Goal: Task Accomplishment & Management: Complete application form

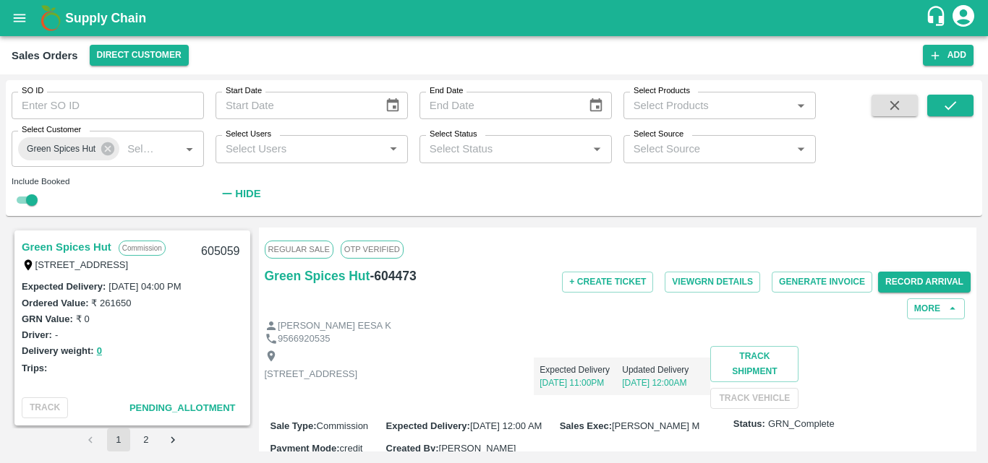
scroll to position [200, 0]
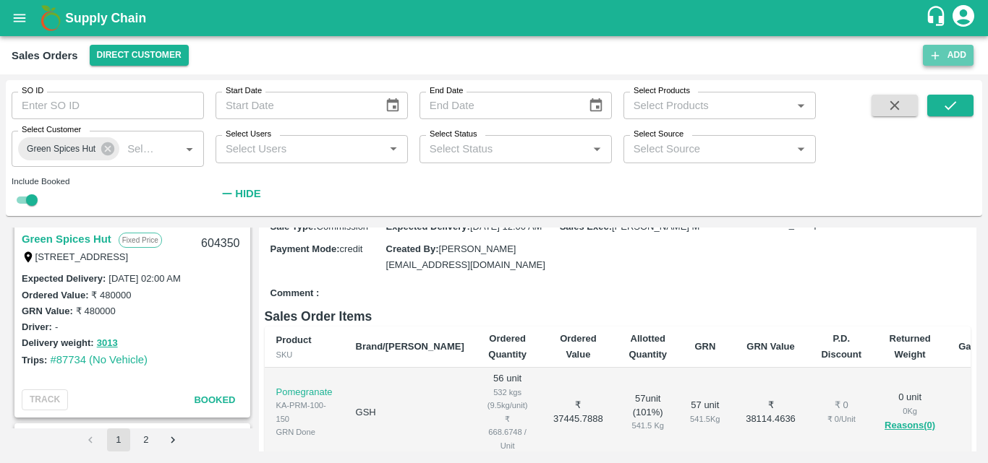
click at [954, 56] on button "Add" at bounding box center [948, 55] width 51 height 21
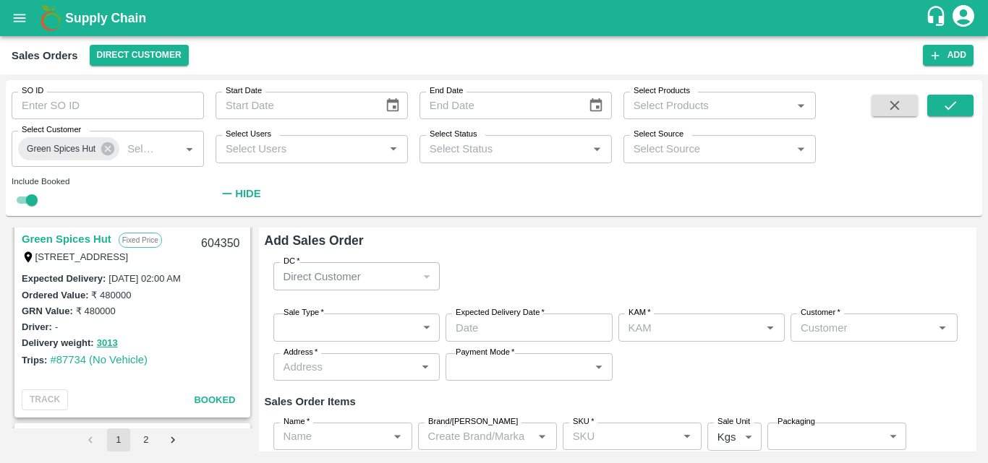
type input "[PERSON_NAME] M"
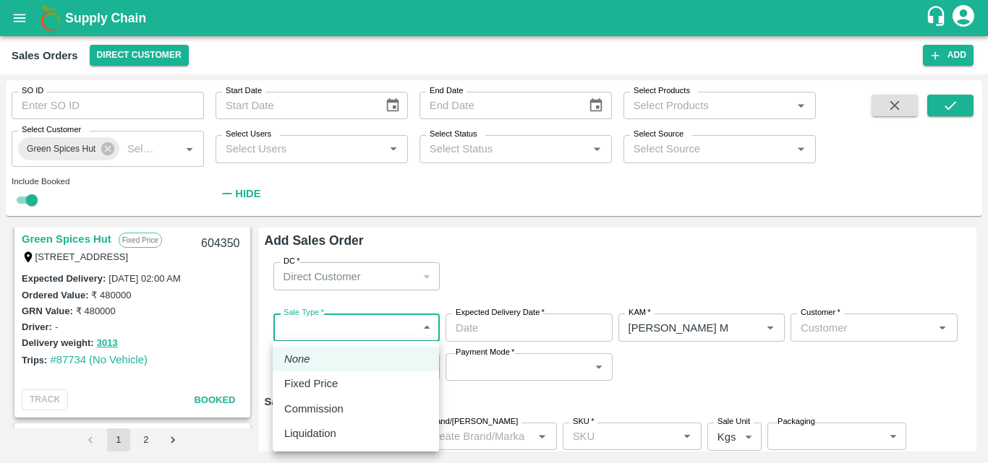
click at [340, 321] on body "Supply Chain Sales Orders Direct Customer Add SO ID SO ID Start Date Start Date…" at bounding box center [494, 231] width 988 height 463
click at [327, 416] on p "Commission" at bounding box center [313, 409] width 59 height 16
type input "2"
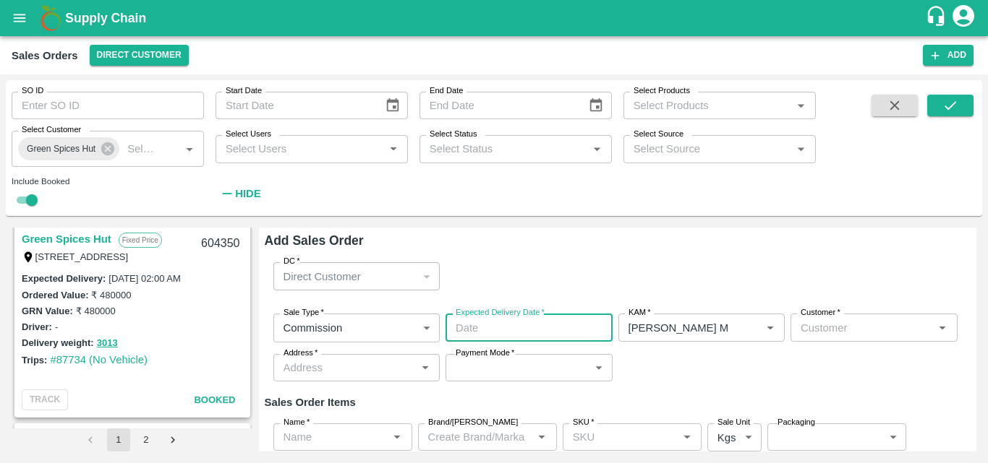
type input "DD/MM/YYYY hh:mm aa"
click at [500, 334] on input "DD/MM/YYYY hh:mm aa" at bounding box center [523, 327] width 157 height 27
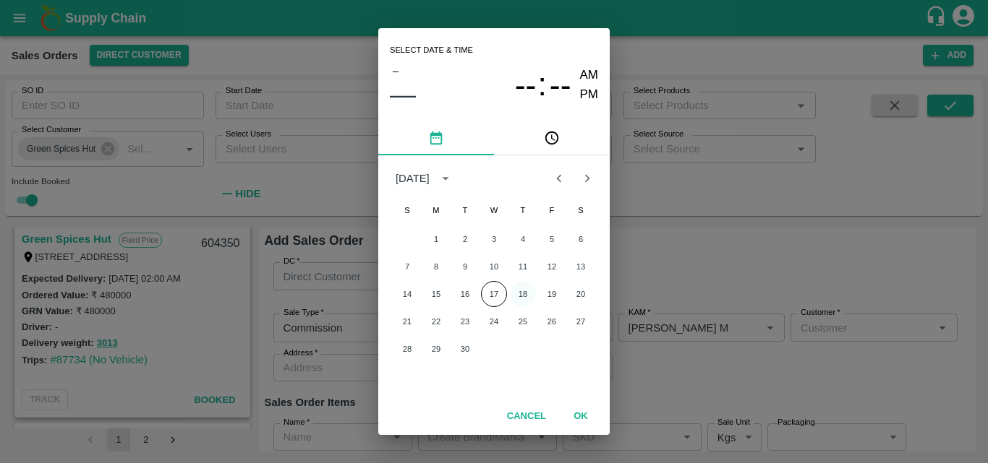
click at [522, 291] on button "18" at bounding box center [523, 294] width 26 height 26
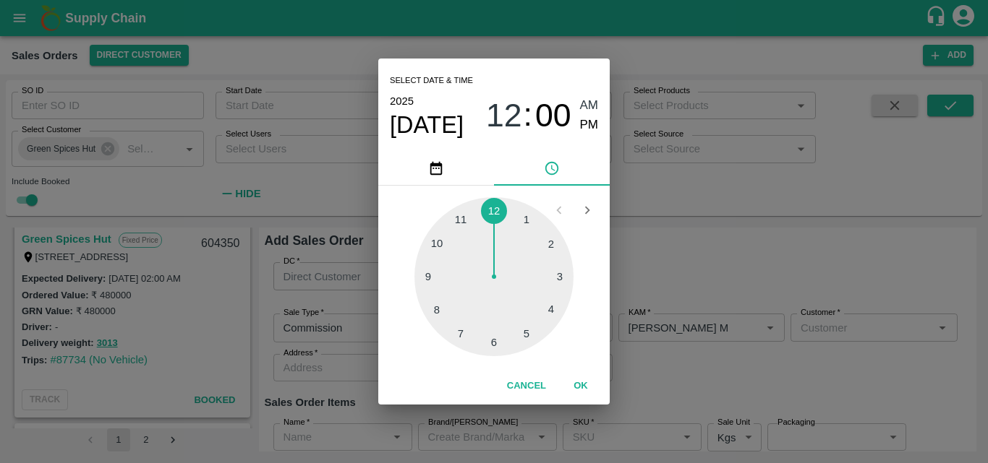
click at [528, 333] on div at bounding box center [493, 276] width 159 height 159
type input "18/09/2025 05:00 AM"
click at [586, 380] on button "OK" at bounding box center [580, 386] width 46 height 25
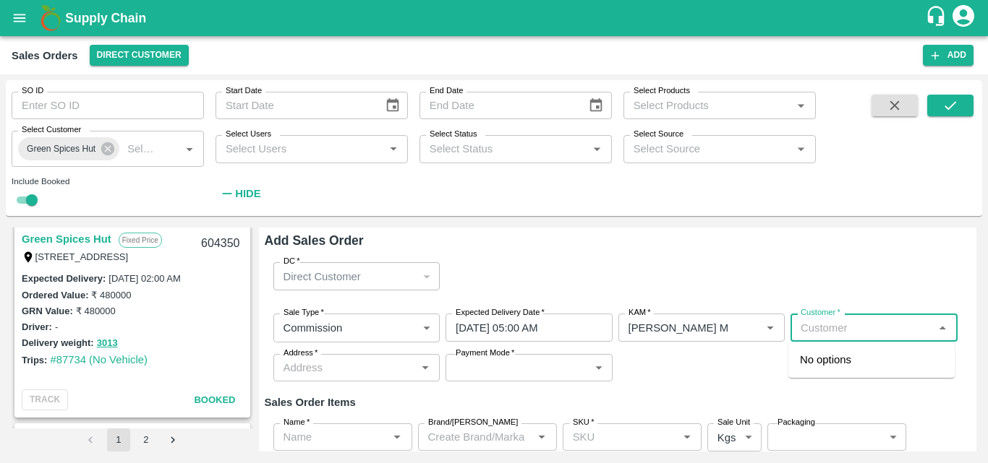
click at [808, 332] on input "Customer   *" at bounding box center [862, 327] width 134 height 19
click at [829, 356] on p "Green Spices Hut" at bounding box center [842, 360] width 85 height 16
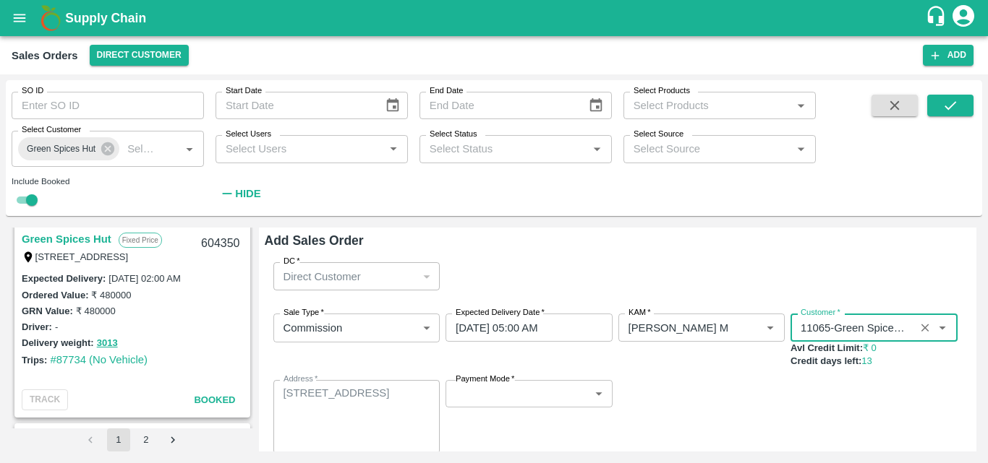
type input "11065-Green Spices Hut"
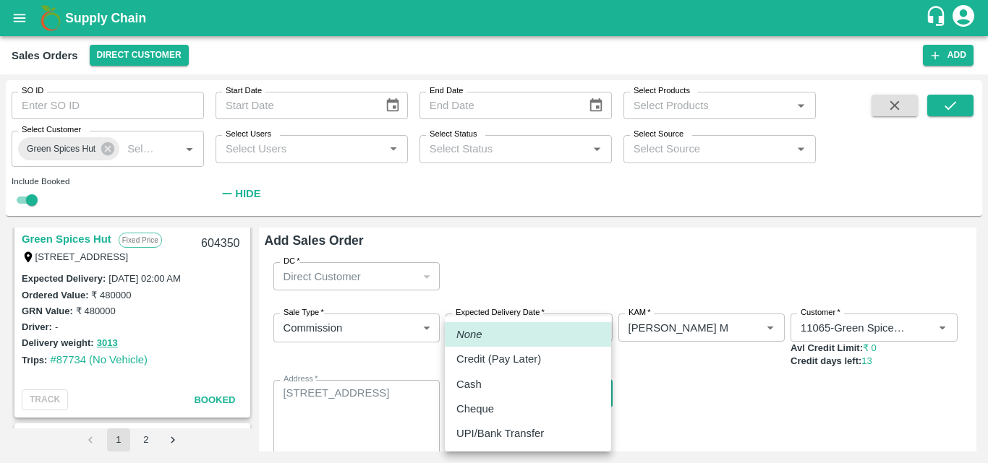
click at [508, 390] on body "Supply Chain Sales Orders Direct Customer Add SO ID SO ID Start Date Start Date…" at bounding box center [494, 231] width 988 height 463
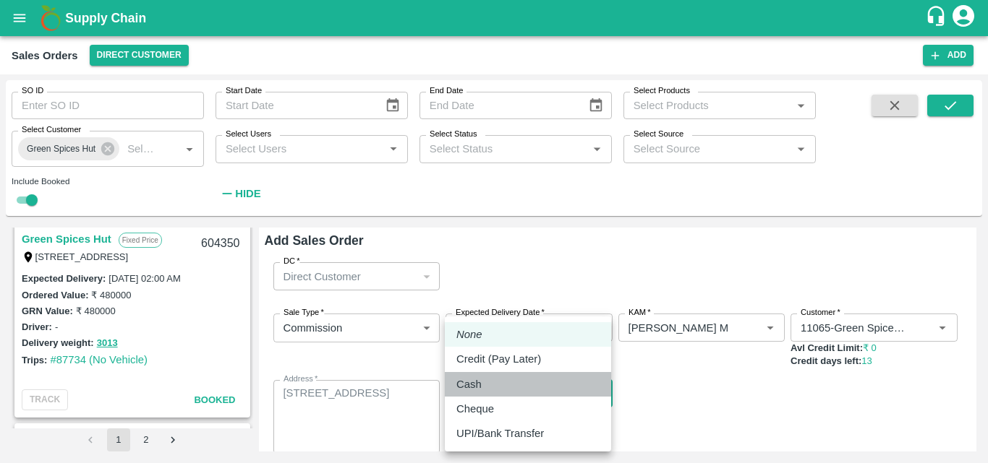
click at [494, 385] on div "Cash" at bounding box center [527, 385] width 143 height 16
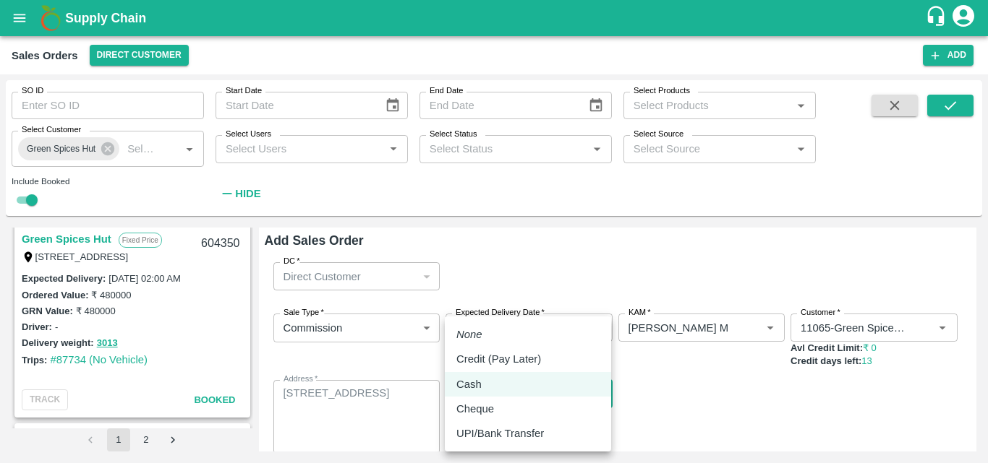
click at [505, 398] on body "Supply Chain Sales Orders Direct Customer Add SO ID SO ID Start Date Start Date…" at bounding box center [494, 231] width 988 height 463
click at [509, 362] on p "Credit (Pay Later)" at bounding box center [498, 359] width 85 height 16
type input "credit"
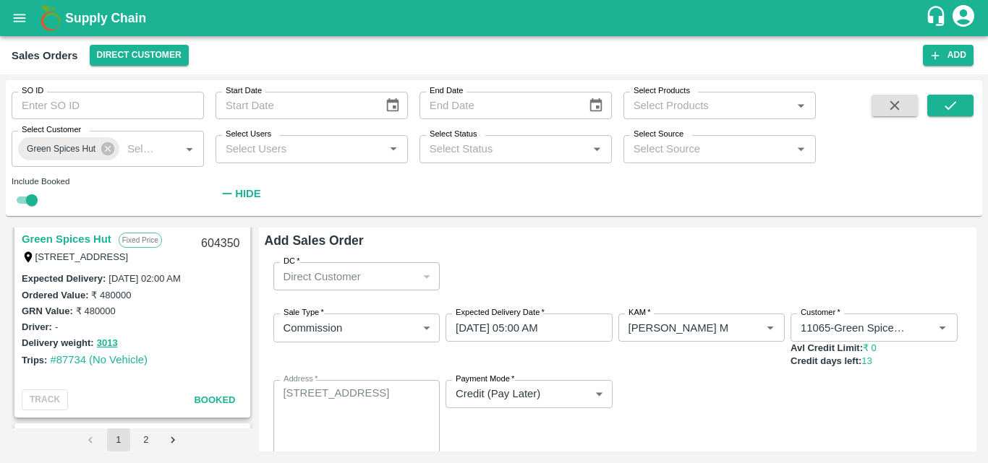
click at [707, 402] on div "Sale Type   * Commission 2 Sale Type Expected Delivery Date   * 18/09/2025 05:0…" at bounding box center [618, 383] width 706 height 163
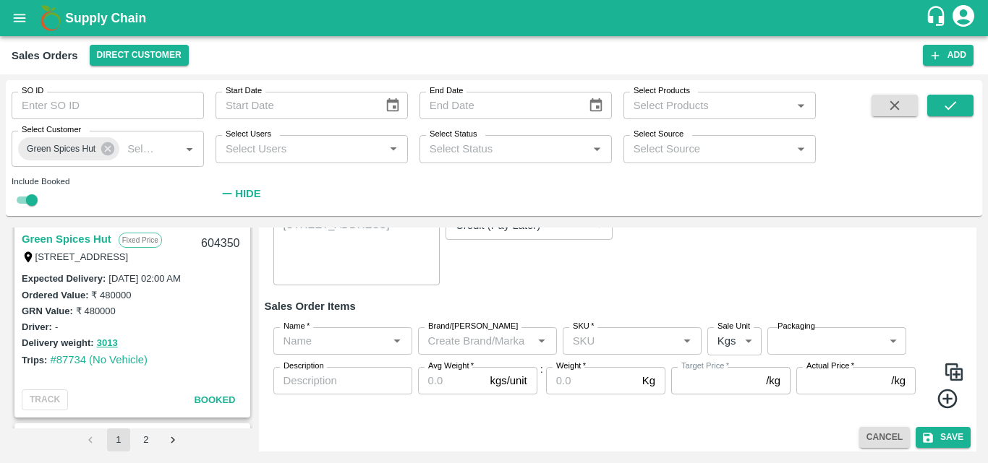
scroll to position [174, 0]
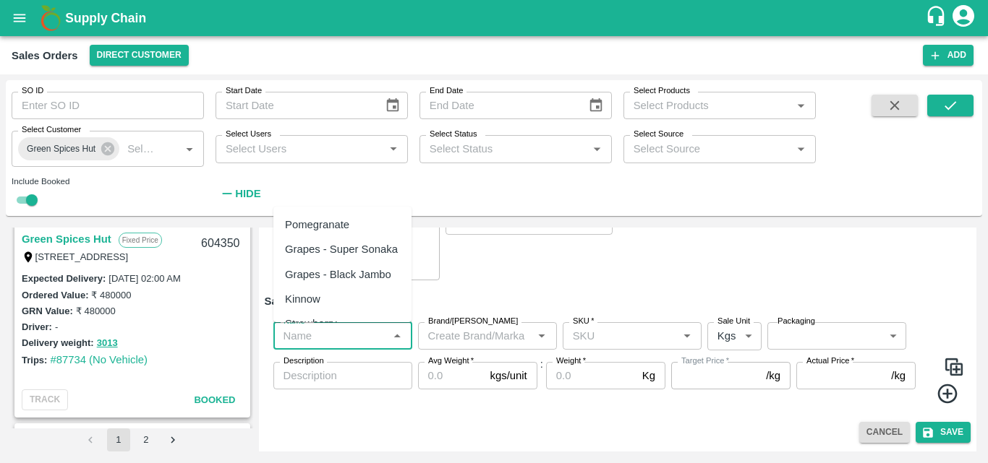
click at [335, 336] on input "Name   *" at bounding box center [331, 336] width 106 height 19
click at [339, 218] on div "Pomegranate" at bounding box center [317, 225] width 64 height 16
type input "Pomegranate"
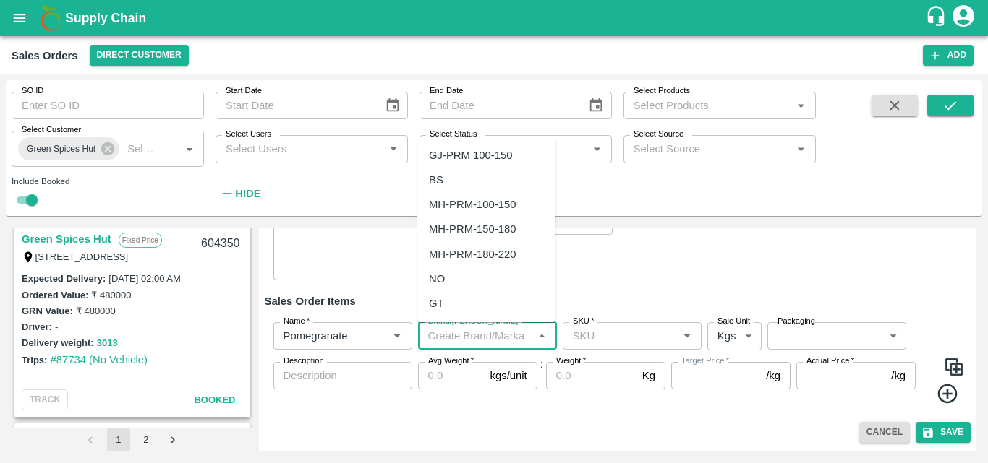
click at [463, 344] on input "Brand/[PERSON_NAME]" at bounding box center [475, 336] width 106 height 19
click at [450, 304] on div "AN" at bounding box center [486, 303] width 138 height 25
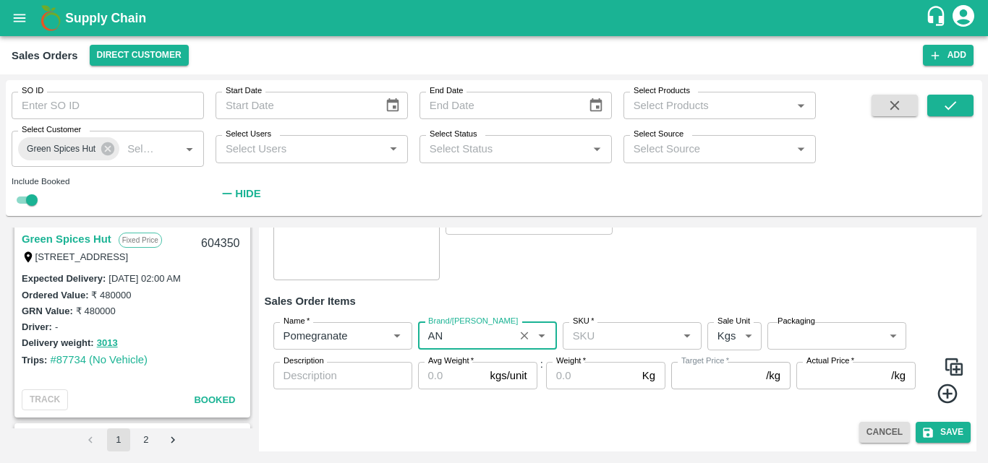
type input "AN"
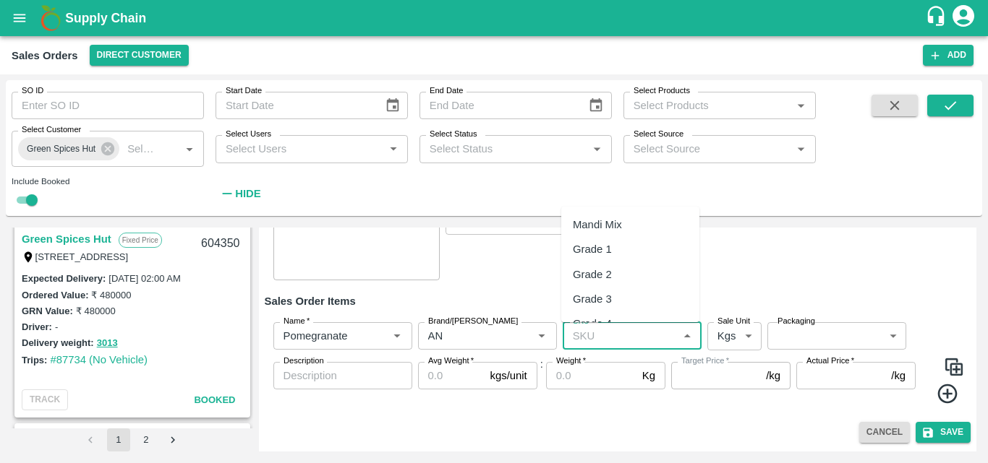
click at [589, 335] on input "SKU   *" at bounding box center [620, 336] width 106 height 19
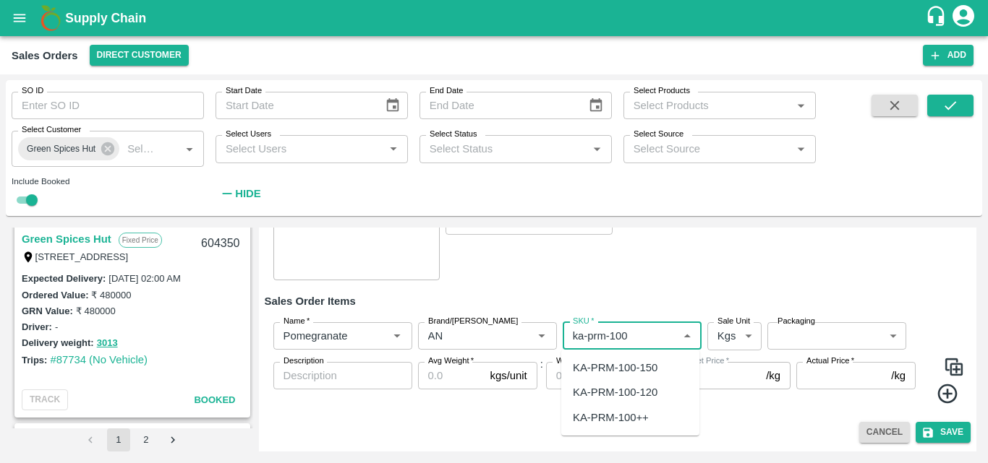
click at [640, 369] on div "KA-PRM-100-150" at bounding box center [615, 368] width 85 height 16
type input "KA-PRM-100-150"
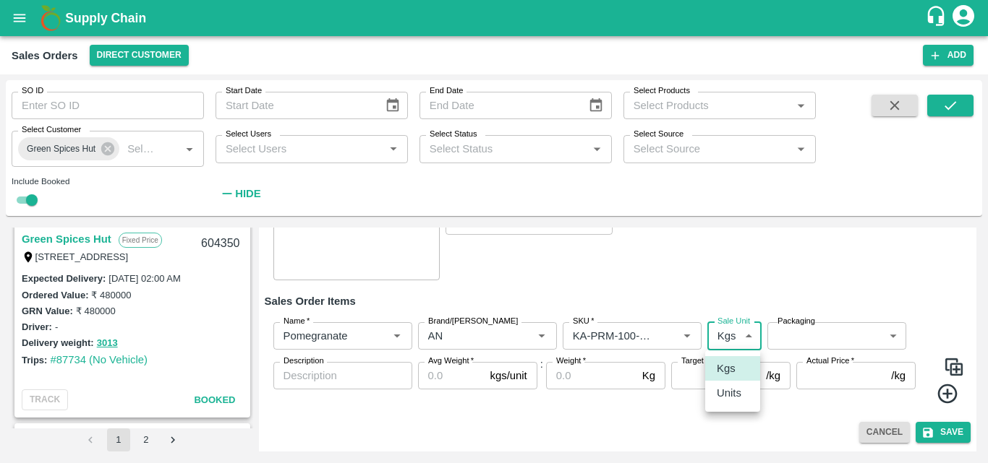
click at [737, 337] on body "Supply Chain Sales Orders Direct Customer Add SO ID SO ID Start Date Start Date…" at bounding box center [494, 231] width 988 height 463
click at [730, 393] on p "Units" at bounding box center [729, 393] width 25 height 16
type input "2"
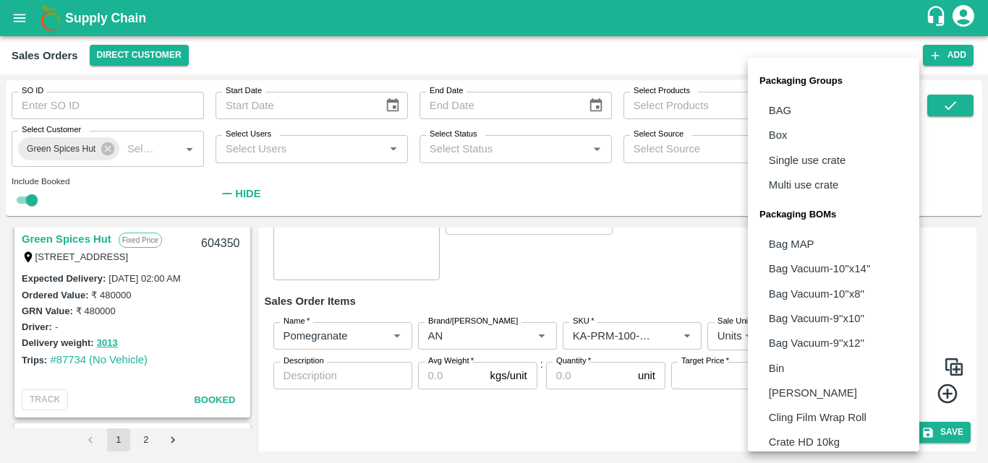
click at [787, 339] on body "Supply Chain Sales Orders Direct Customer Add SO ID SO ID Start Date Start Date…" at bounding box center [494, 231] width 988 height 463
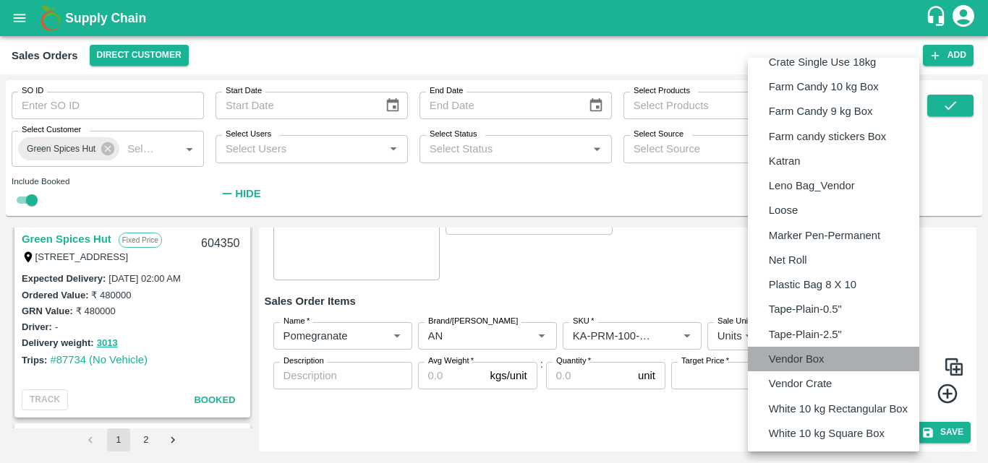
click at [798, 351] on li "Vendor Box" at bounding box center [833, 359] width 171 height 25
type input "BOM/276"
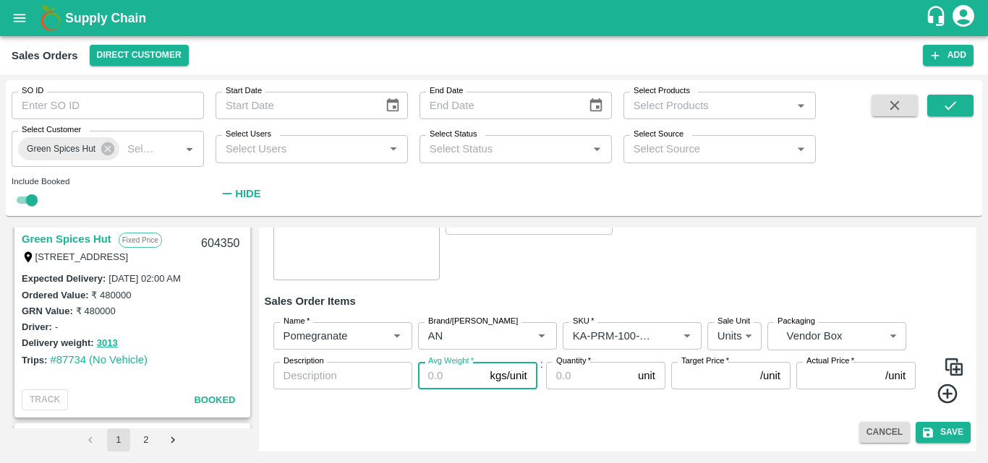
click at [437, 382] on input "Avg Weight   *" at bounding box center [451, 375] width 67 height 27
type input "9.5"
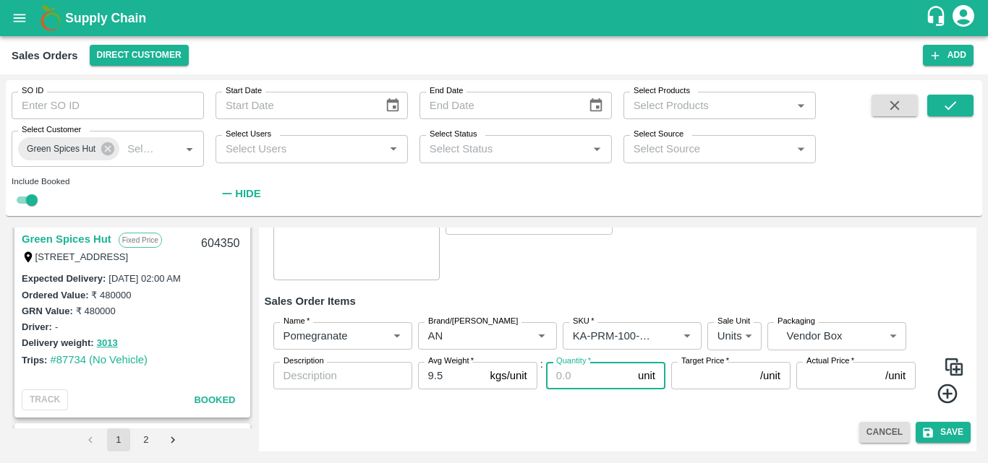
click at [575, 381] on input "Quantity   *" at bounding box center [589, 375] width 86 height 27
type input "66"
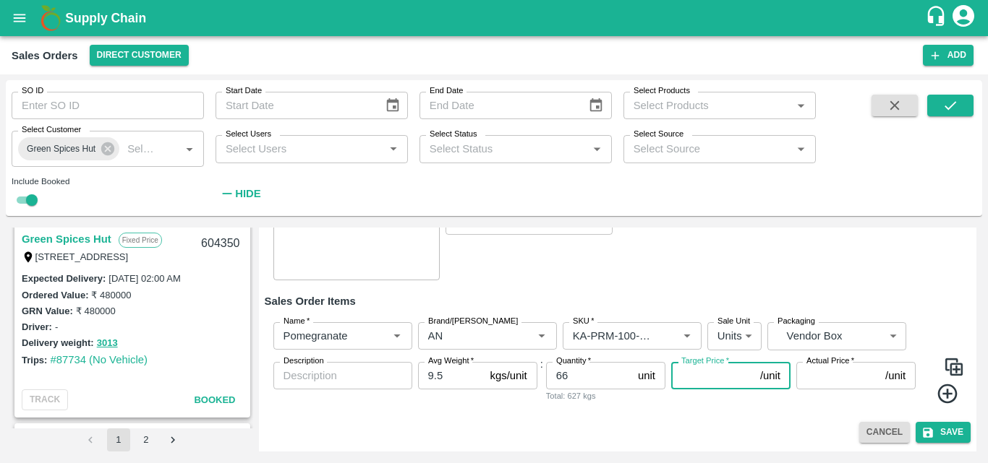
click at [680, 374] on input "Target Price   *" at bounding box center [712, 375] width 83 height 27
type input "7"
type input "650"
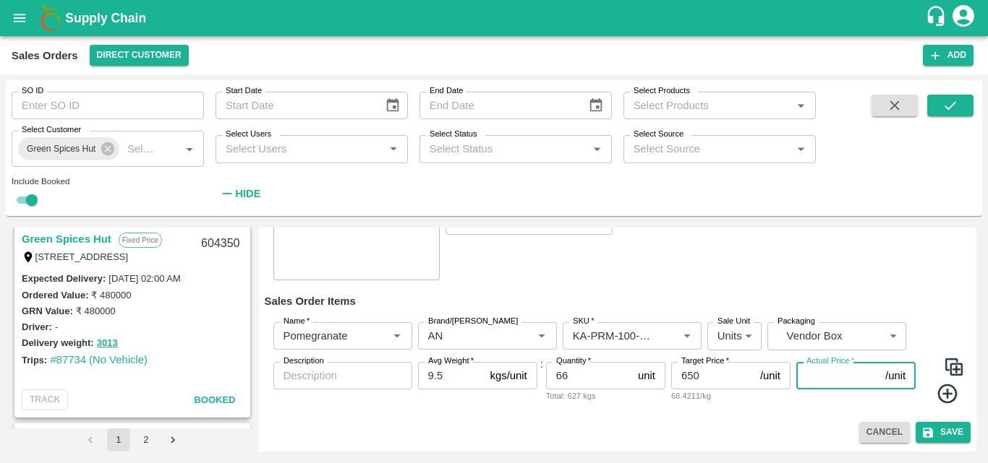
click at [834, 379] on input "Actual Price   *" at bounding box center [837, 375] width 83 height 27
click at [822, 382] on input "Actual Price   *" at bounding box center [837, 375] width 83 height 27
type input "65"
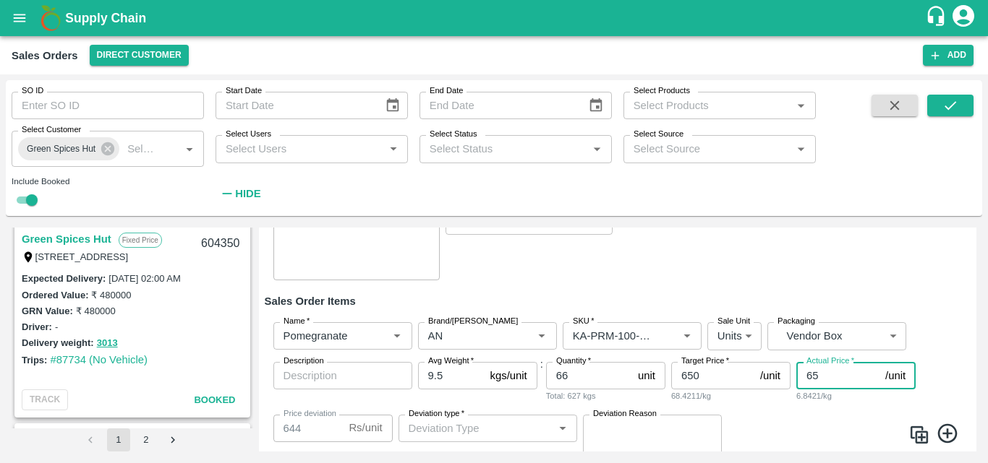
type input "585"
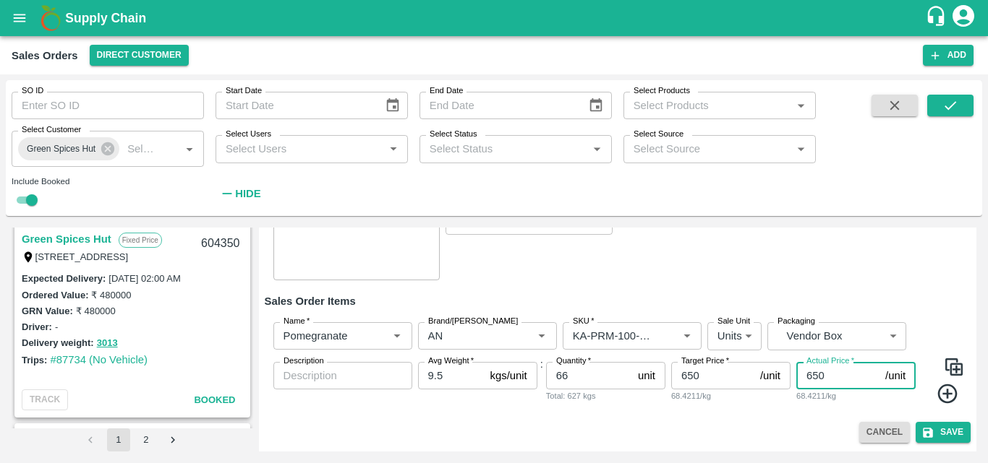
type input "650"
click at [951, 400] on icon at bounding box center [947, 395] width 20 height 20
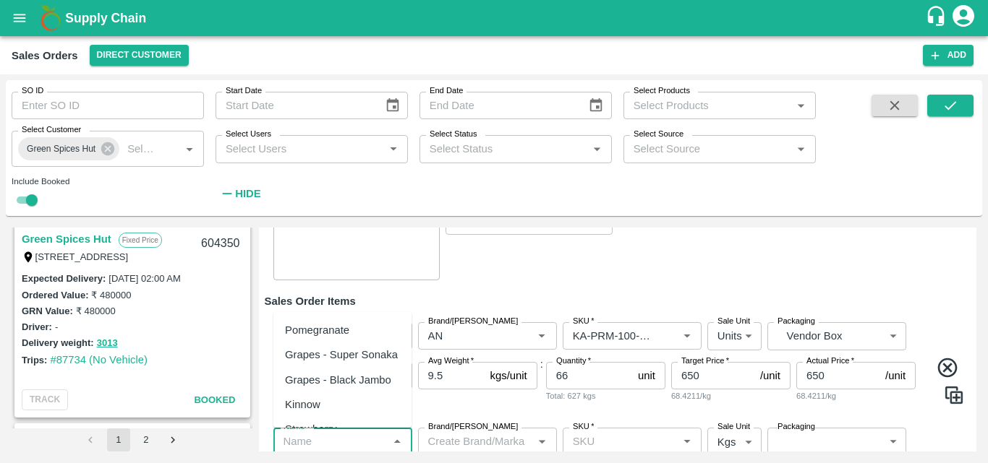
click at [343, 445] on input "Name   *" at bounding box center [331, 441] width 106 height 19
drag, startPoint x: 341, startPoint y: 337, endPoint x: 346, endPoint y: 328, distance: 11.0
click at [346, 328] on div "Pomegranate" at bounding box center [317, 330] width 64 height 16
type input "Pomegranate"
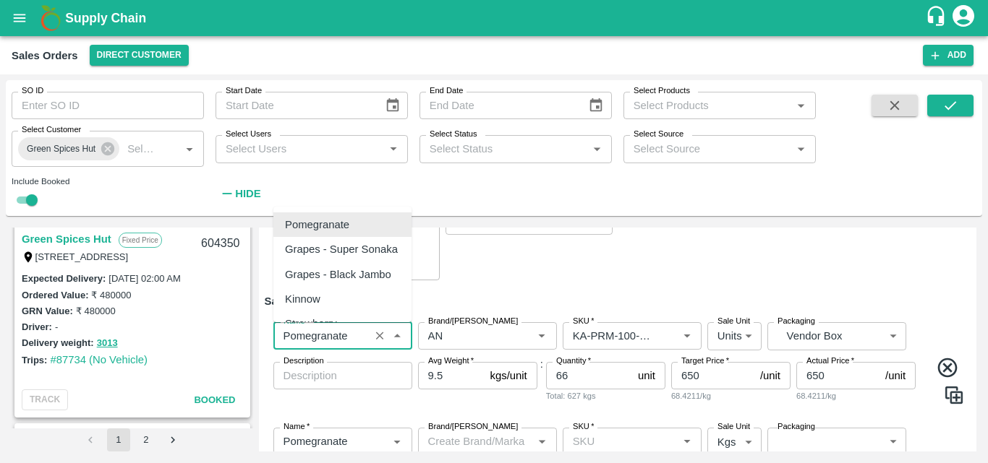
click at [346, 328] on input "Name   *" at bounding box center [321, 336] width 87 height 19
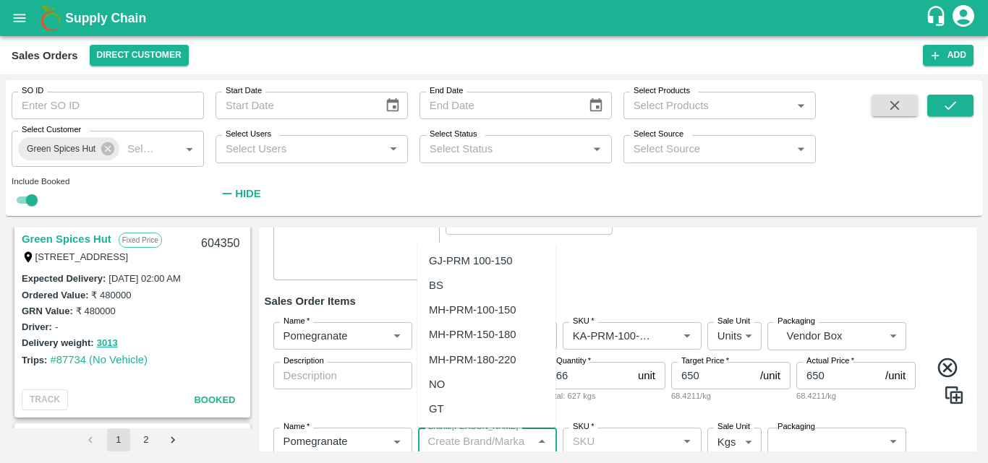
click at [452, 442] on input "Brand/[PERSON_NAME]" at bounding box center [475, 441] width 106 height 19
click at [442, 412] on div "AN" at bounding box center [436, 409] width 15 height 16
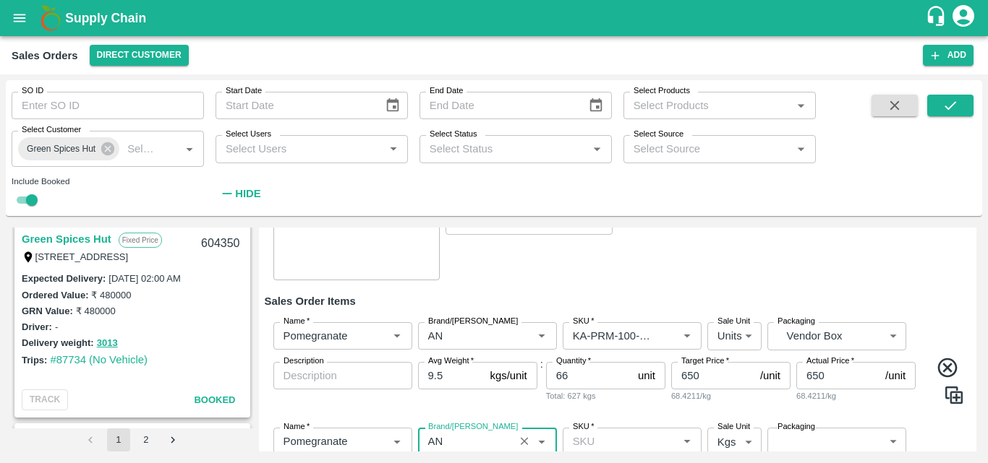
scroll to position [307, 0]
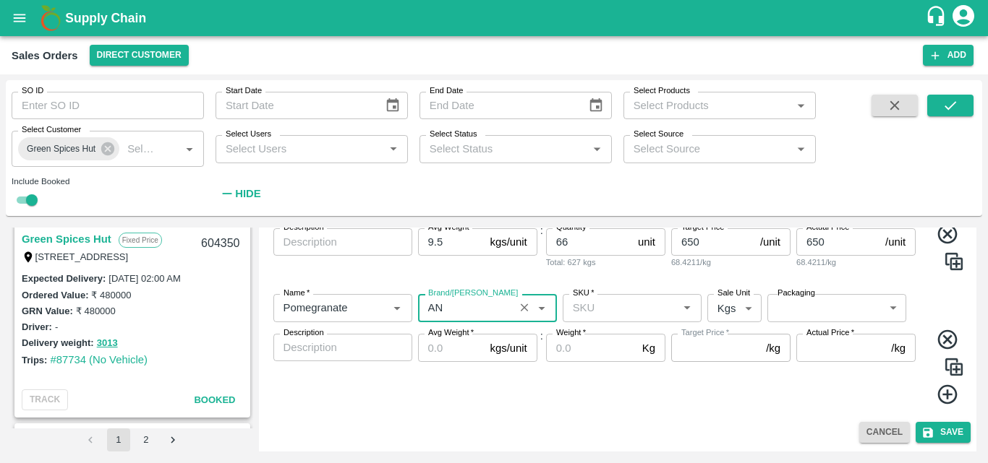
type input "AN"
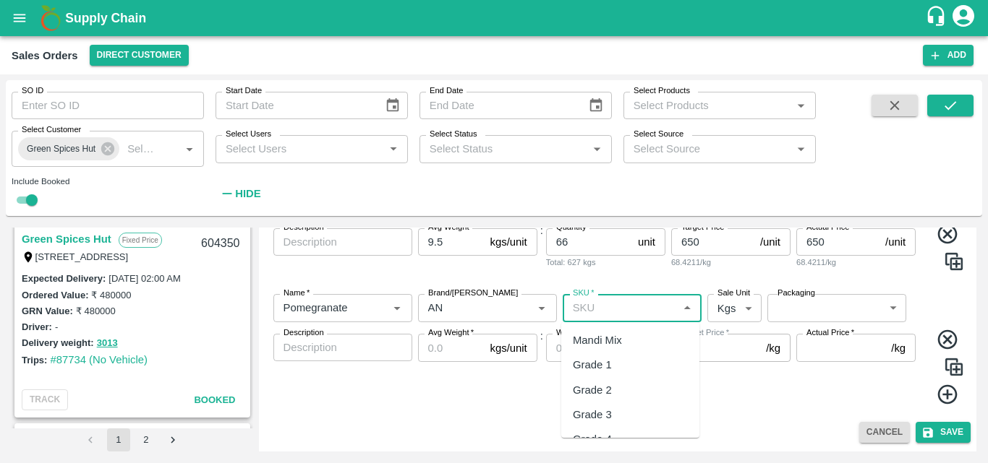
click at [606, 308] on input "SKU   *" at bounding box center [620, 308] width 106 height 19
click at [651, 342] on div "KA-PRM-150-180" at bounding box center [615, 341] width 85 height 16
type input "KA-PRM-150-180"
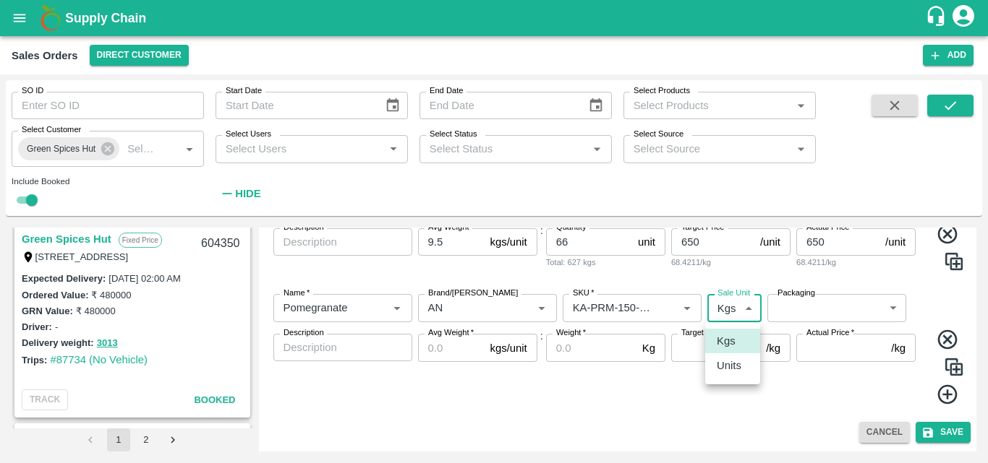
click at [740, 318] on body "Supply Chain Sales Orders Direct Customer Add SO ID SO ID Start Date Start Date…" at bounding box center [494, 231] width 988 height 463
click at [727, 378] on li "Units" at bounding box center [732, 366] width 55 height 25
type input "2"
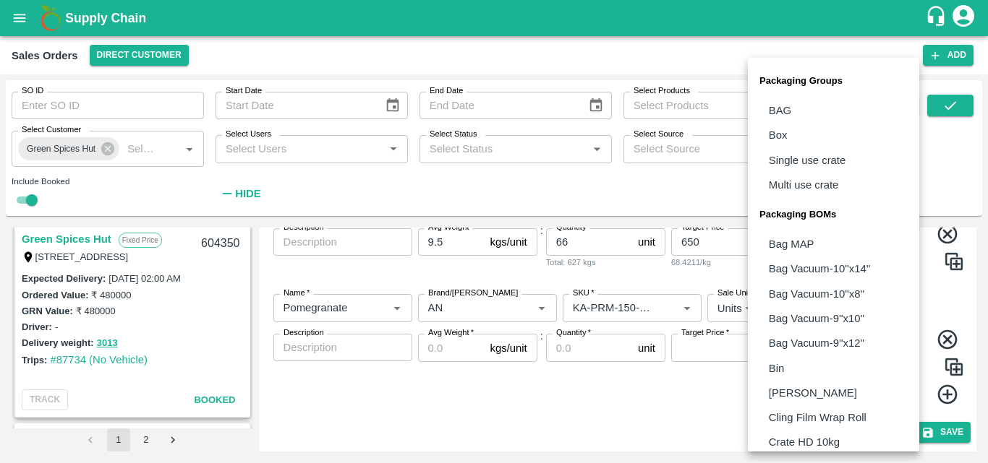
click at [812, 311] on body "Supply Chain Sales Orders Direct Customer Add SO ID SO ID Start Date Start Date…" at bounding box center [494, 231] width 988 height 463
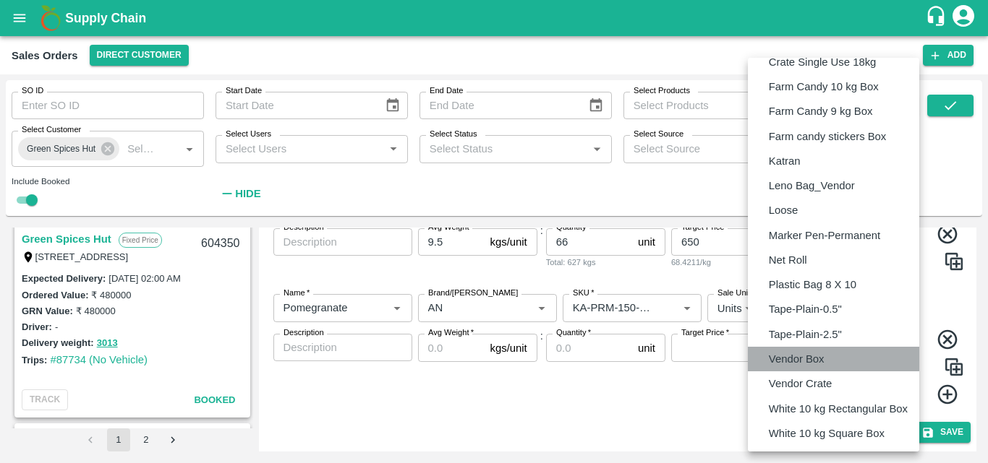
click at [792, 369] on li "Vendor Box" at bounding box center [833, 359] width 171 height 25
type input "BOM/276"
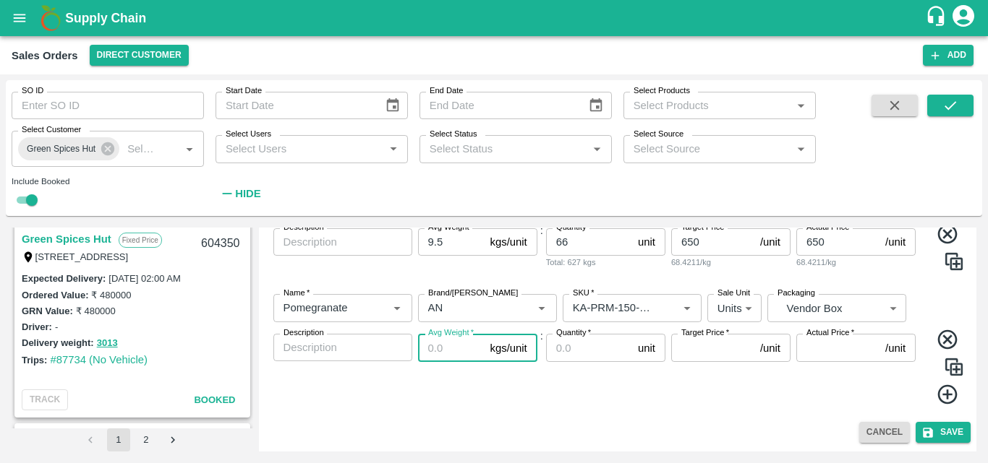
click at [437, 347] on input "Avg Weight   *" at bounding box center [451, 347] width 67 height 27
type input "9.5"
click at [573, 347] on input "Quantity   *" at bounding box center [589, 347] width 86 height 27
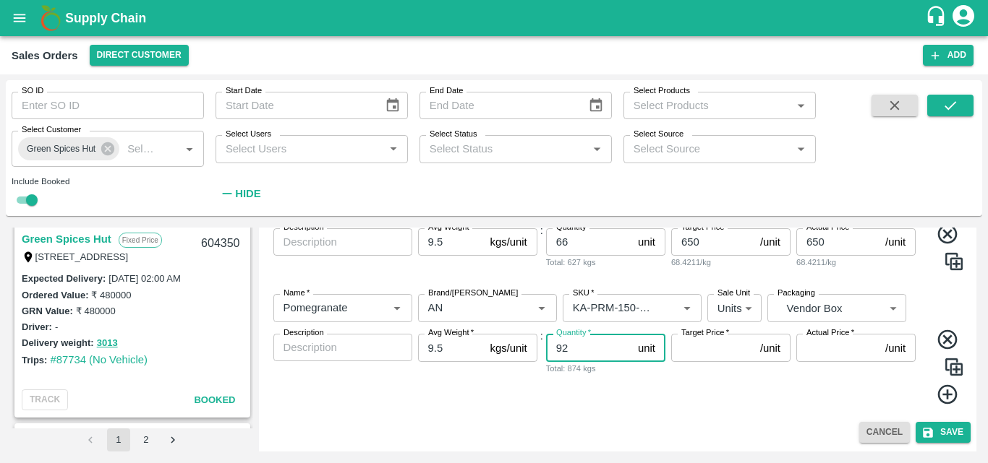
type input "92"
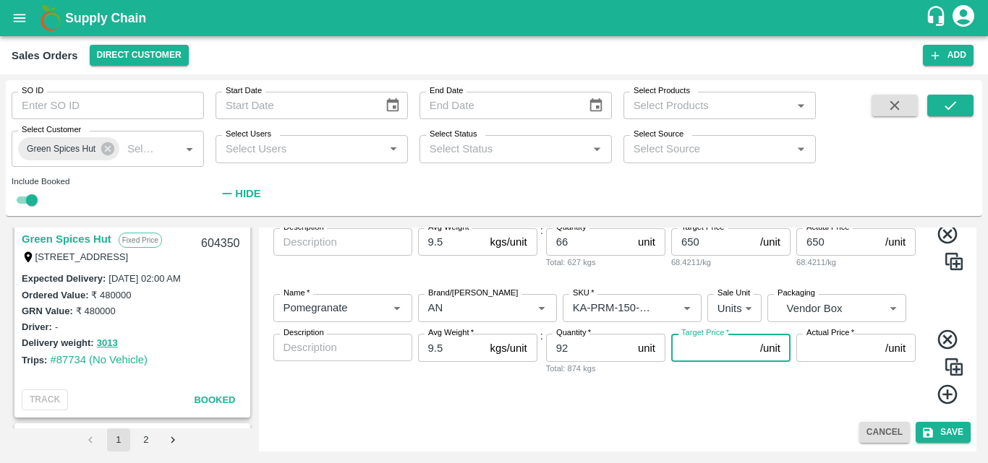
click at [712, 349] on input "Target Price   *" at bounding box center [712, 347] width 83 height 27
type input "800"
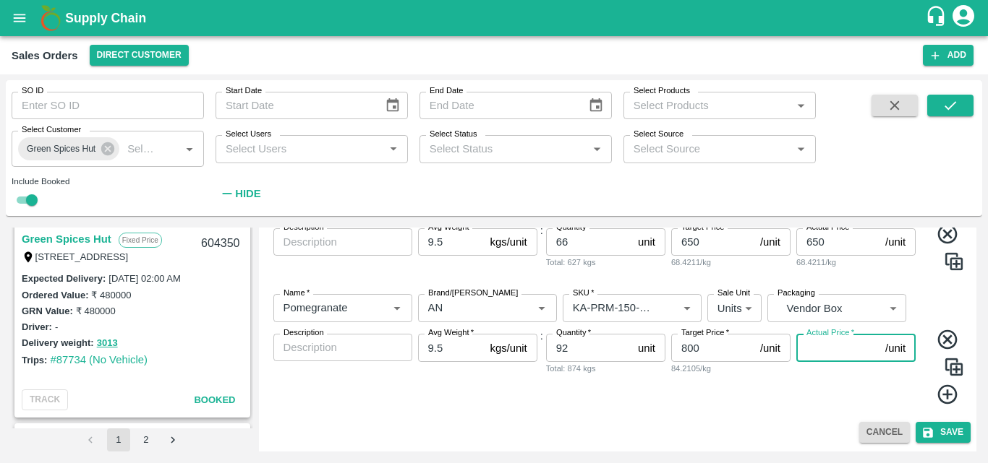
click at [839, 355] on input "Actual Price   *" at bounding box center [837, 347] width 83 height 27
type input "800"
click at [941, 390] on icon at bounding box center [948, 395] width 24 height 24
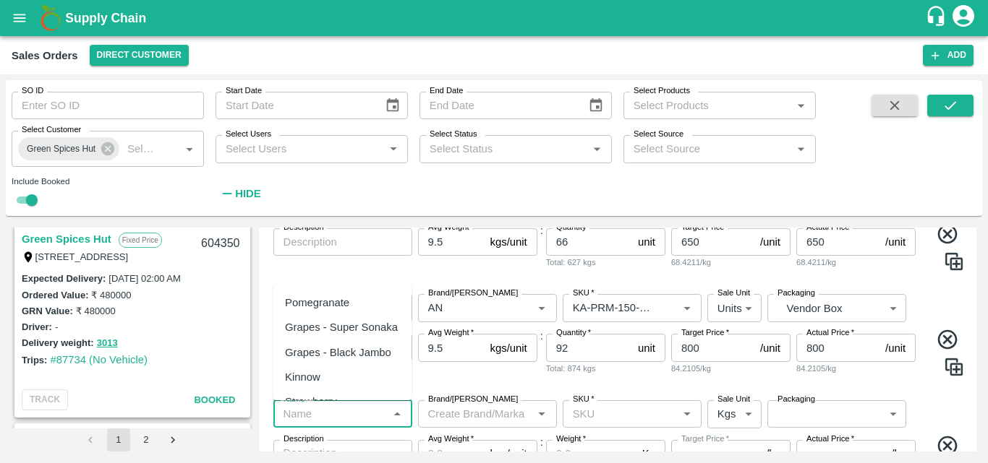
click at [341, 413] on input "Name   *" at bounding box center [331, 414] width 106 height 19
click at [331, 296] on div "Pomegranate" at bounding box center [317, 303] width 64 height 16
type input "Pomegranate"
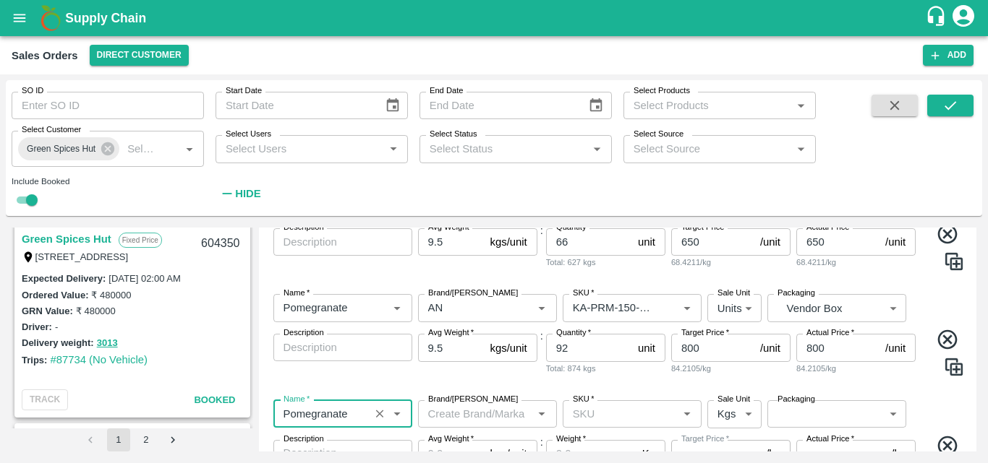
click at [485, 418] on input "Brand/[PERSON_NAME]" at bounding box center [475, 414] width 106 height 19
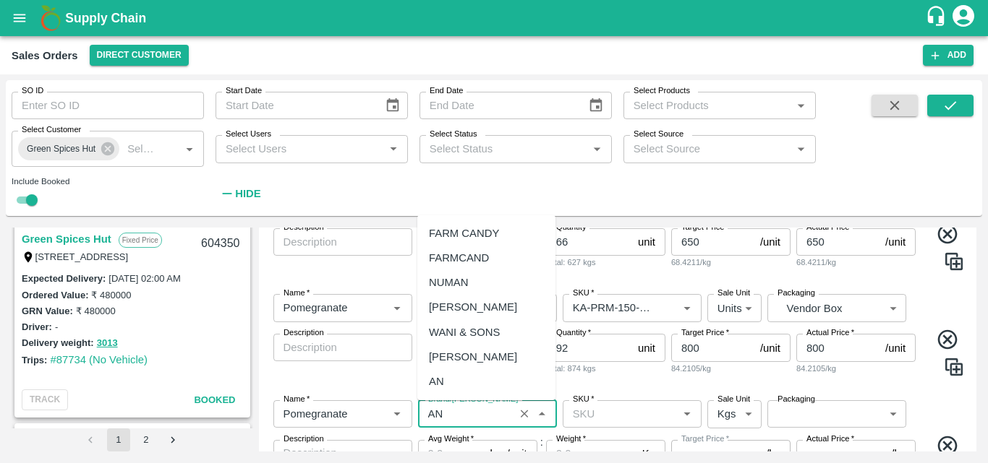
click at [435, 375] on div "AN" at bounding box center [436, 382] width 15 height 16
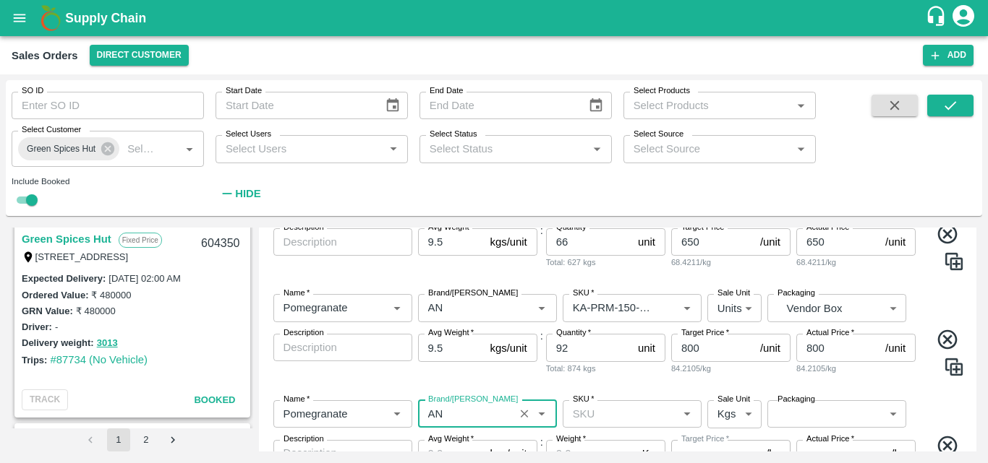
type input "AN"
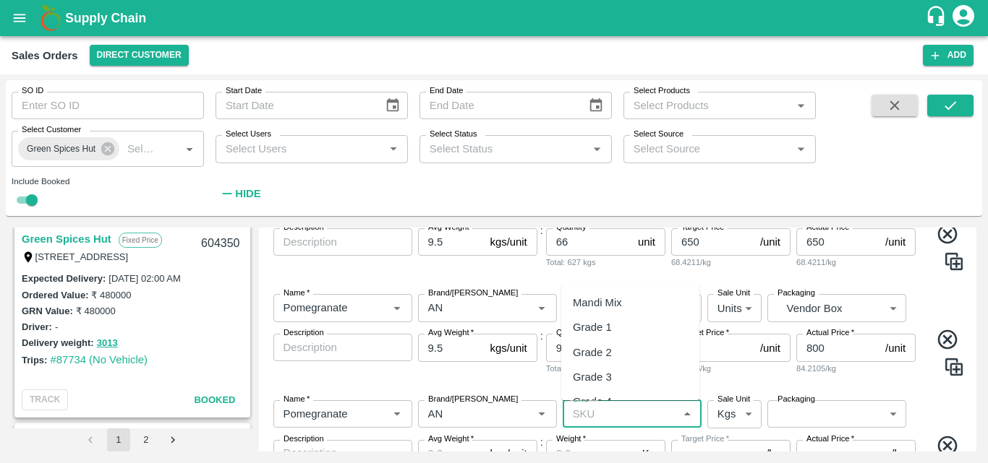
click at [638, 414] on input "SKU   *" at bounding box center [620, 414] width 106 height 19
type input "l"
click at [630, 384] on div "KA-PRM-180-200" at bounding box center [615, 383] width 85 height 16
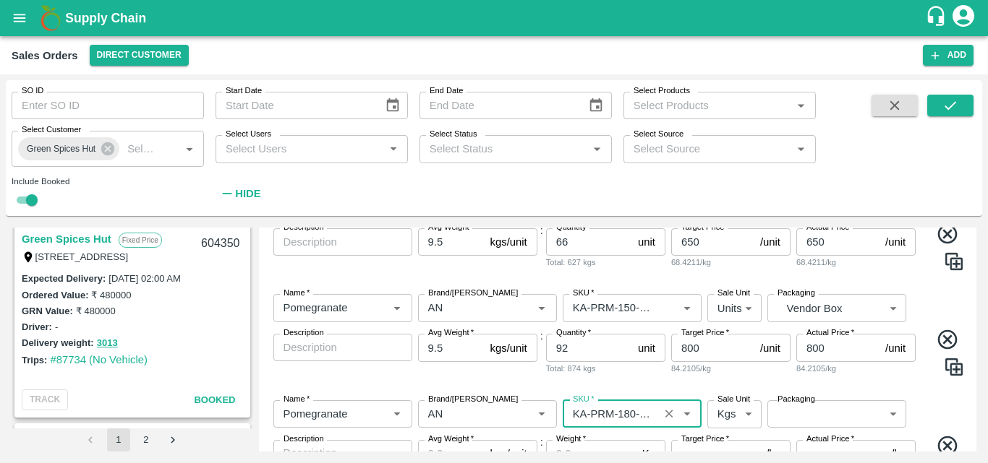
type input "KA-PRM-180-200"
click at [728, 406] on body "Supply Chain Sales Orders Direct Customer Add SO ID SO ID Start Date Start Date…" at bounding box center [494, 231] width 988 height 463
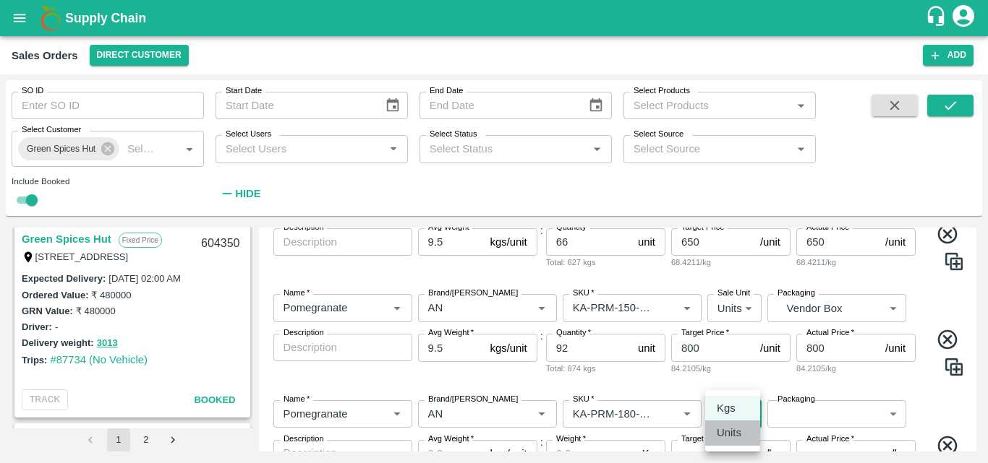
click at [725, 430] on p "Units" at bounding box center [729, 433] width 25 height 16
type input "2"
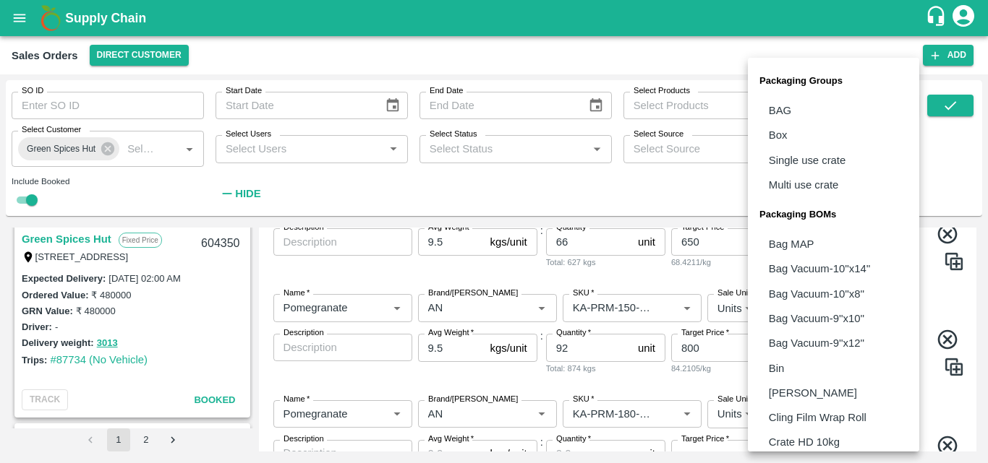
click at [818, 414] on body "Supply Chain Sales Orders Direct Customer Add SO ID SO ID Start Date Start Date…" at bounding box center [494, 231] width 988 height 463
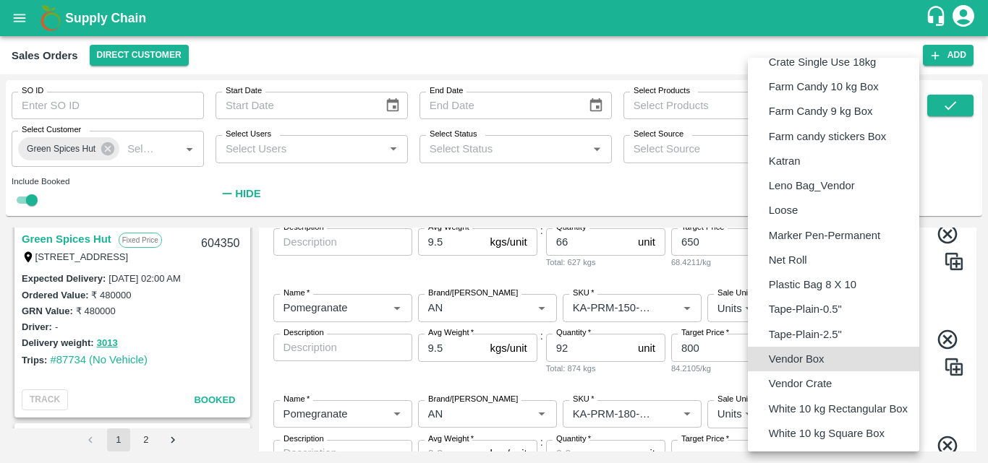
click at [813, 363] on p "Vendor Box" at bounding box center [797, 359] width 56 height 16
type input "BOM/276"
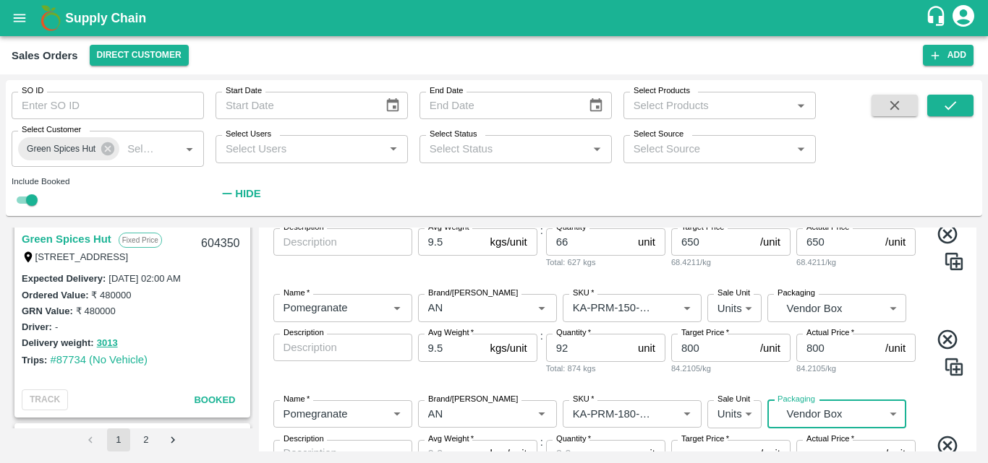
click at [942, 408] on div "Name   * Name   * Brand/Marka Brand/Marka SKU   * SKU   * Sale Unit Units 2 Sal…" at bounding box center [618, 456] width 706 height 134
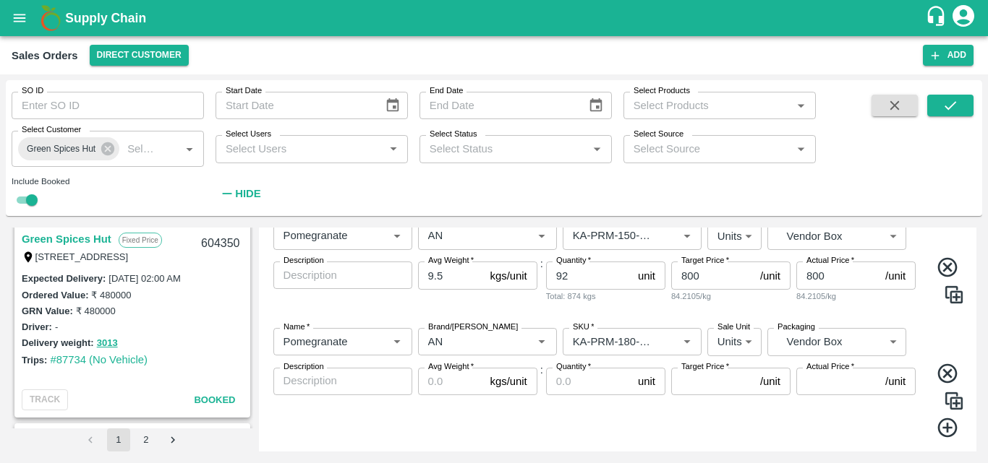
scroll to position [414, 0]
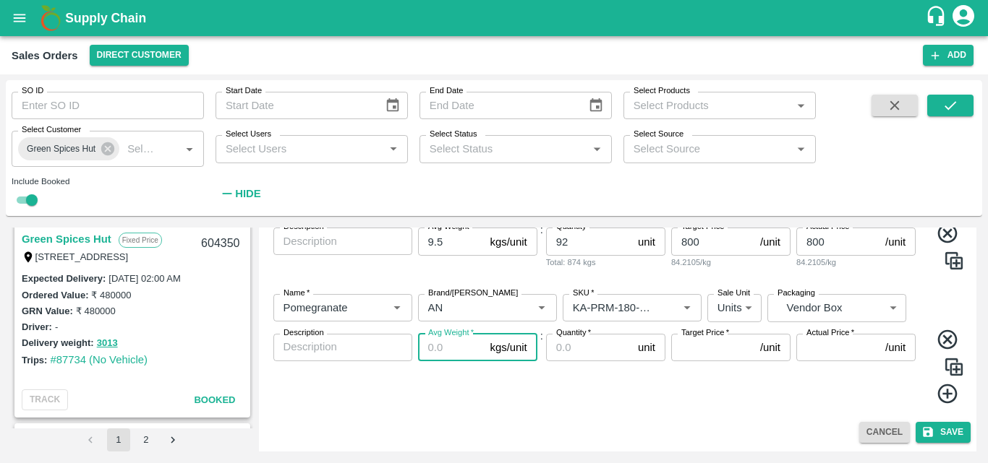
click at [440, 351] on input "Avg Weight   *" at bounding box center [451, 347] width 67 height 27
type input "9.5"
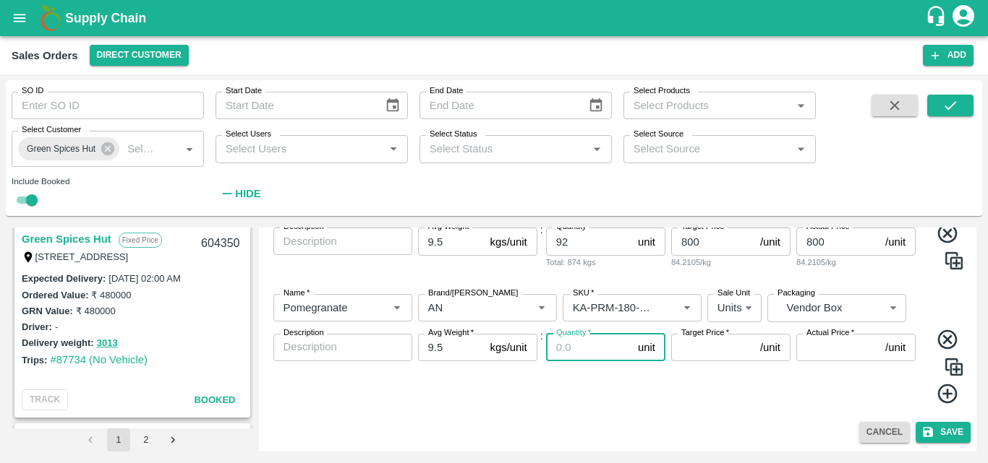
click at [567, 362] on input "Quantity   *" at bounding box center [589, 347] width 86 height 27
type input "106"
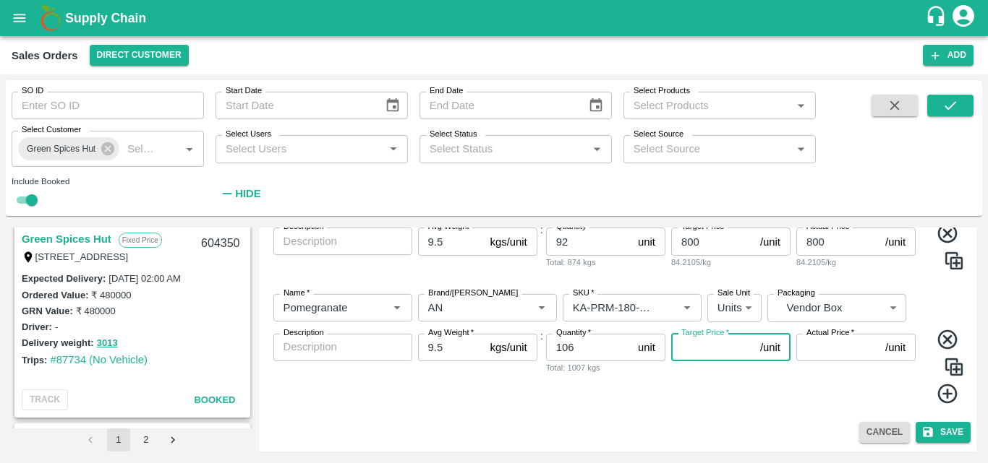
click at [722, 353] on input "Target Price   *" at bounding box center [712, 347] width 83 height 27
type input "900"
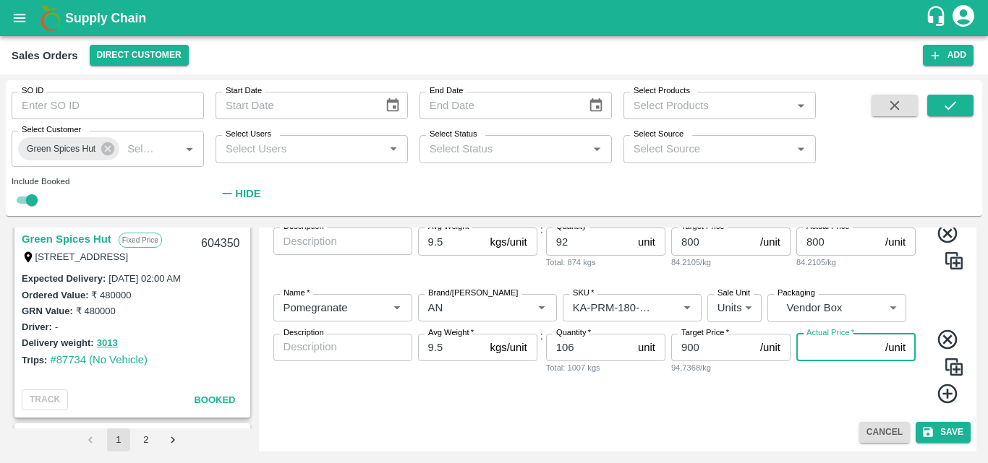
click at [823, 356] on input "Actual Price   *" at bounding box center [837, 347] width 83 height 27
type input "900"
click at [944, 393] on icon at bounding box center [947, 395] width 20 height 20
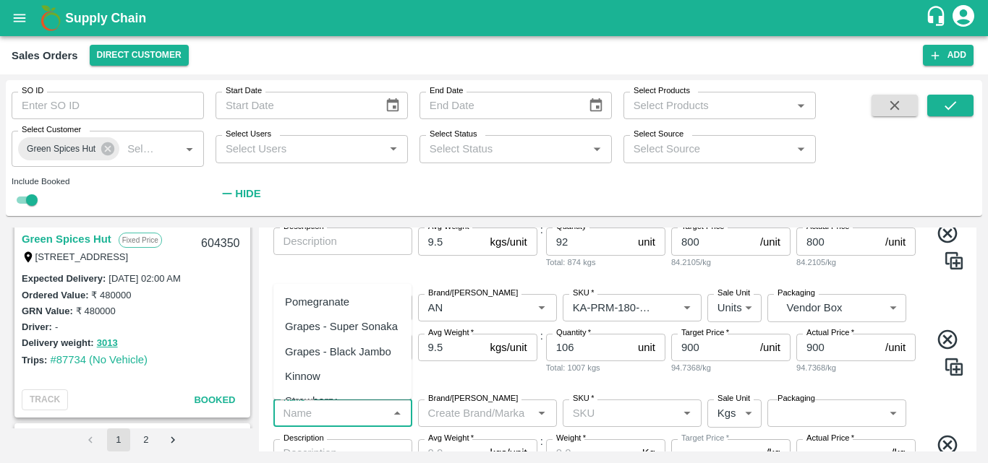
click at [323, 415] on input "Name   *" at bounding box center [331, 413] width 106 height 19
click at [322, 314] on div "Pomegranate" at bounding box center [342, 302] width 138 height 25
type input "Pomegranate"
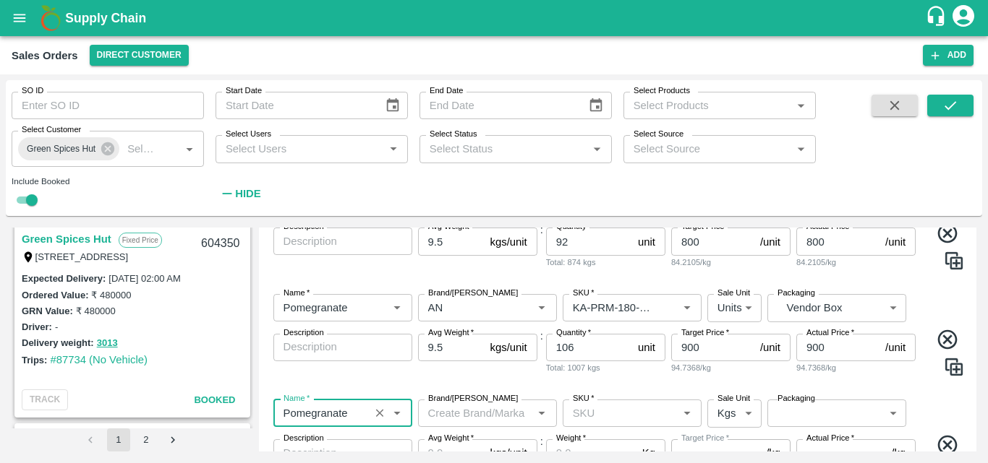
click at [470, 419] on input "Brand/[PERSON_NAME]" at bounding box center [475, 413] width 106 height 19
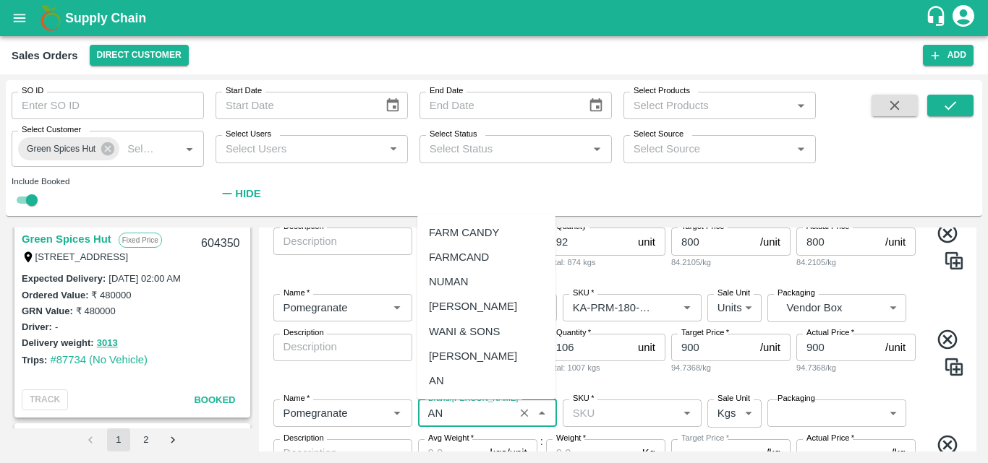
click at [444, 375] on div "AN" at bounding box center [486, 381] width 138 height 25
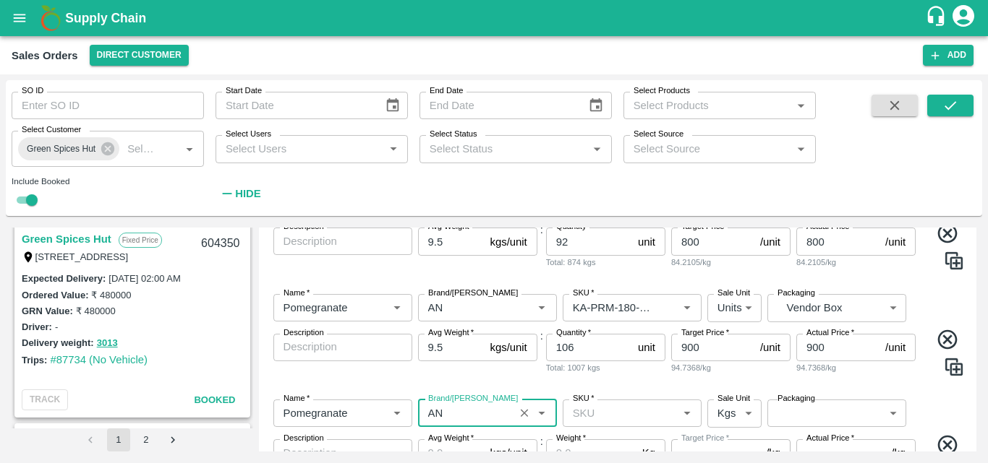
type input "AN"
click at [613, 406] on input "SKU   *" at bounding box center [620, 413] width 106 height 19
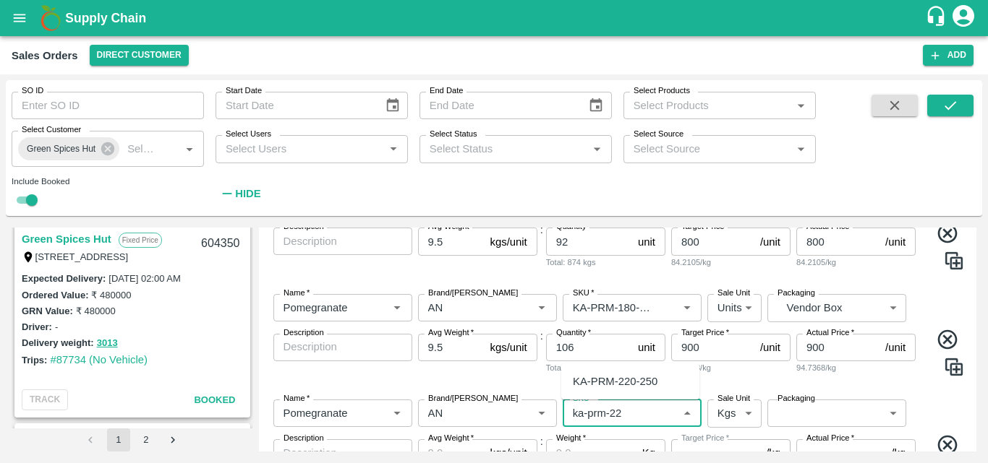
click at [630, 379] on div "KA-PRM-220-250" at bounding box center [615, 382] width 85 height 16
type input "KA-PRM-220-250"
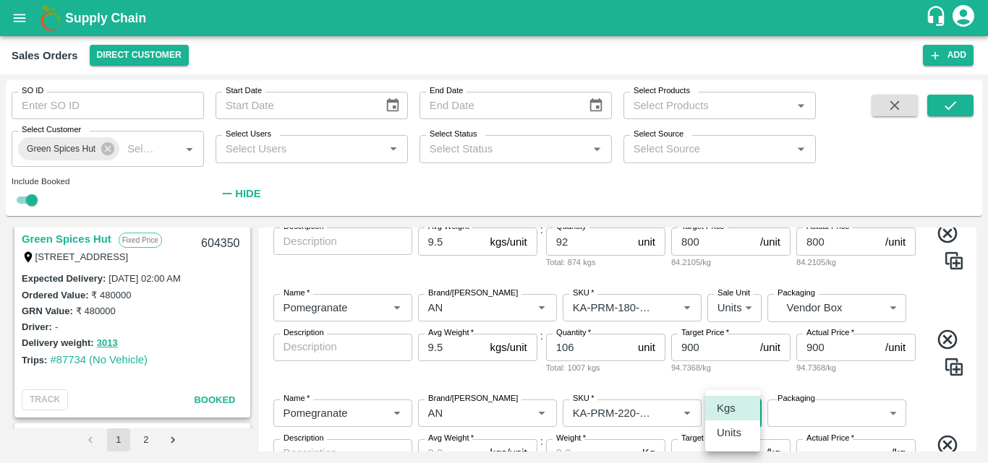
click at [736, 419] on body "Supply Chain Sales Orders Direct Customer Add SO ID SO ID Start Date Start Date…" at bounding box center [494, 231] width 988 height 463
click at [735, 435] on p "Units" at bounding box center [729, 433] width 25 height 16
type input "2"
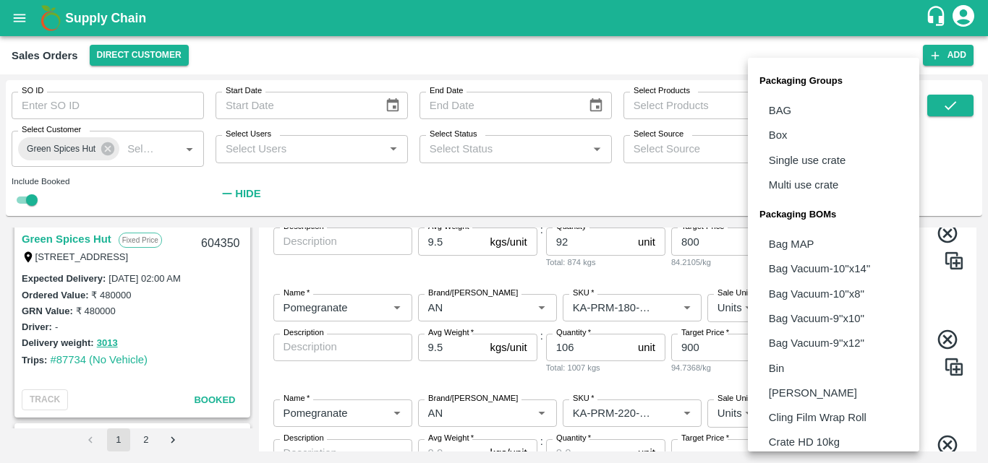
click at [809, 424] on body "Supply Chain Sales Orders Direct Customer Add SO ID SO ID Start Date Start Date…" at bounding box center [494, 231] width 988 height 463
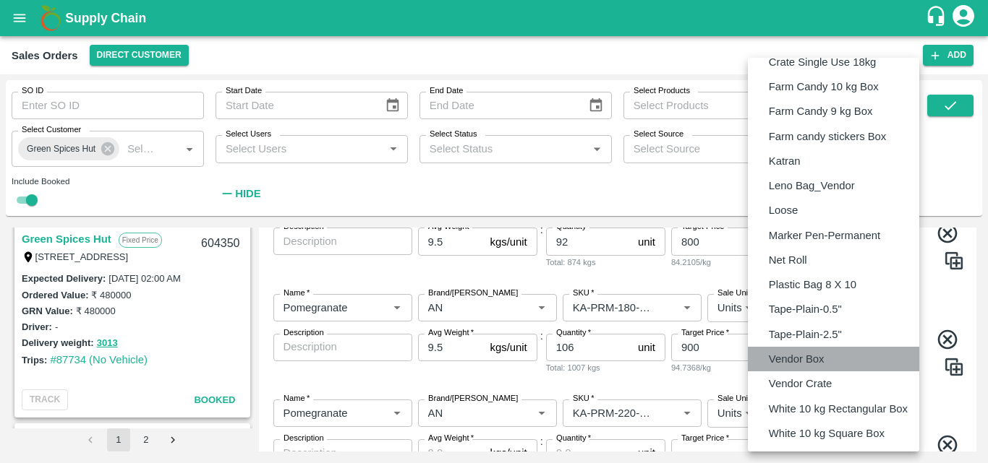
click at [815, 364] on p "Vendor Box" at bounding box center [797, 359] width 56 height 16
type input "BOM/276"
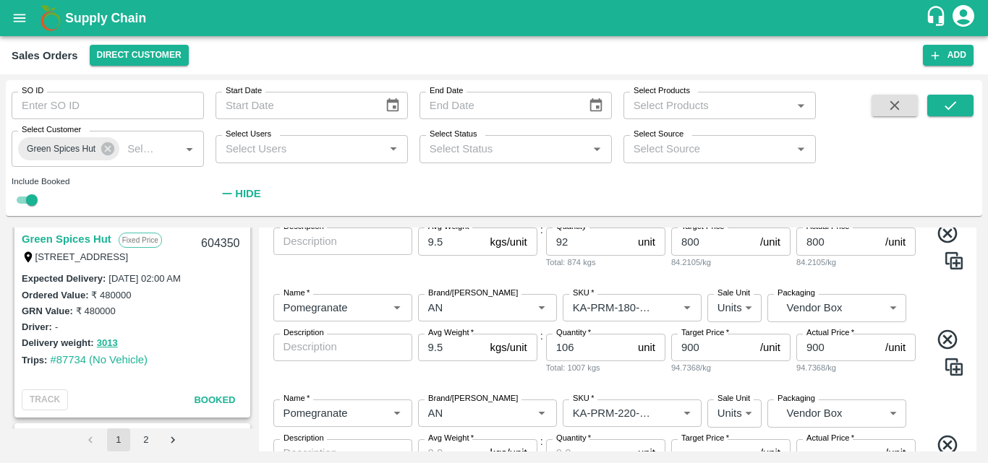
click at [916, 401] on div "Name   * Name   * Brand/Marka Brand/Marka SKU   * SKU   * Sale Unit Units 2 Sal…" at bounding box center [618, 455] width 706 height 134
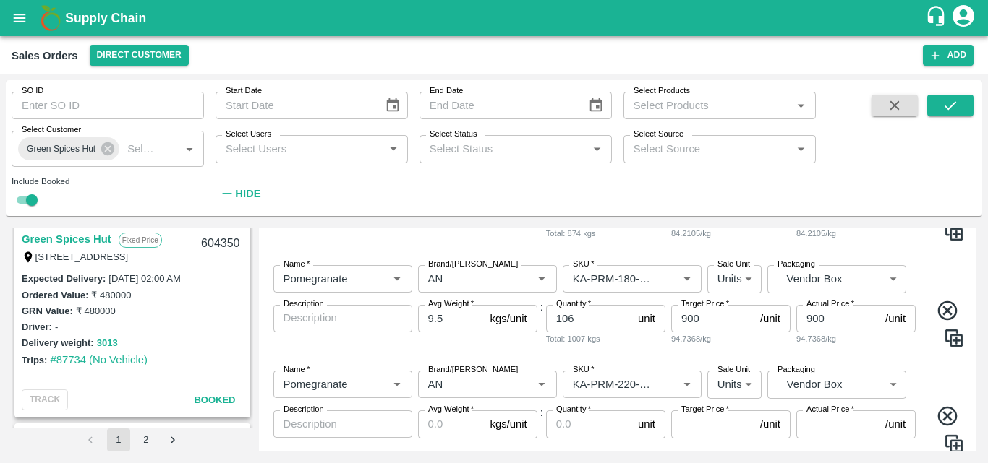
scroll to position [519, 0]
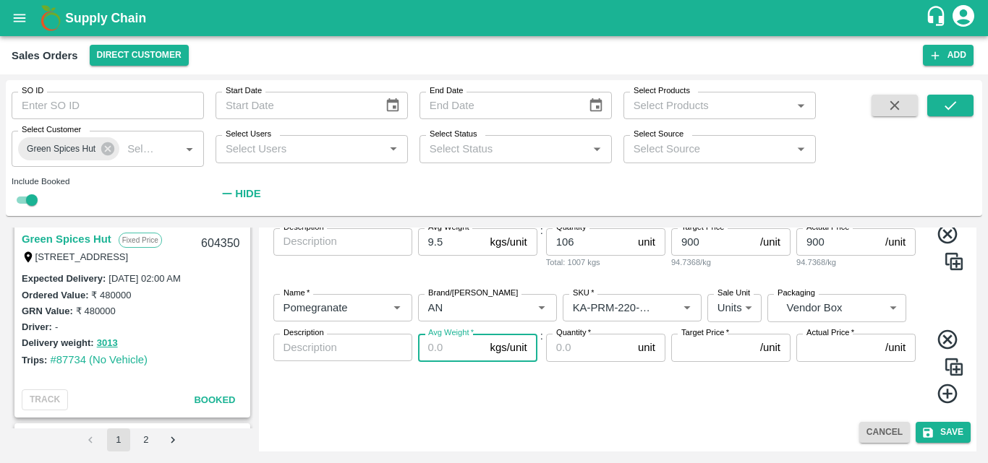
click at [457, 345] on input "Avg Weight   *" at bounding box center [451, 347] width 67 height 27
type input "9.5"
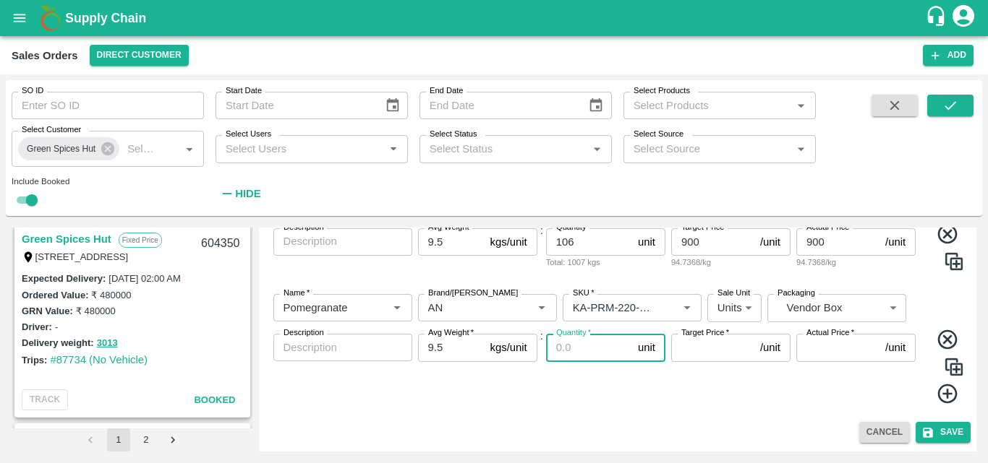
click at [573, 348] on input "Quantity   *" at bounding box center [589, 347] width 86 height 27
type input "74"
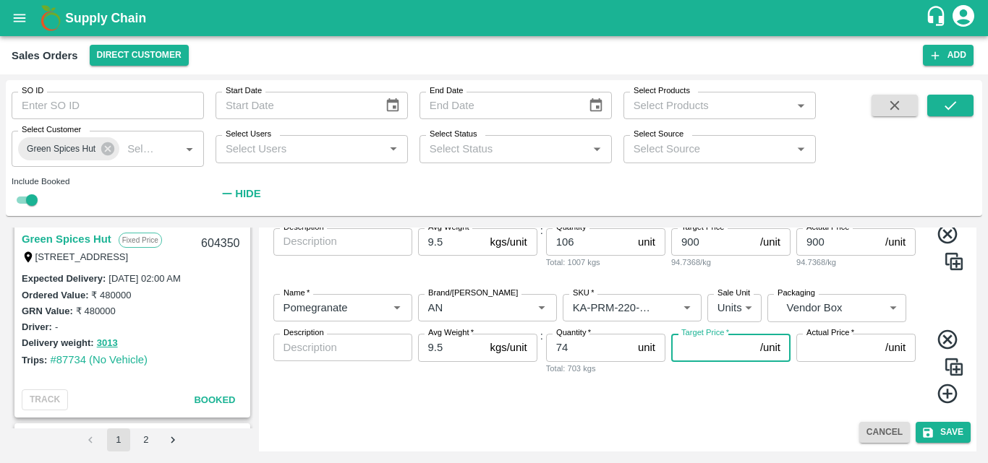
click at [699, 350] on input "Target Price   *" at bounding box center [712, 347] width 83 height 27
type input "1000"
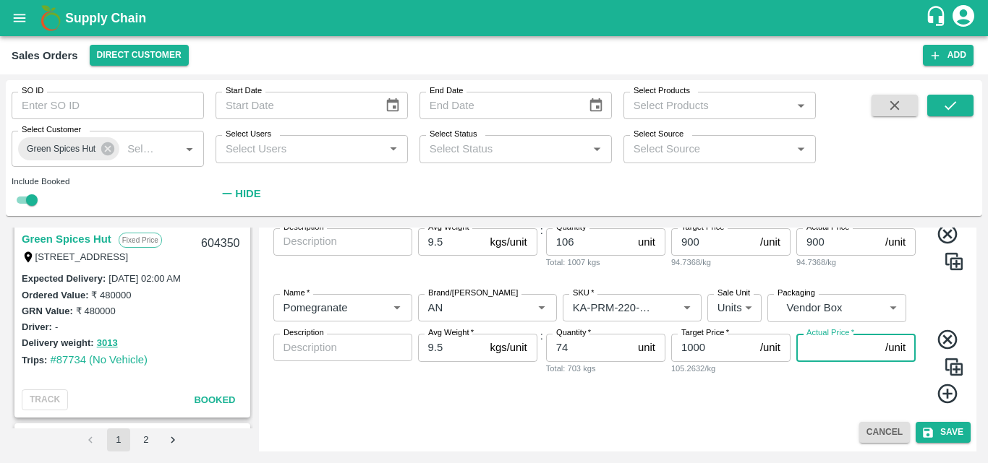
click at [816, 356] on input "Actual Price   *" at bounding box center [837, 347] width 83 height 27
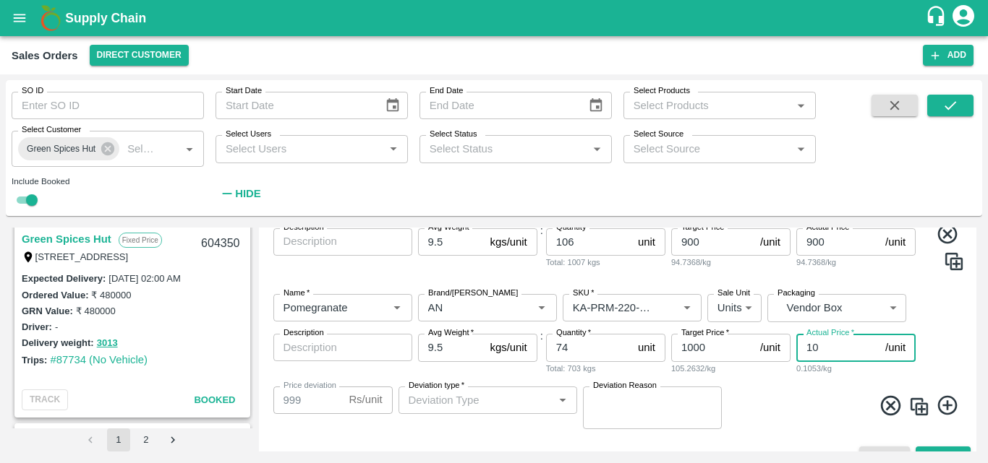
type input "100"
type input "900"
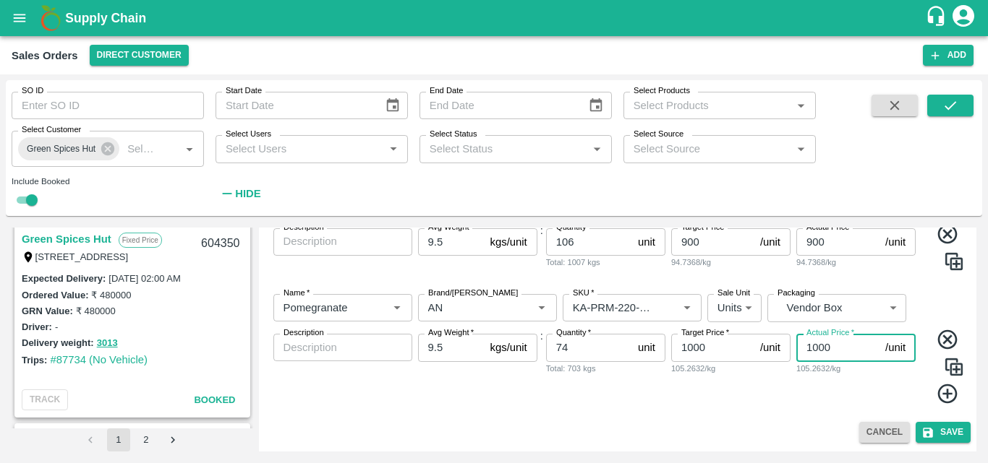
type input "1000"
click at [946, 395] on icon at bounding box center [948, 394] width 24 height 24
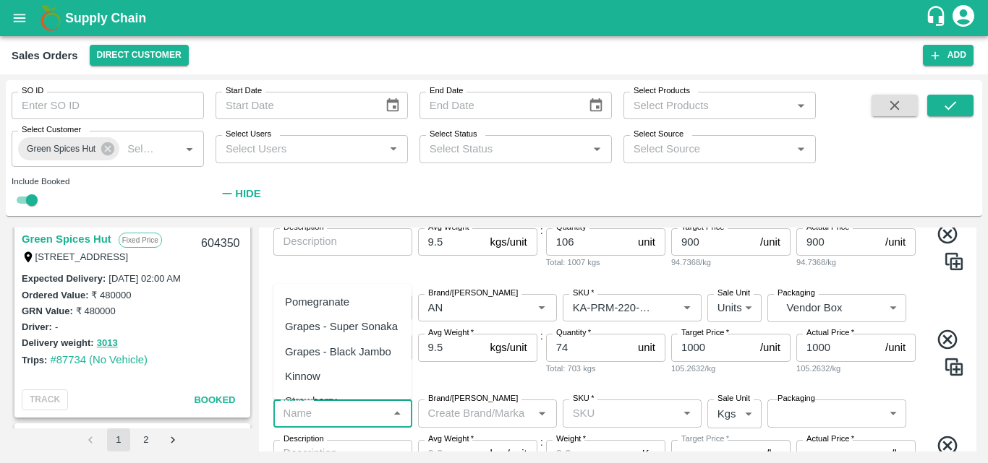
click at [332, 419] on input "Name   *" at bounding box center [331, 413] width 106 height 19
click at [328, 299] on div "Pomegranate" at bounding box center [317, 302] width 64 height 16
type input "Pomegranate"
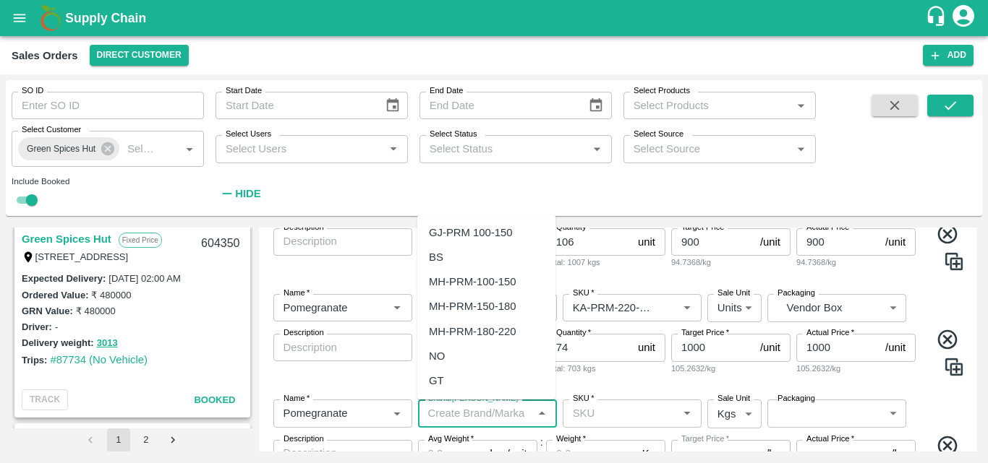
click at [452, 415] on input "Brand/[PERSON_NAME]" at bounding box center [475, 413] width 106 height 19
click at [442, 388] on div "AN" at bounding box center [436, 381] width 15 height 16
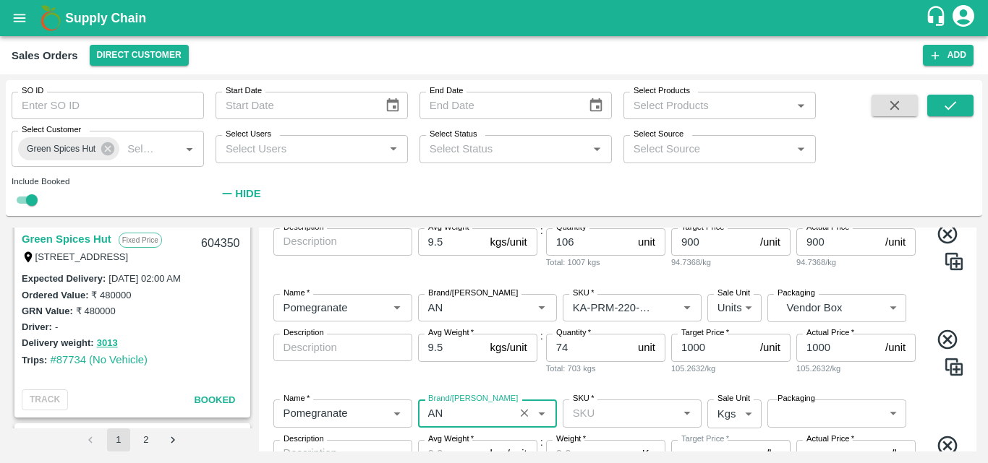
type input "AN"
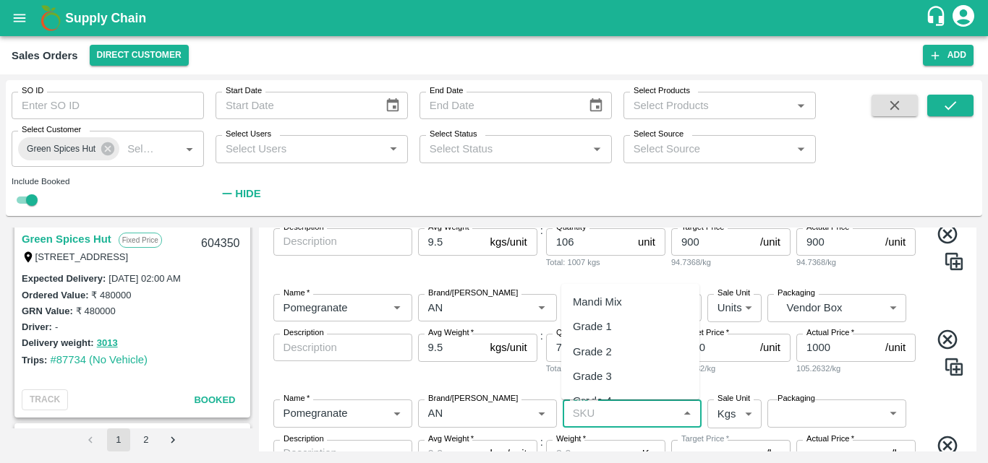
click at [603, 419] on input "SKU   *" at bounding box center [620, 413] width 106 height 19
click at [625, 353] on div "KA-PRM-250-300" at bounding box center [615, 357] width 85 height 16
type input "KA-PRM-250-300"
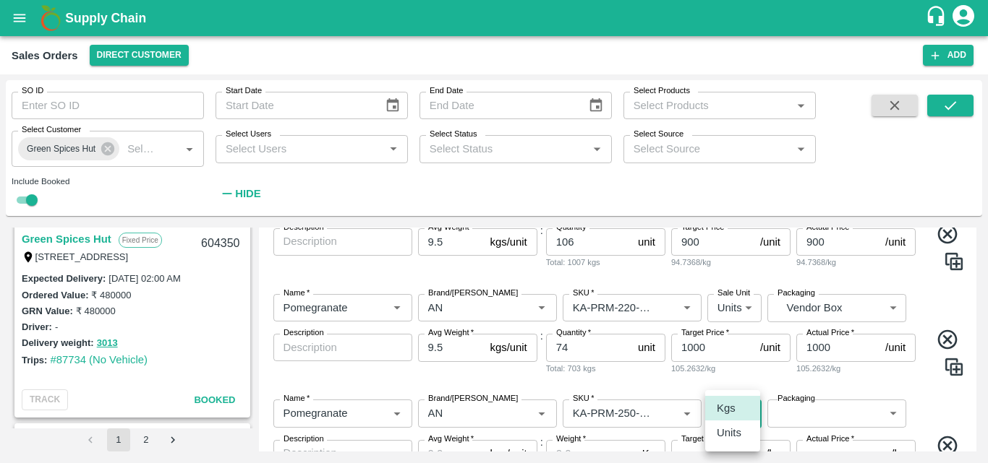
click at [726, 411] on body "Supply Chain Sales Orders Direct Customer Add SO ID SO ID Start Date Start Date…" at bounding box center [494, 231] width 988 height 463
click at [728, 429] on p "Units" at bounding box center [729, 433] width 25 height 16
type input "2"
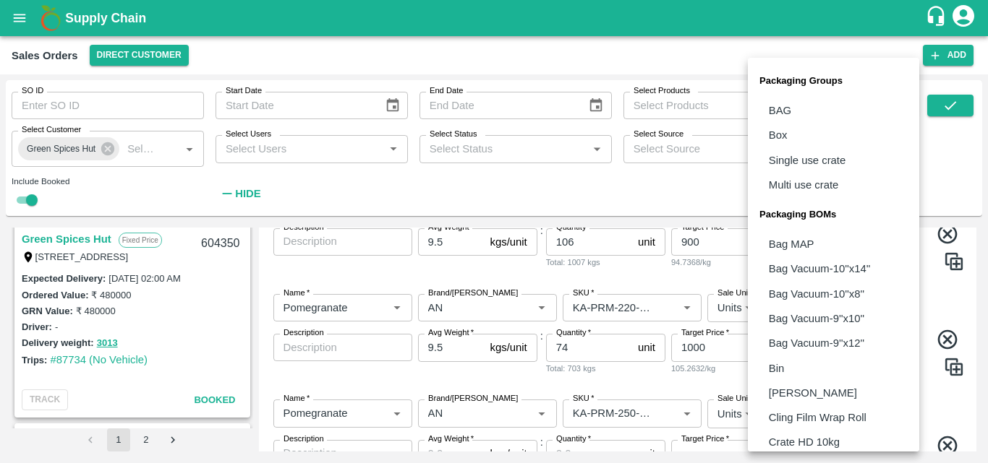
click at [786, 413] on body "Supply Chain Sales Orders Direct Customer Add SO ID SO ID Start Date Start Date…" at bounding box center [494, 231] width 988 height 463
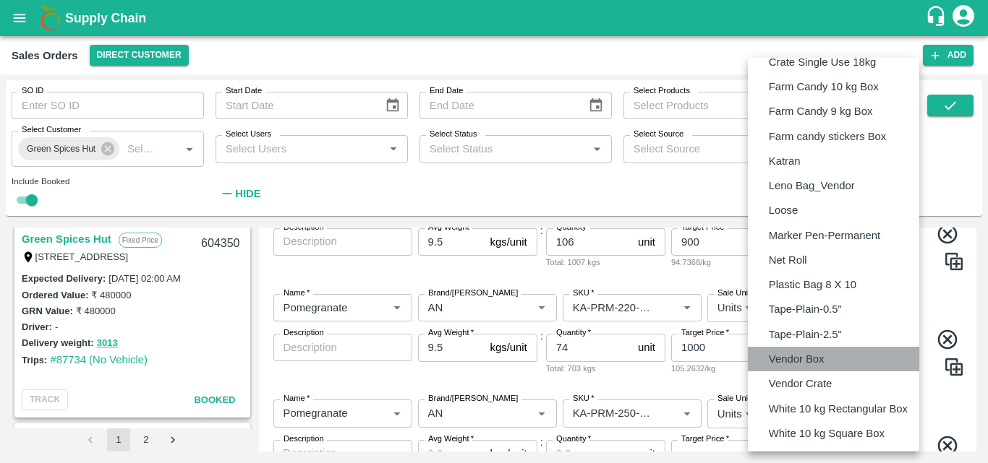
click at [789, 365] on p "Vendor Box" at bounding box center [797, 359] width 56 height 16
type input "BOM/276"
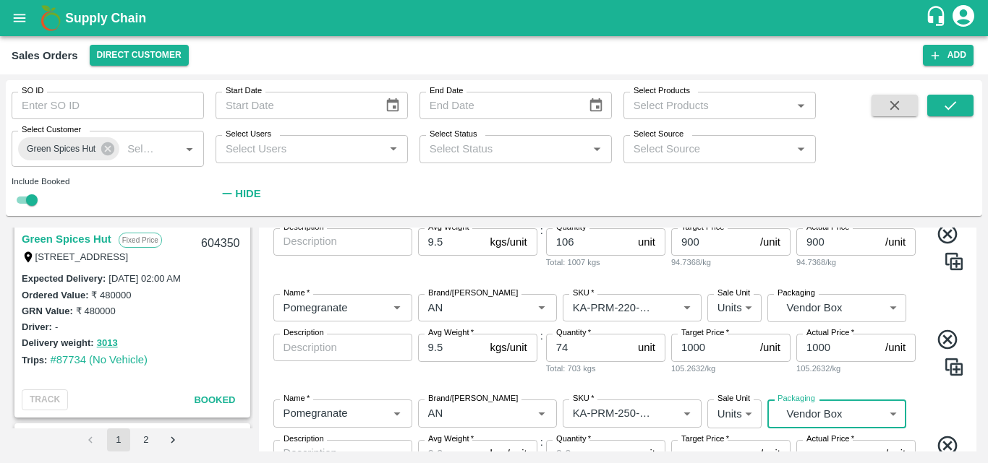
click at [924, 411] on div "Name   * Name   * Brand/Marka Brand/Marka SKU   * SKU   * Sale Unit Units 2 Sal…" at bounding box center [618, 455] width 706 height 134
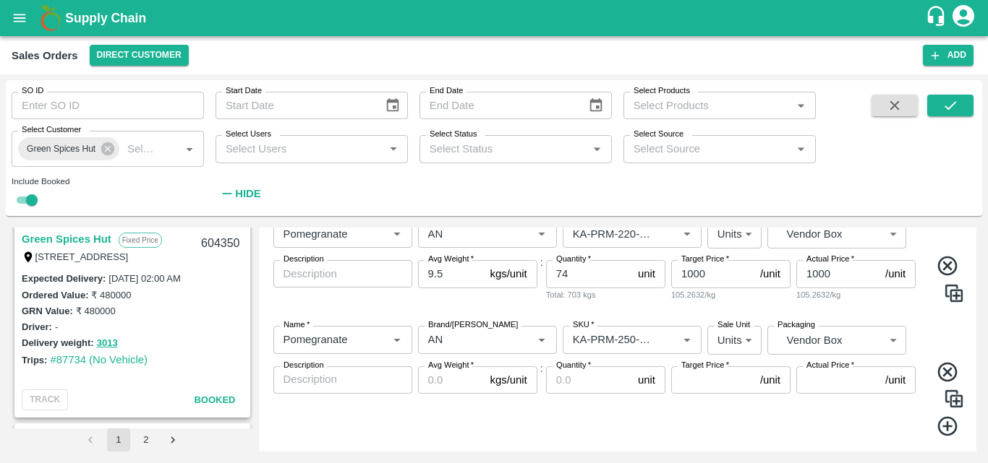
scroll to position [625, 0]
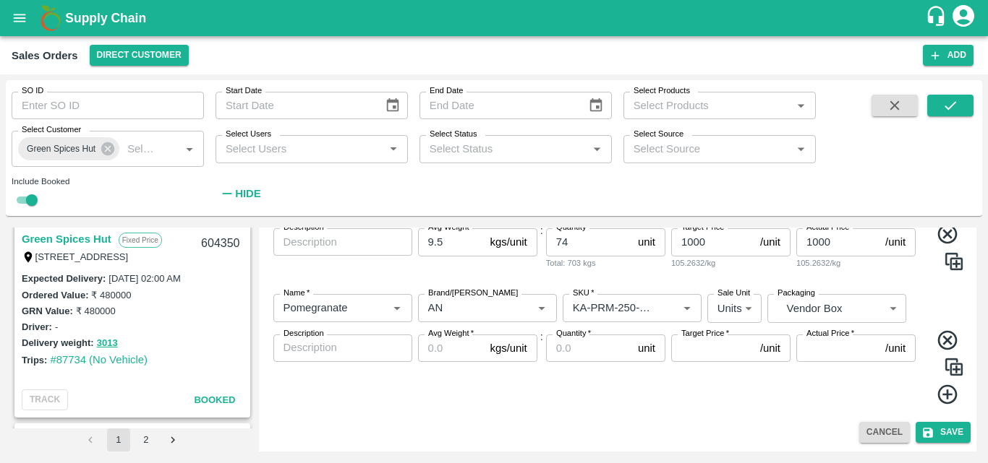
click at [441, 354] on input "Avg Weight   *" at bounding box center [451, 348] width 67 height 27
type input "9.5"
click at [582, 347] on input "Quantity   *" at bounding box center [589, 348] width 86 height 27
type input "36"
click at [723, 349] on input "Target Price   *" at bounding box center [712, 348] width 83 height 27
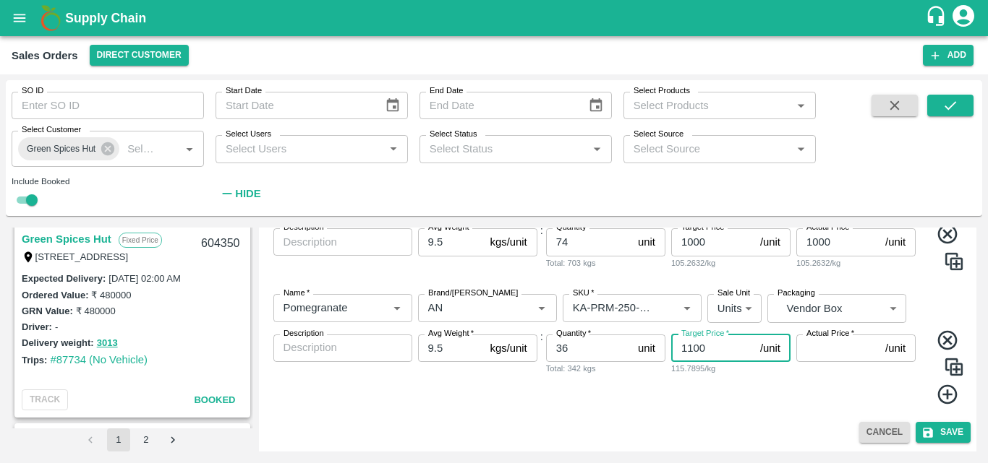
type input "1100"
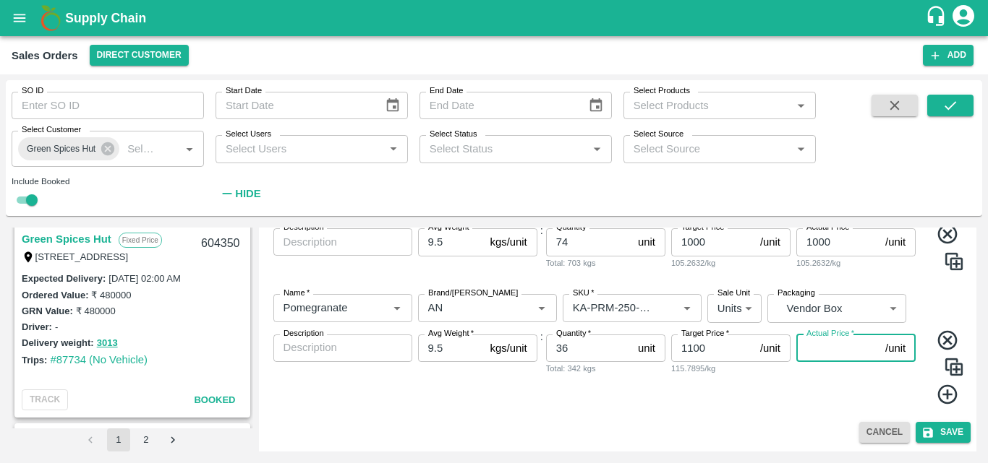
click at [808, 354] on input "Actual Price   *" at bounding box center [837, 348] width 83 height 27
type input "11"
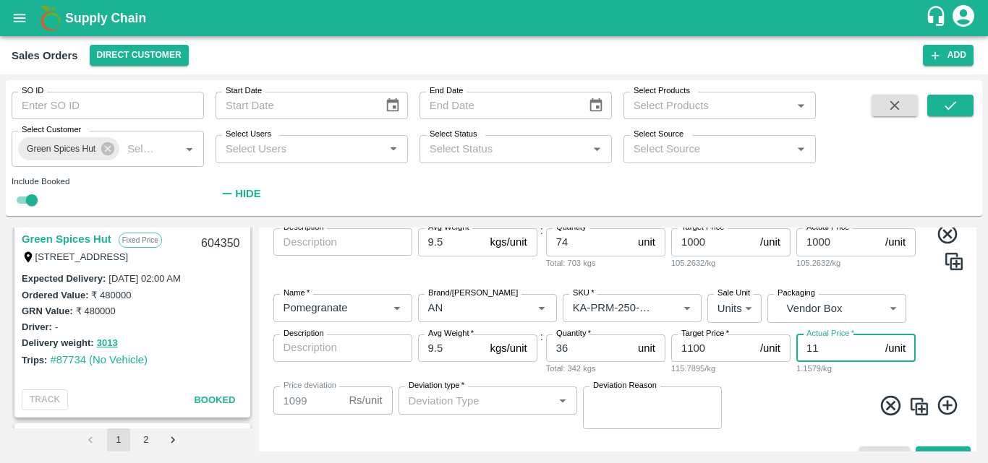
type input "1089"
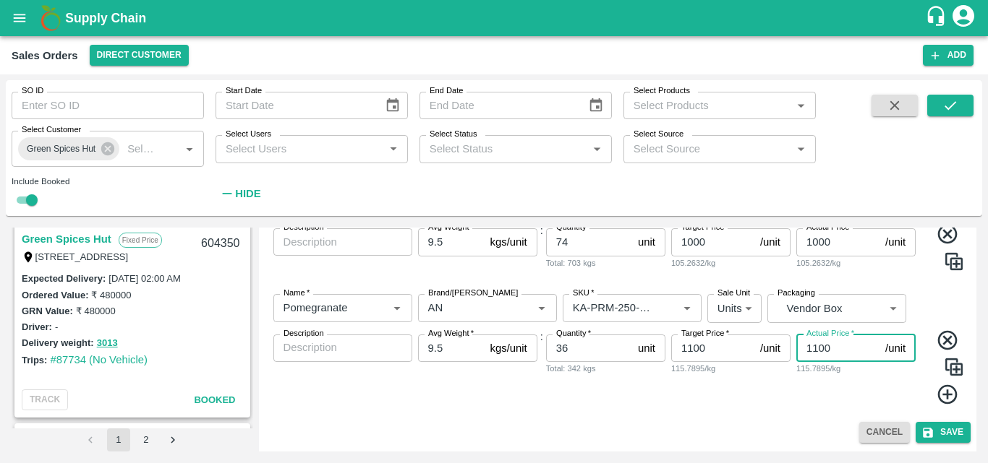
type input "1100"
click at [938, 397] on icon at bounding box center [948, 395] width 24 height 24
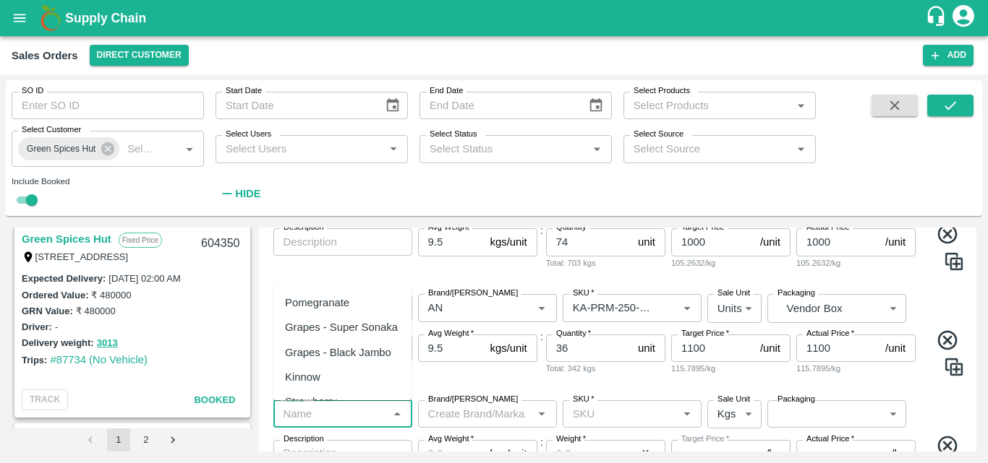
click at [354, 411] on input "Name   *" at bounding box center [331, 414] width 106 height 19
click at [320, 299] on div "Pomegranate" at bounding box center [317, 303] width 64 height 16
type input "Pomegranate"
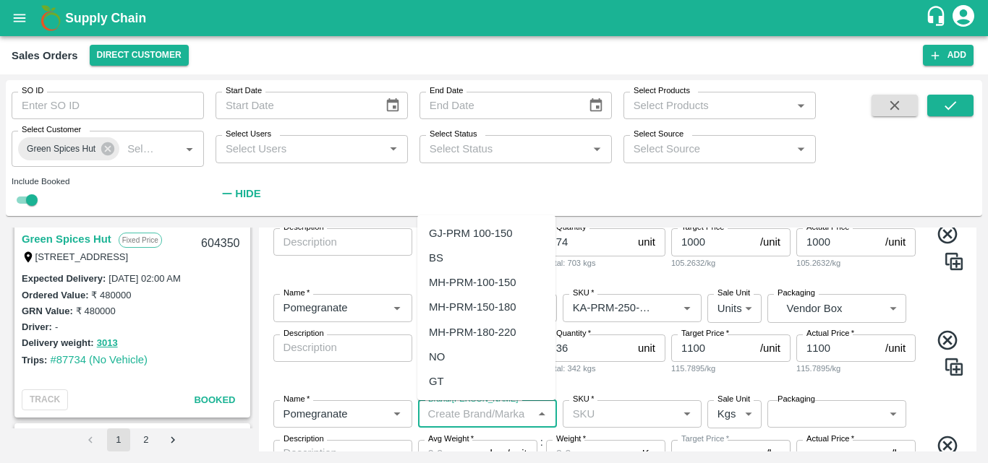
click at [465, 419] on input "Brand/[PERSON_NAME]" at bounding box center [475, 414] width 106 height 19
click at [454, 379] on div "AN" at bounding box center [486, 381] width 138 height 25
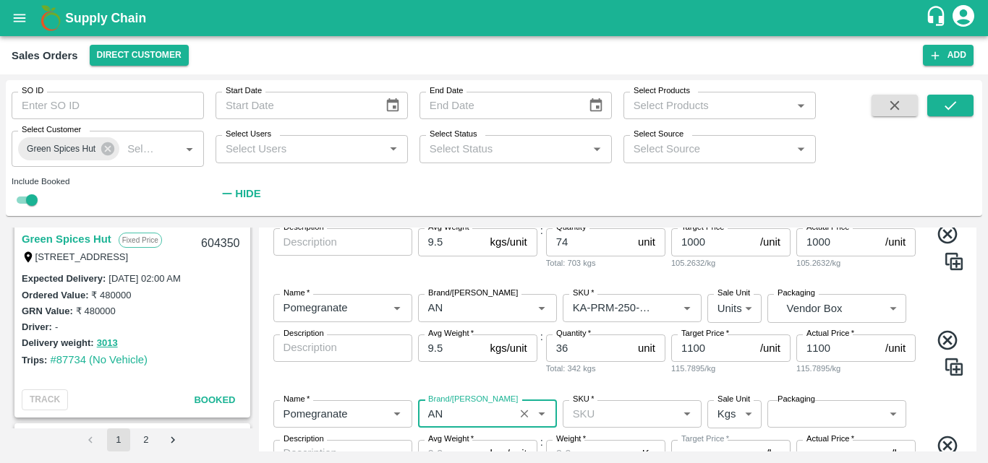
type input "AN"
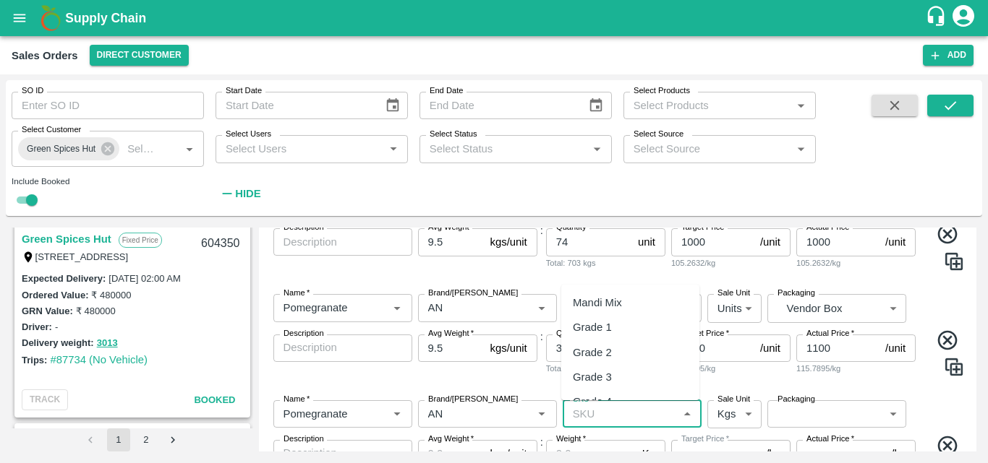
click at [594, 414] on input "SKU   *" at bounding box center [620, 414] width 106 height 19
click at [627, 355] on div "KA-PRM-300-350" at bounding box center [615, 357] width 85 height 16
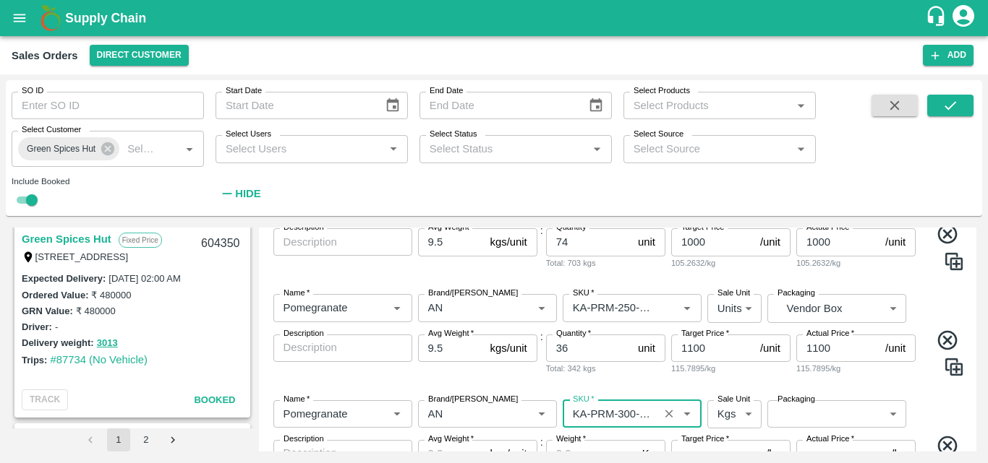
type input "KA-PRM-300-350"
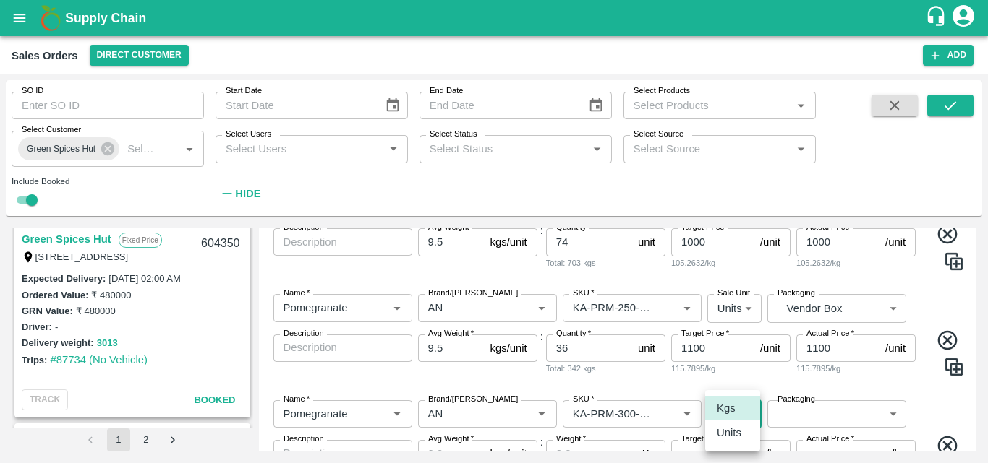
click at [737, 416] on body "Supply Chain Sales Orders Direct Customer Add SO ID SO ID Start Date Start Date…" at bounding box center [494, 231] width 988 height 463
click at [736, 428] on p "Units" at bounding box center [729, 433] width 25 height 16
type input "2"
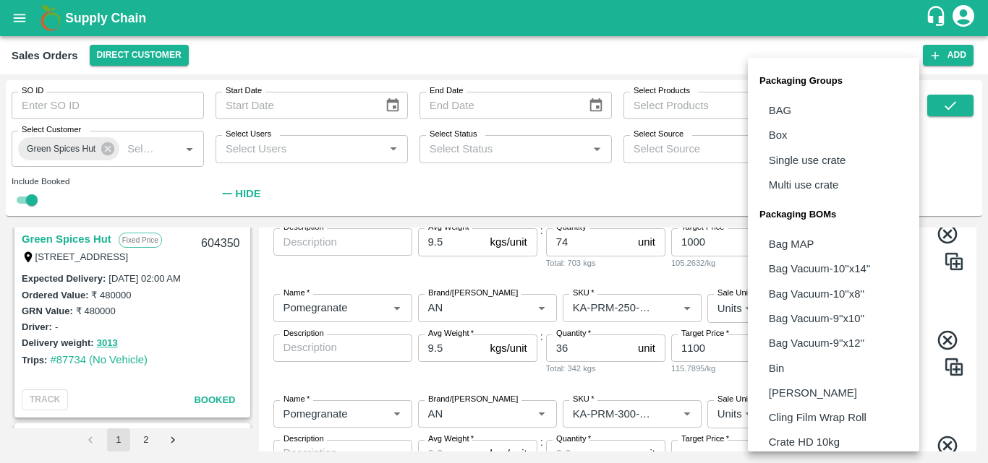
click at [820, 416] on body "Supply Chain Sales Orders Direct Customer Add SO ID SO ID Start Date Start Date…" at bounding box center [494, 231] width 988 height 463
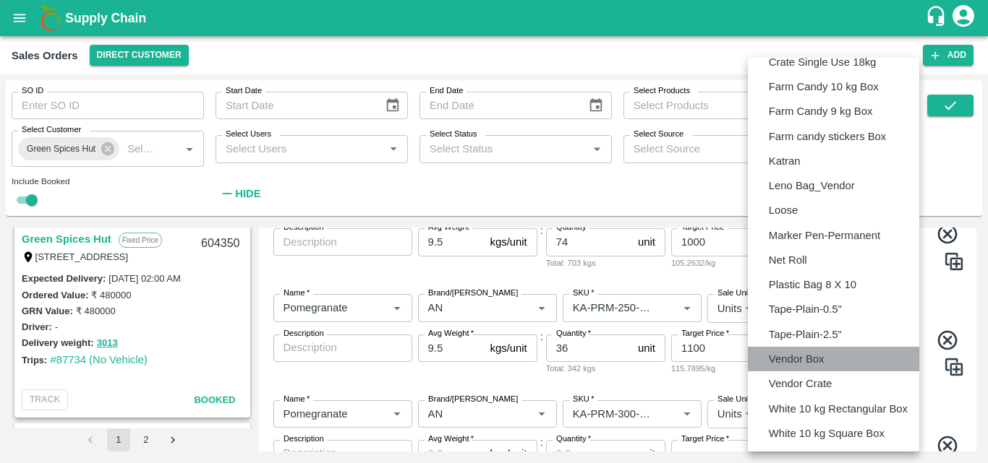
click at [811, 359] on p "Vendor Box" at bounding box center [797, 359] width 56 height 16
type input "BOM/276"
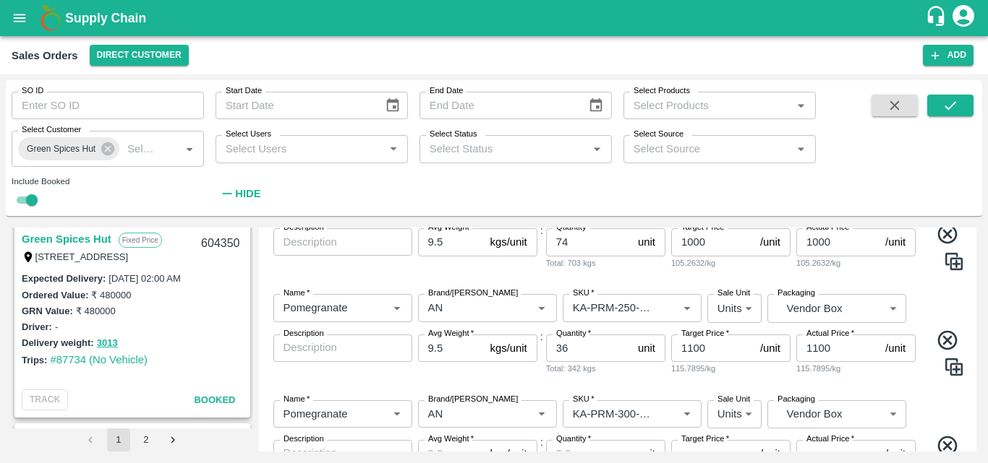
click at [886, 377] on div "Name   * Name   * Brand/Marka Brand/Marka SKU   * SKU   * Sale Unit Units 2 Sal…" at bounding box center [618, 336] width 706 height 106
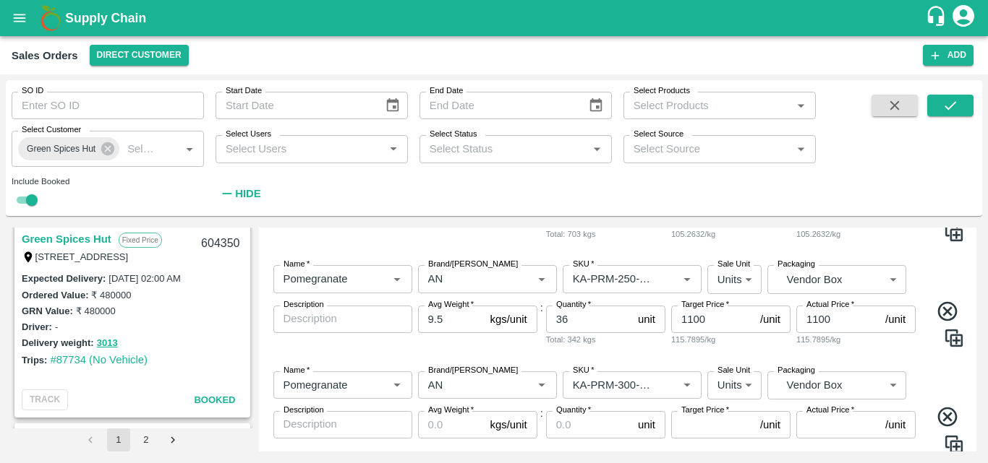
scroll to position [731, 0]
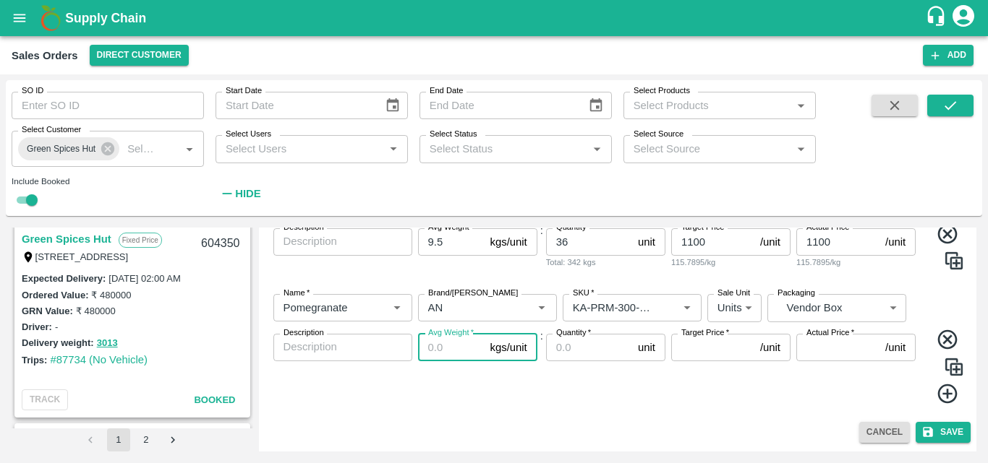
click at [440, 354] on input "Avg Weight   *" at bounding box center [451, 347] width 67 height 27
type input "9.5"
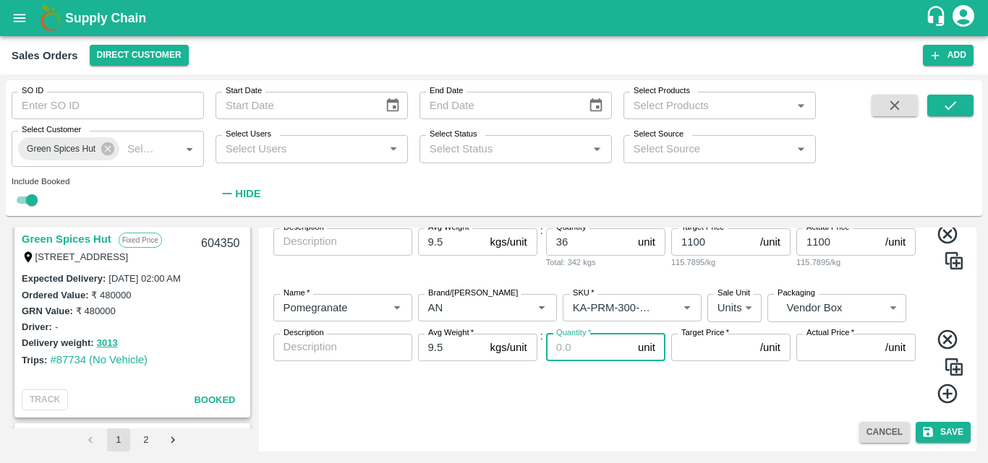
click at [595, 354] on input "Quantity   *" at bounding box center [589, 347] width 86 height 27
type input "30"
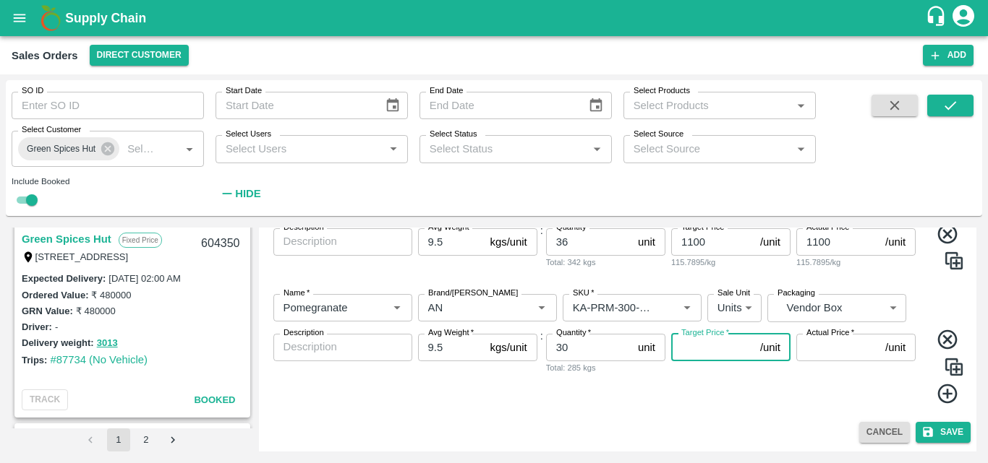
click at [726, 358] on input "Target Price   *" at bounding box center [712, 347] width 83 height 27
type input "1200"
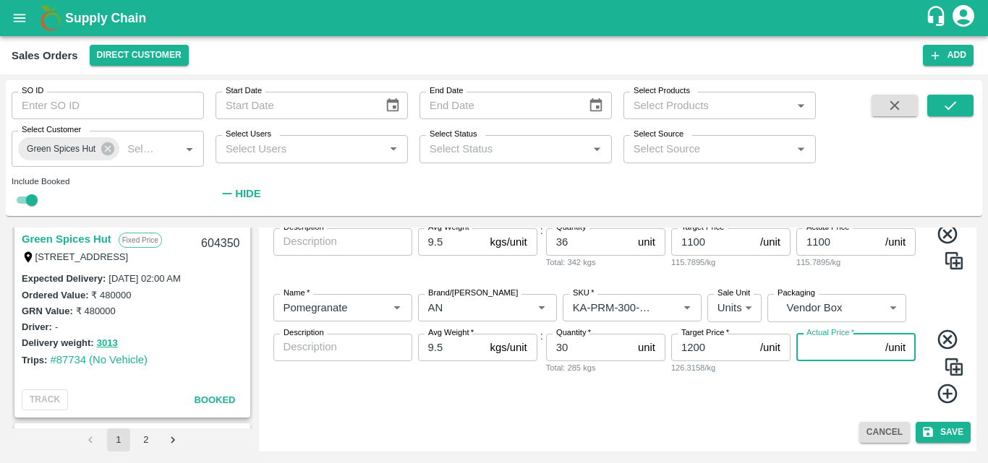
click at [815, 341] on input "Actual Price   *" at bounding box center [837, 347] width 83 height 27
type input "12"
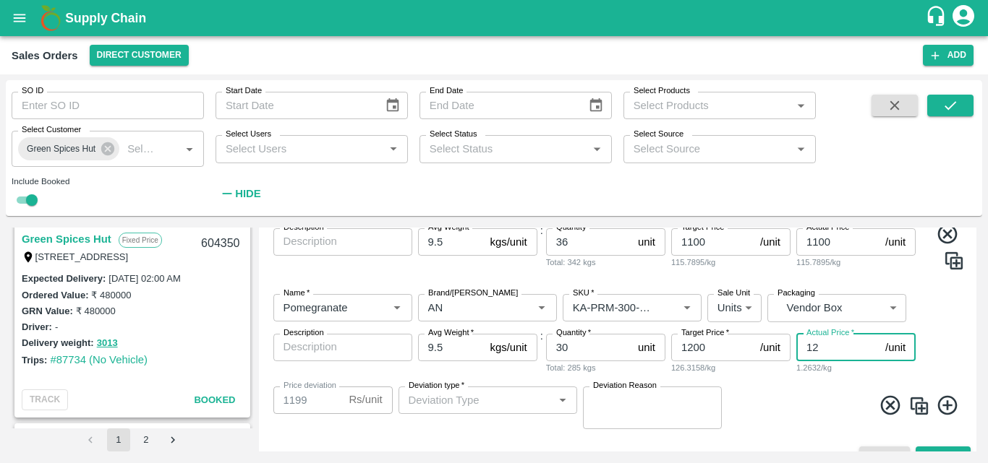
type input "1188"
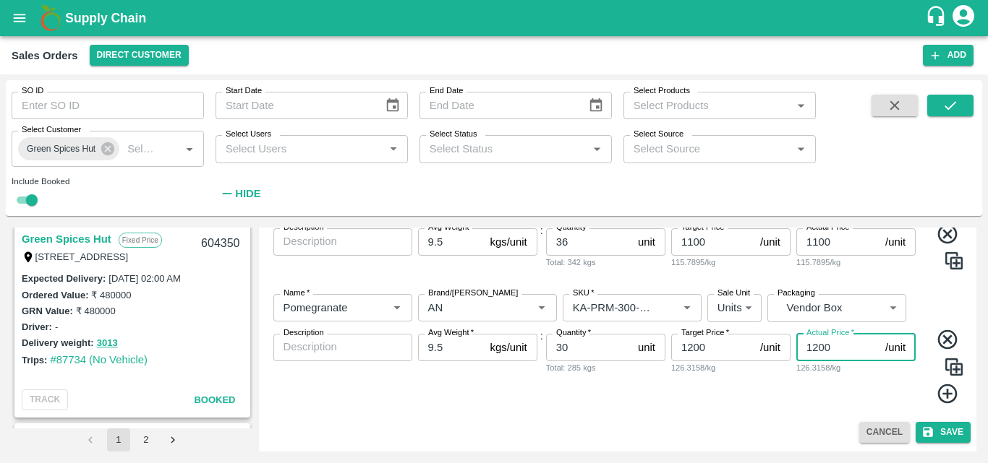
type input "1200"
click at [949, 395] on icon at bounding box center [948, 394] width 24 height 24
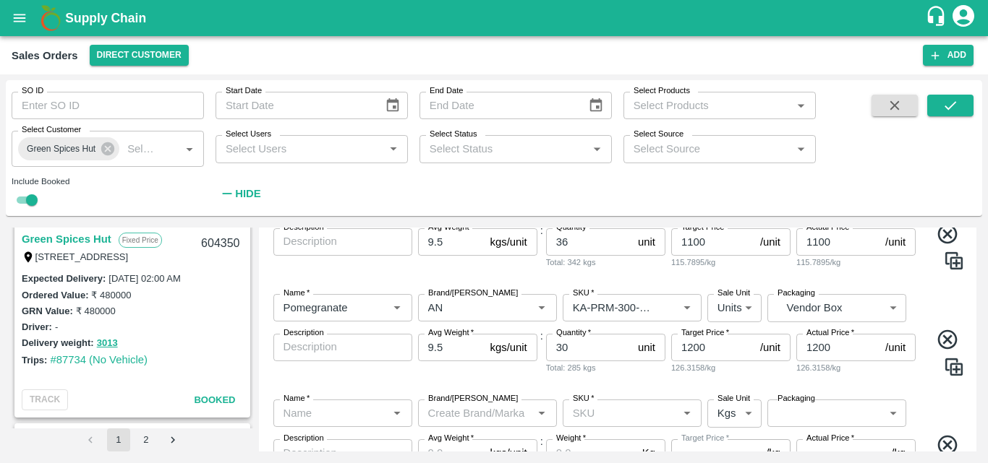
click at [343, 411] on input "Name   *" at bounding box center [331, 413] width 106 height 19
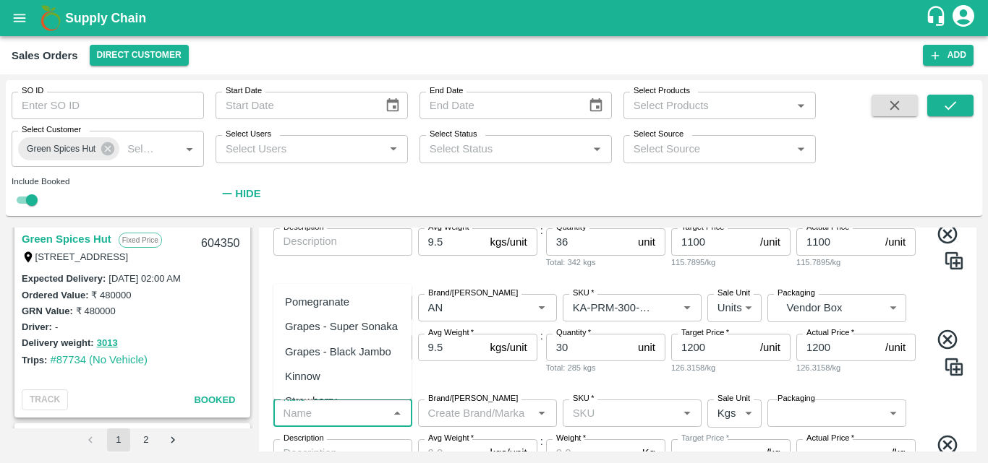
click at [347, 309] on div "Pomegranate" at bounding box center [317, 302] width 64 height 16
type input "Pomegranate"
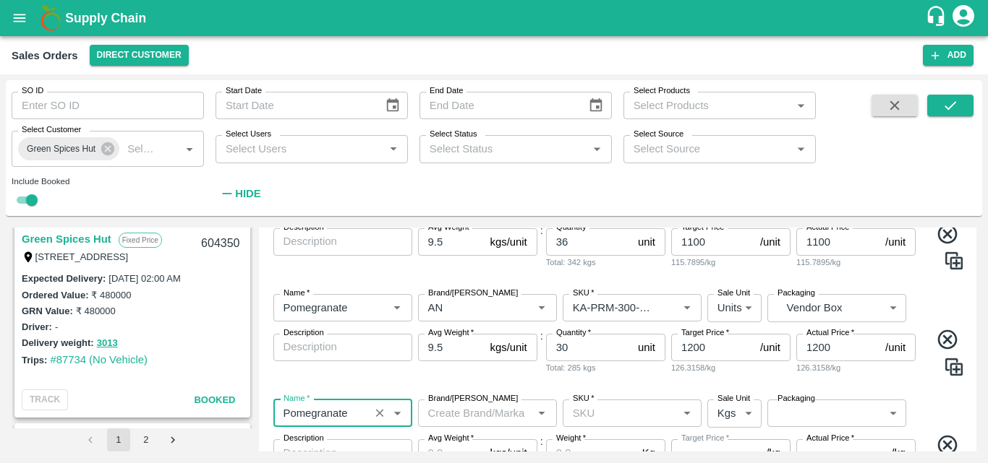
click at [482, 412] on input "Brand/[PERSON_NAME]" at bounding box center [475, 413] width 106 height 19
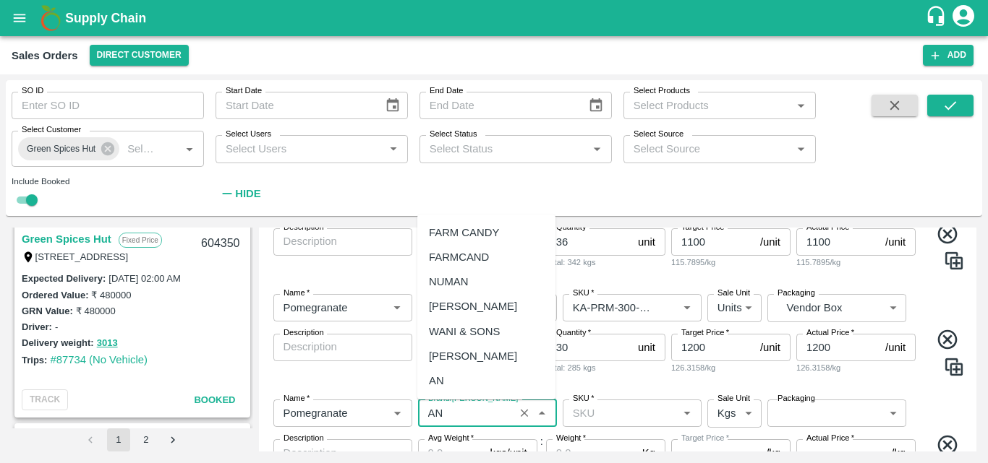
click at [468, 385] on div "AN" at bounding box center [486, 381] width 138 height 25
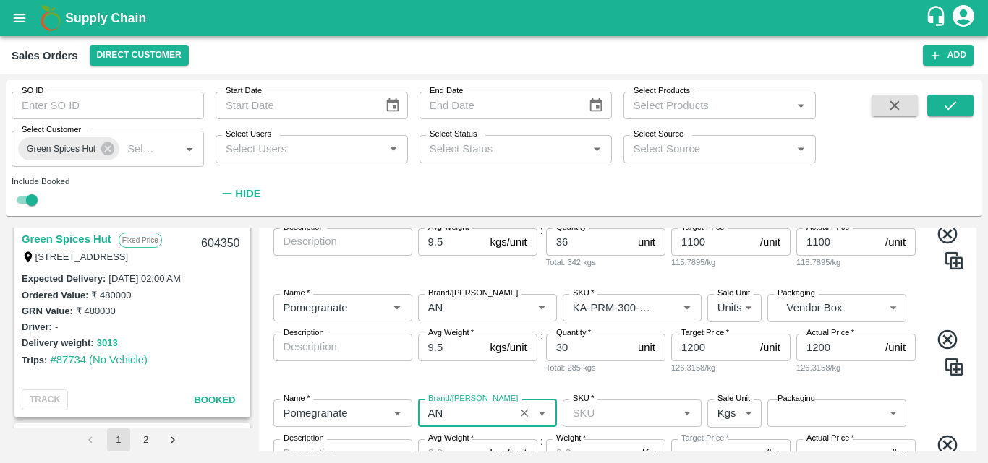
type input "AN"
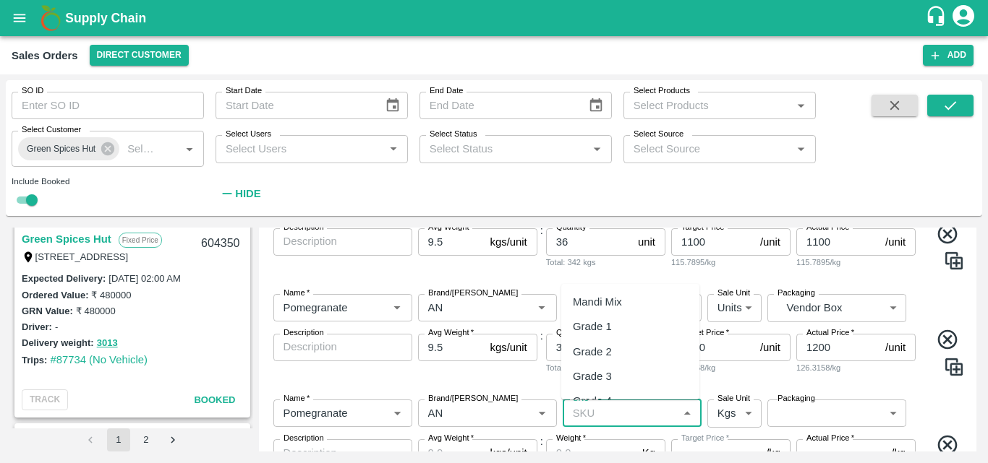
click at [597, 422] on input "SKU   *" at bounding box center [620, 413] width 106 height 19
click at [614, 380] on div "KA-PRM-100++" at bounding box center [611, 382] width 76 height 16
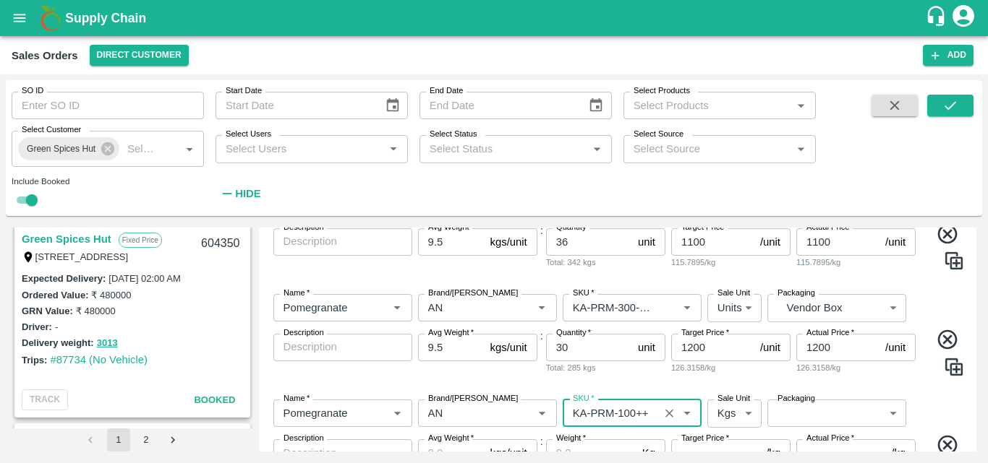
type input "KA-PRM-100++"
click at [727, 409] on body "Supply Chain Sales Orders Direct Customer Add SO ID SO ID Start Date Start Date…" at bounding box center [494, 231] width 988 height 463
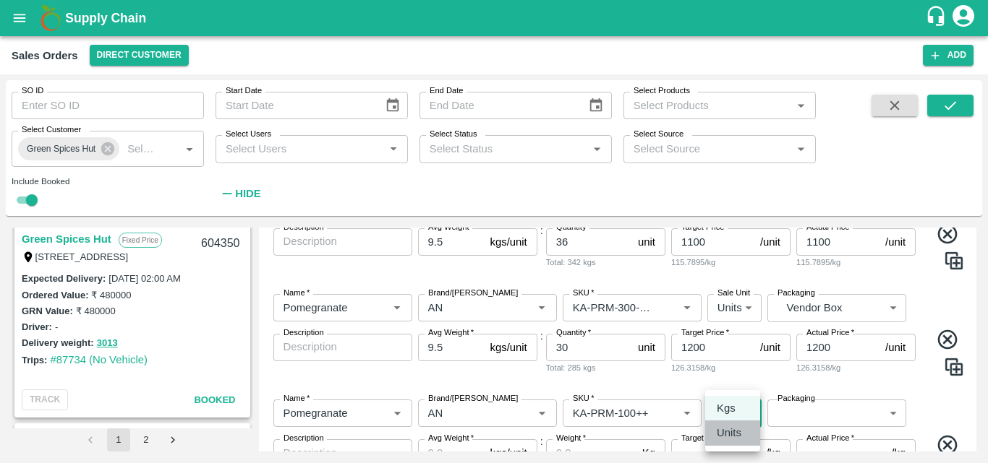
click at [735, 435] on p "Units" at bounding box center [729, 433] width 25 height 16
type input "2"
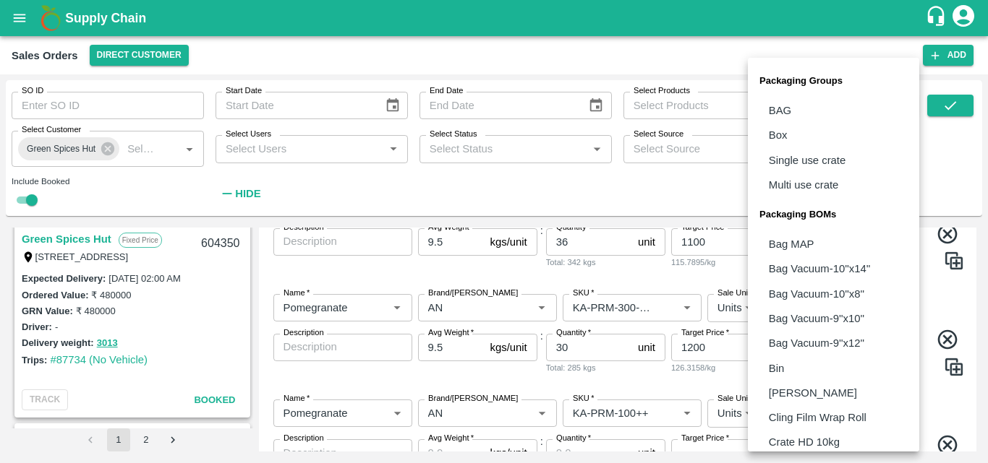
click at [794, 424] on body "Supply Chain Sales Orders Direct Customer Add SO ID SO ID Start Date Start Date…" at bounding box center [494, 231] width 988 height 463
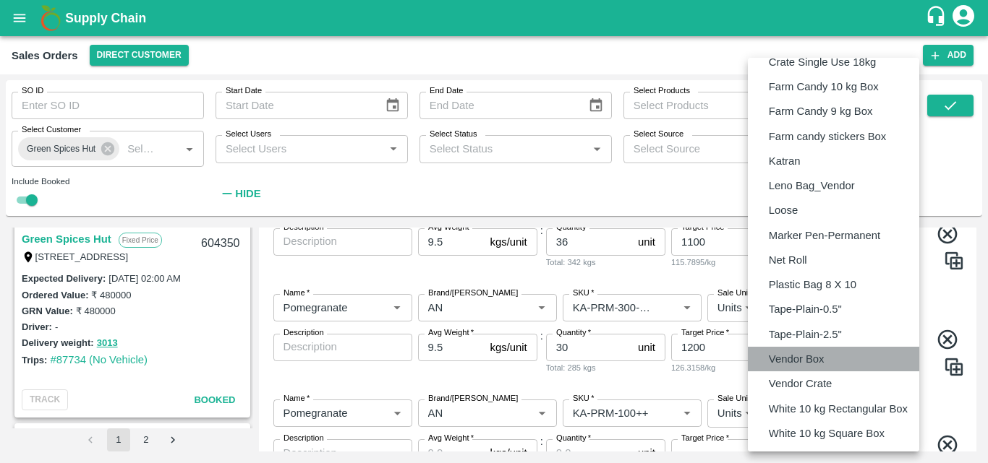
click at [807, 364] on p "Vendor Box" at bounding box center [797, 359] width 56 height 16
type input "BOM/276"
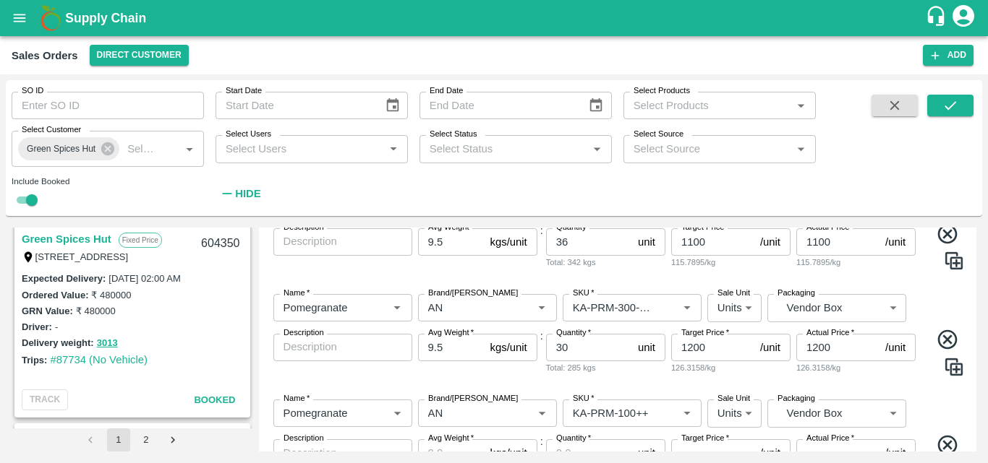
click at [931, 415] on div "Name   * Name   * Brand/Marka Brand/Marka SKU   * SKU   * Sale Unit Units 2 Sal…" at bounding box center [618, 455] width 706 height 134
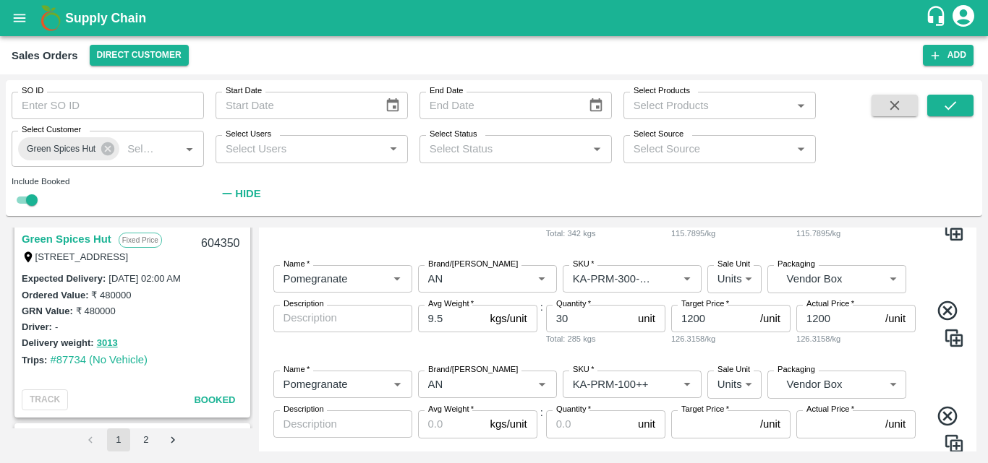
scroll to position [837, 0]
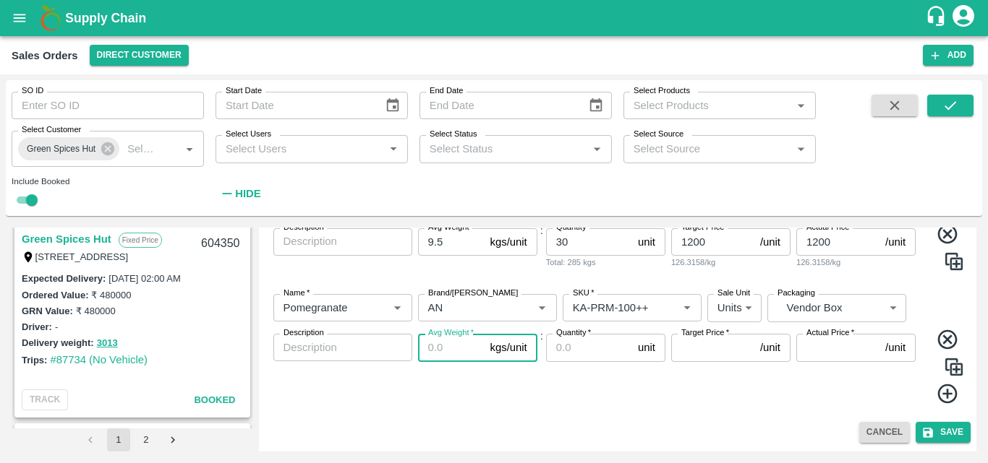
click at [437, 351] on input "Avg Weight   *" at bounding box center [451, 347] width 67 height 27
type input "9.5"
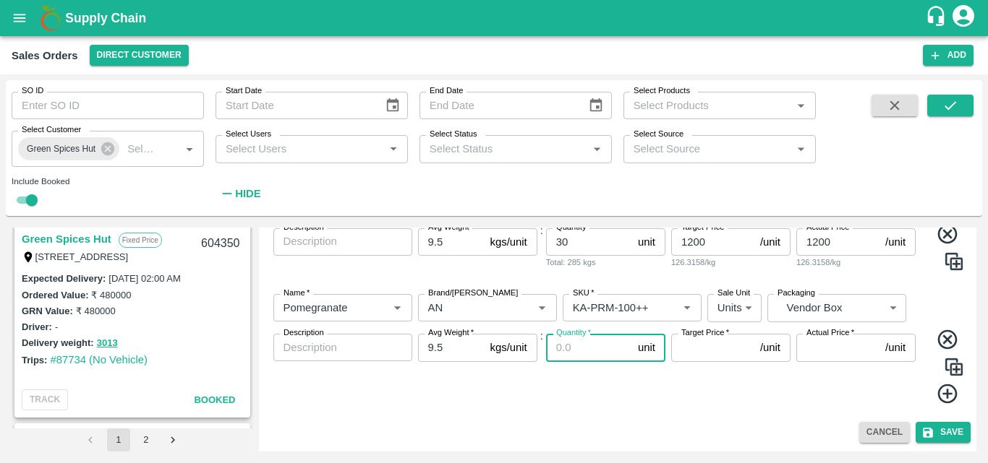
click at [577, 357] on input "Quantity   *" at bounding box center [589, 347] width 86 height 27
type input "11"
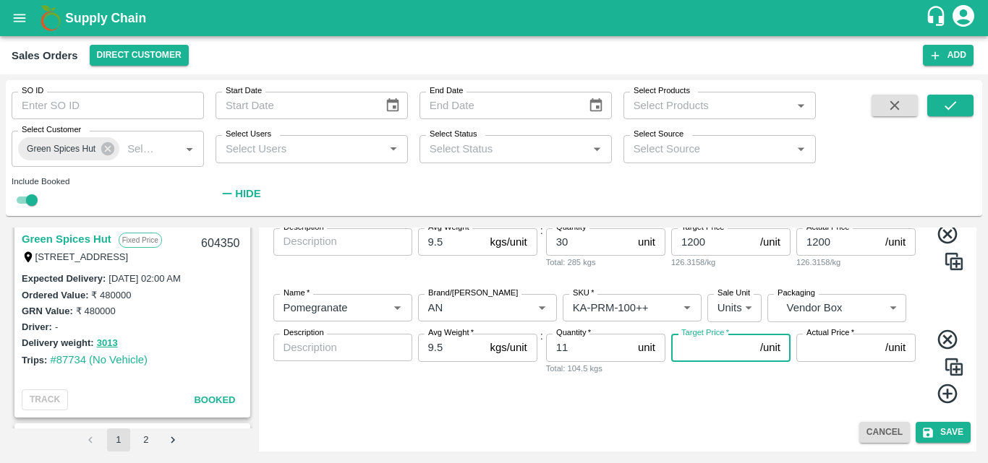
click at [719, 356] on input "Target Price   *" at bounding box center [712, 347] width 83 height 27
type input "400"
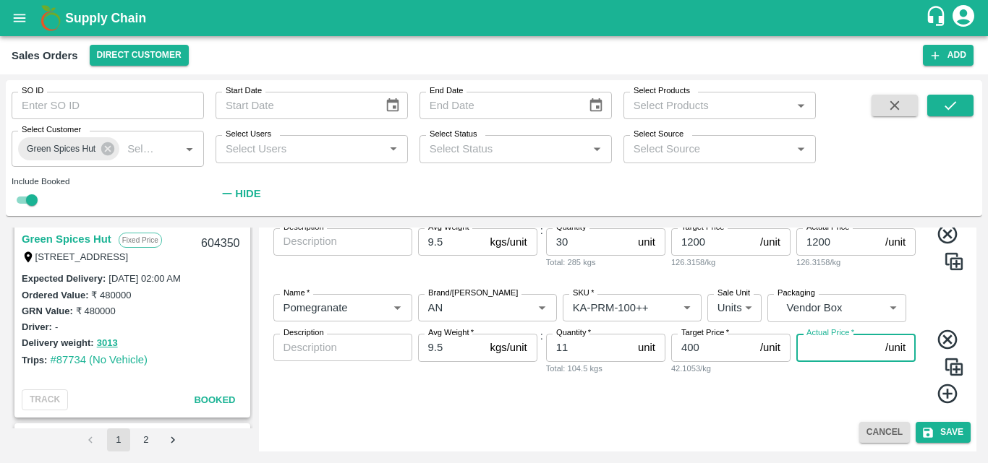
click at [813, 348] on input "Actual Price   *" at bounding box center [837, 347] width 83 height 27
type input "400"
click at [948, 390] on icon at bounding box center [948, 394] width 24 height 24
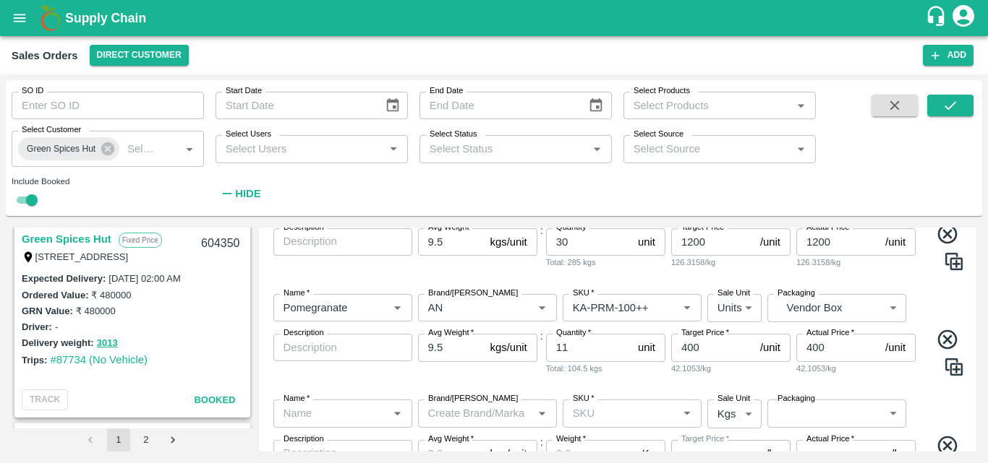
click at [312, 410] on input "Name   *" at bounding box center [331, 413] width 106 height 19
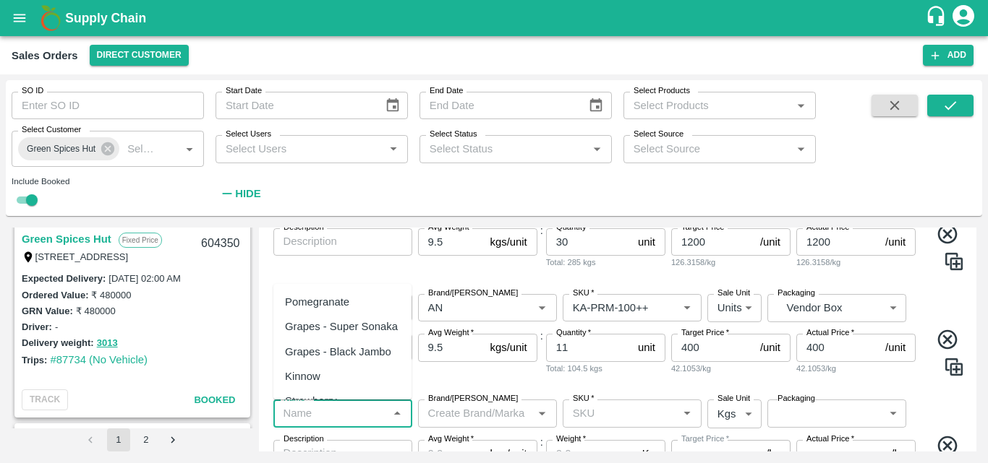
click at [316, 299] on div "Pomegranate" at bounding box center [317, 302] width 64 height 16
type input "Pomegranate"
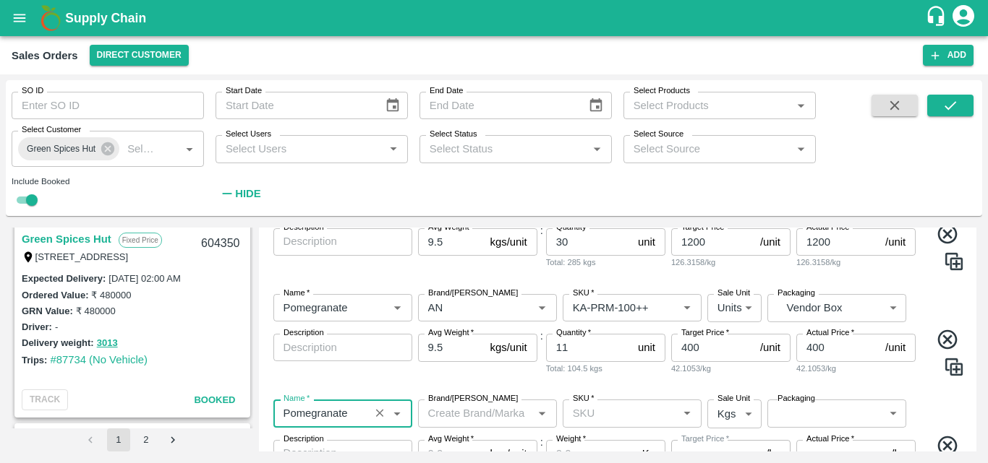
click at [587, 411] on input "SKU   *" at bounding box center [620, 413] width 106 height 19
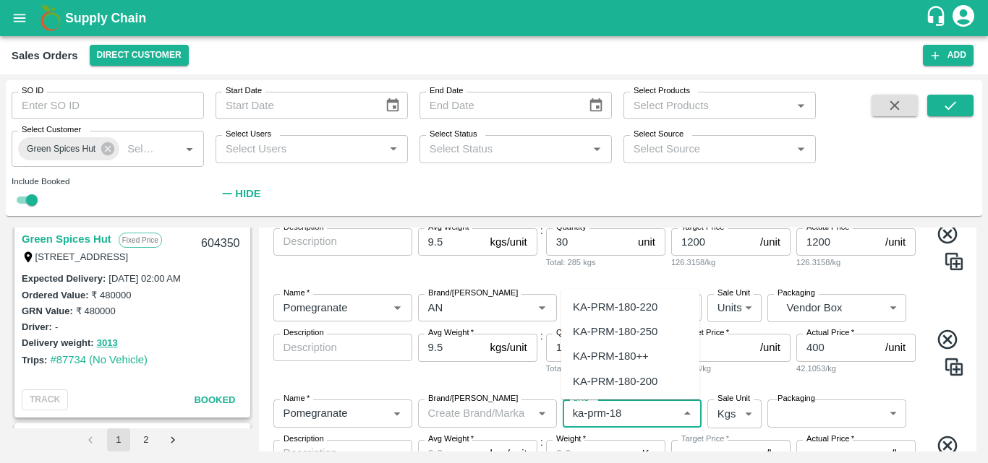
click at [625, 361] on div "KA-PRM-180++" at bounding box center [611, 357] width 76 height 16
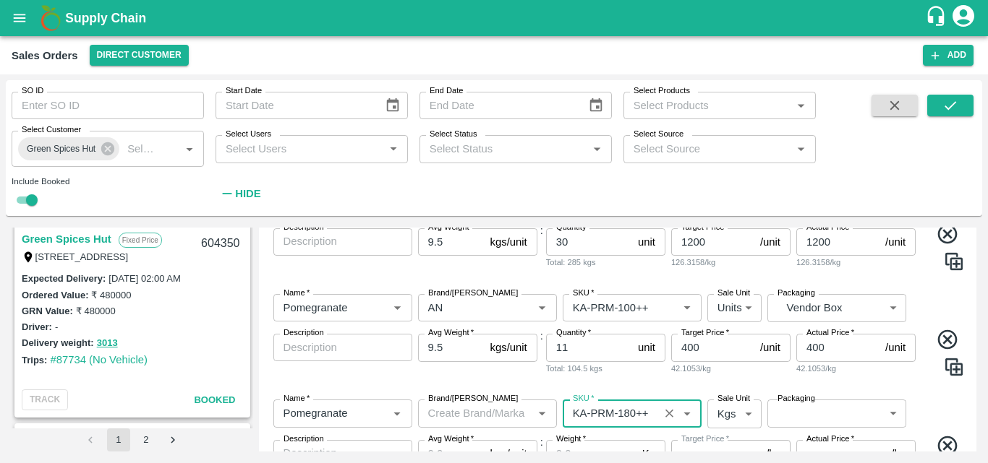
type input "KA-PRM-180++"
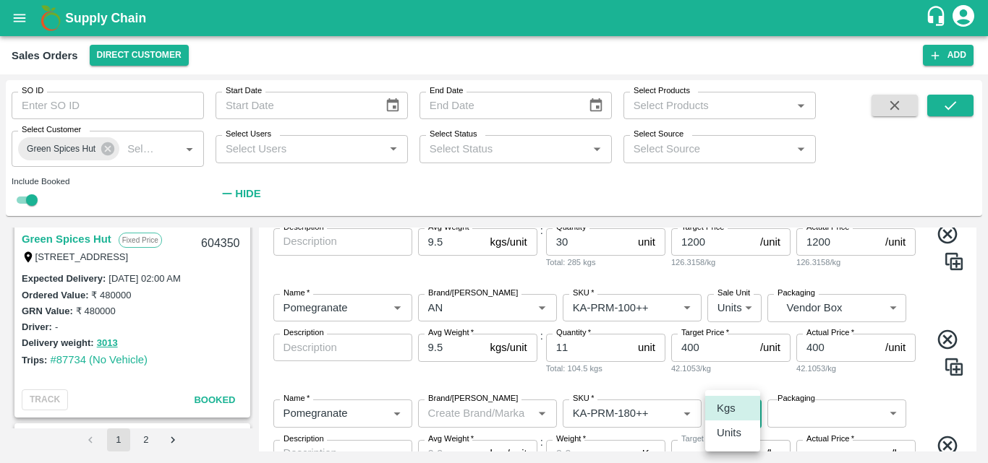
click at [725, 413] on body "Supply Chain Sales Orders Direct Customer Add SO ID SO ID Start Date Start Date…" at bounding box center [494, 231] width 988 height 463
click at [730, 433] on p "Units" at bounding box center [729, 433] width 25 height 16
type input "2"
click at [795, 419] on body "Supply Chain Sales Orders Direct Customer Add SO ID SO ID Start Date Start Date…" at bounding box center [494, 231] width 988 height 463
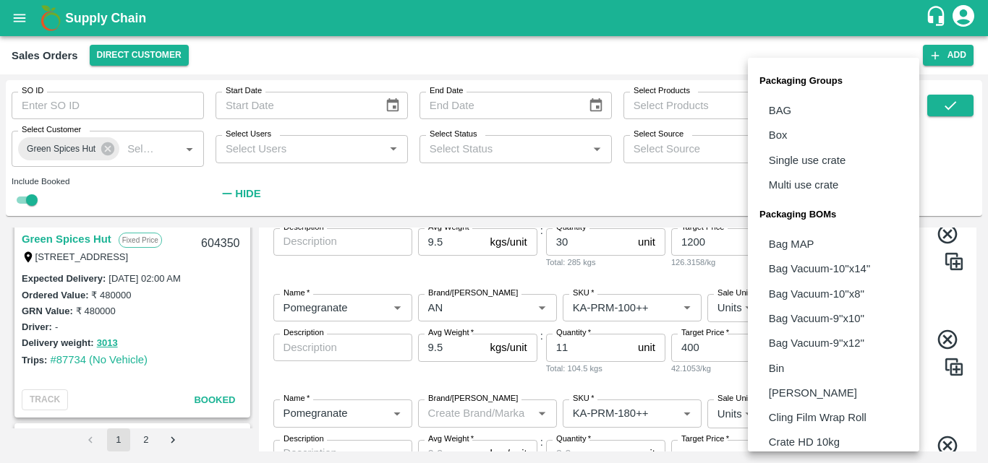
scroll to position [406, 0]
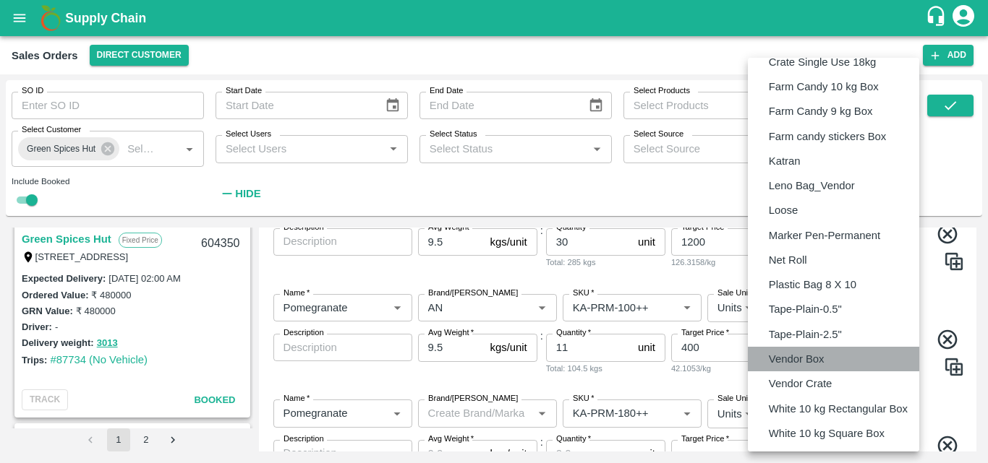
click at [823, 358] on p "Vendor Box" at bounding box center [797, 359] width 56 height 16
type input "BOM/276"
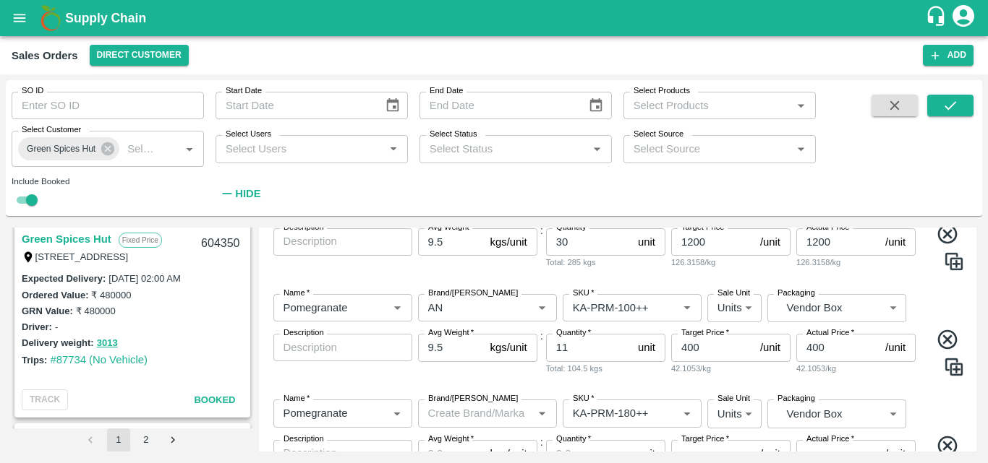
click at [931, 393] on div "Name   * Name   * Brand/Marka Brand/Marka SKU   * SKU   * Sale Unit Units 2 Sal…" at bounding box center [618, 455] width 706 height 134
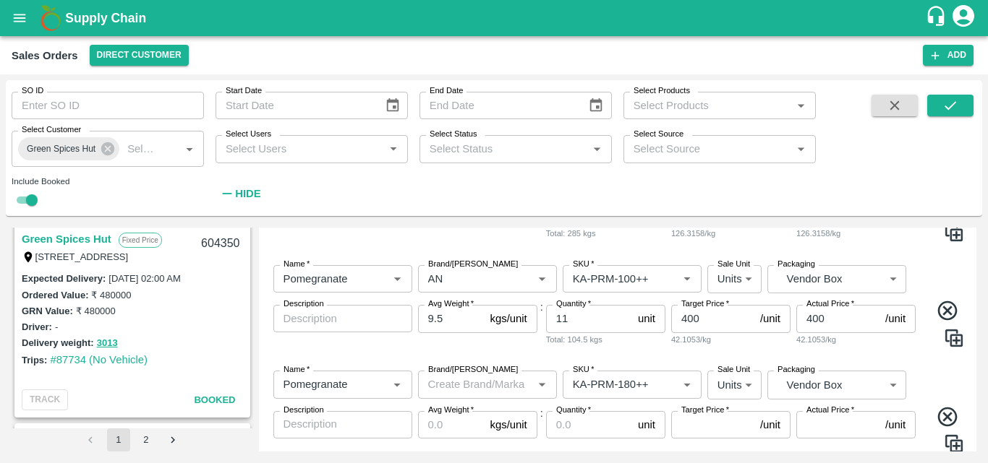
scroll to position [942, 0]
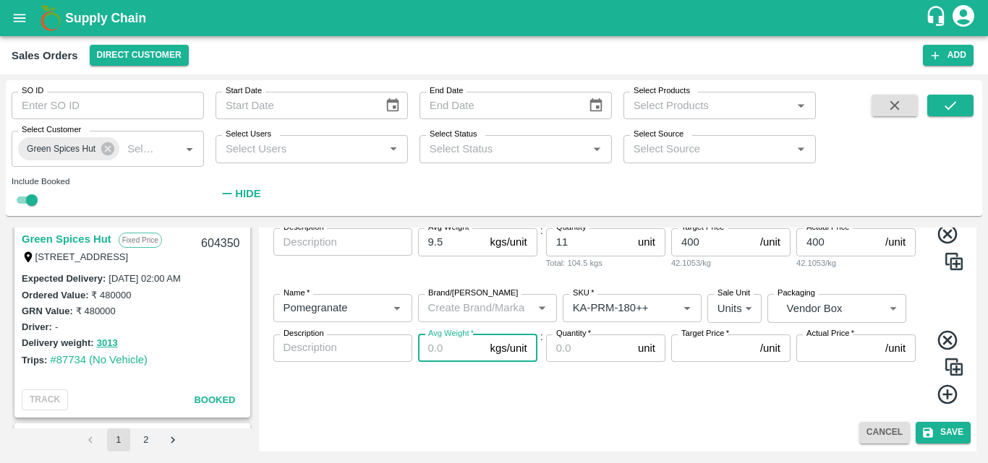
click at [432, 351] on input "Avg Weight   *" at bounding box center [451, 348] width 67 height 27
type input "9.5"
click at [597, 351] on input "Quantity   *" at bounding box center [589, 348] width 86 height 27
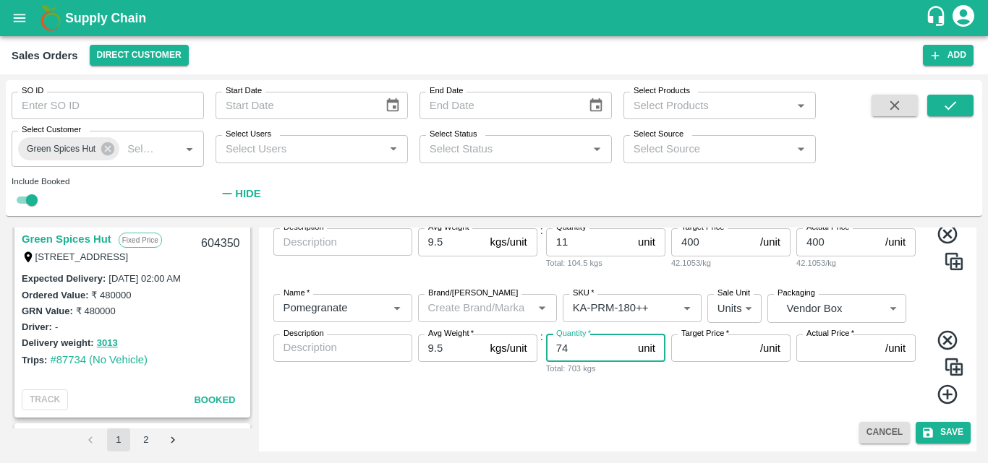
type input "74"
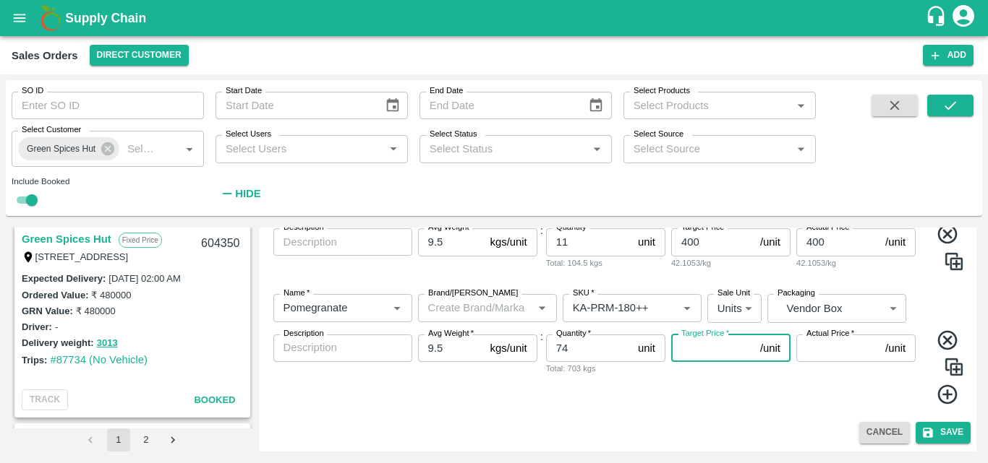
click at [690, 349] on input "Target Price   *" at bounding box center [712, 348] width 83 height 27
type input "600"
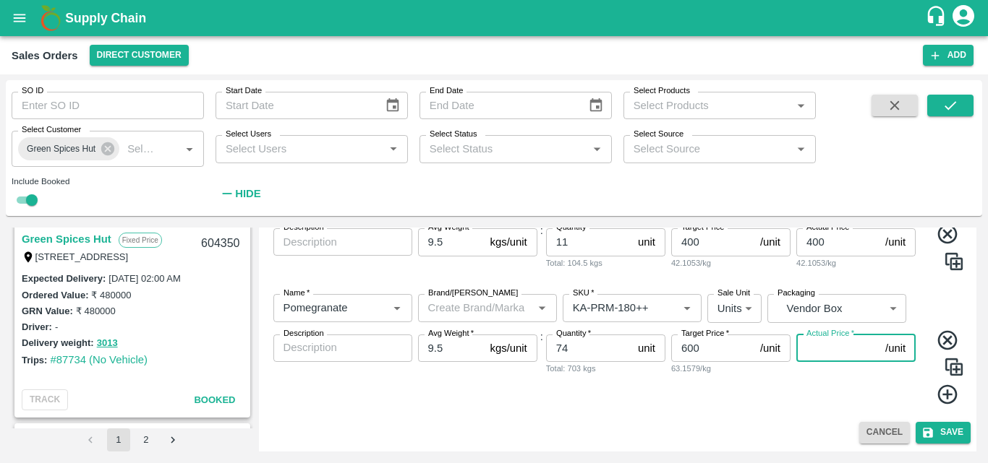
click at [837, 349] on input "Actual Price   *" at bounding box center [837, 348] width 83 height 27
type input "600"
click at [940, 399] on icon at bounding box center [948, 395] width 24 height 24
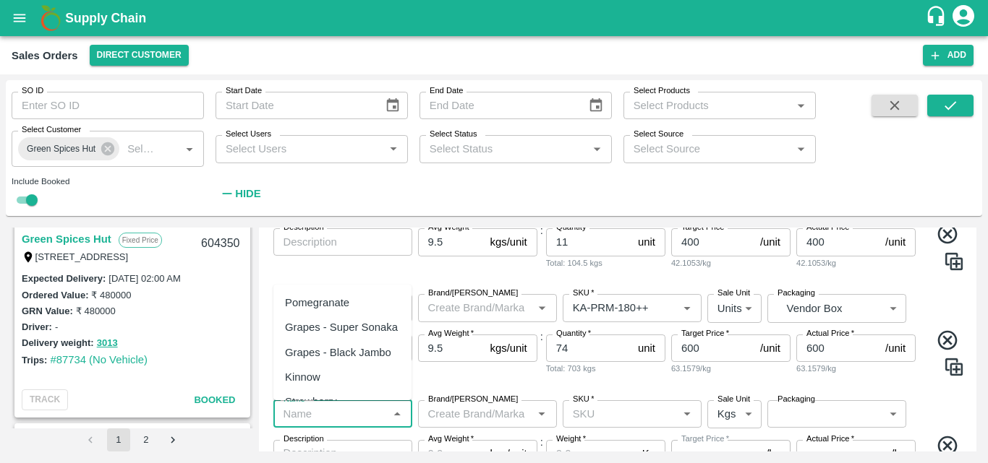
click at [328, 412] on input "Name   *" at bounding box center [331, 414] width 106 height 19
click at [315, 304] on div "Pomegranate" at bounding box center [317, 303] width 64 height 16
type input "Pomegranate"
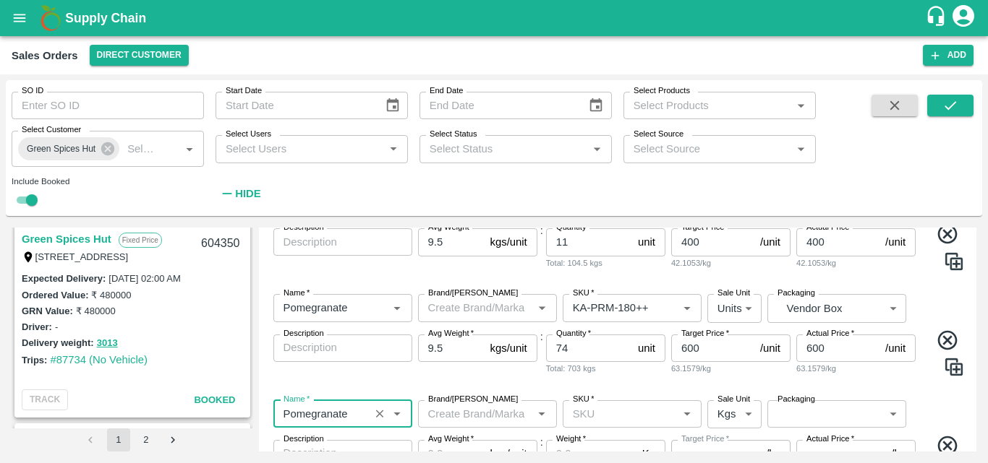
click at [452, 416] on input "Brand/[PERSON_NAME]" at bounding box center [475, 414] width 106 height 19
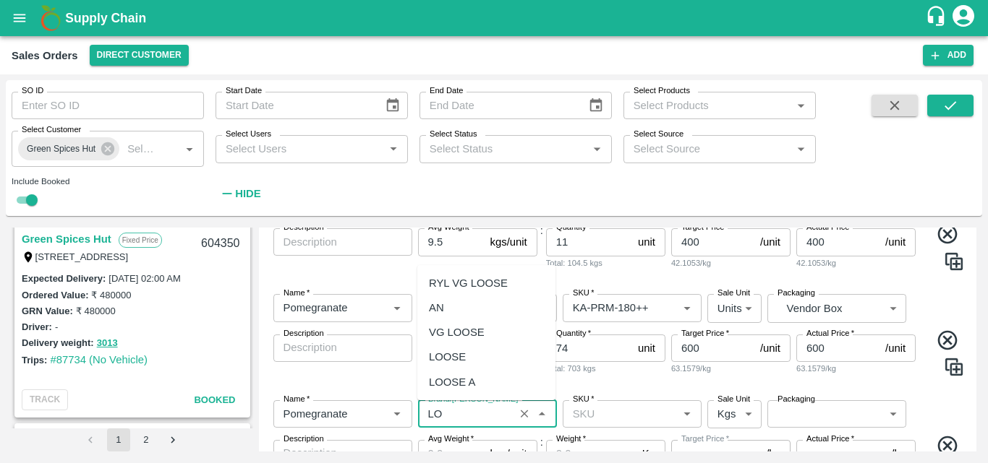
type input "L"
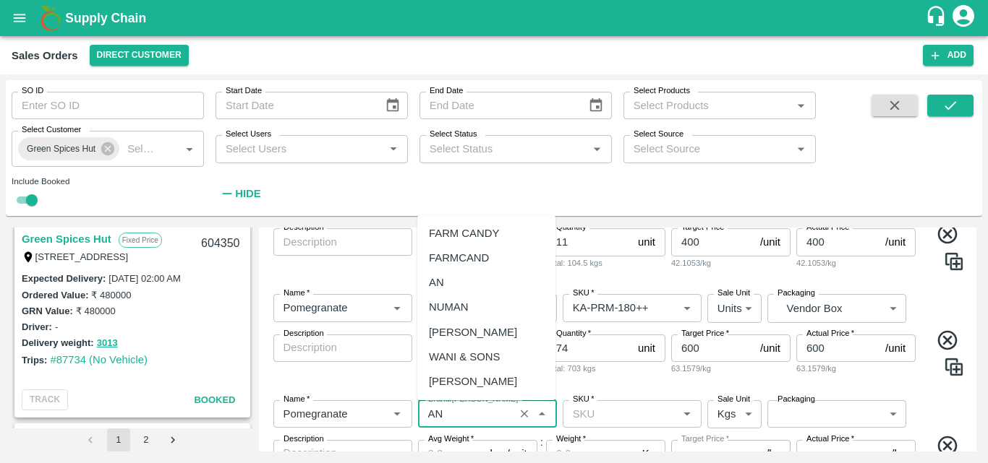
click at [461, 275] on div "AN" at bounding box center [486, 282] width 138 height 25
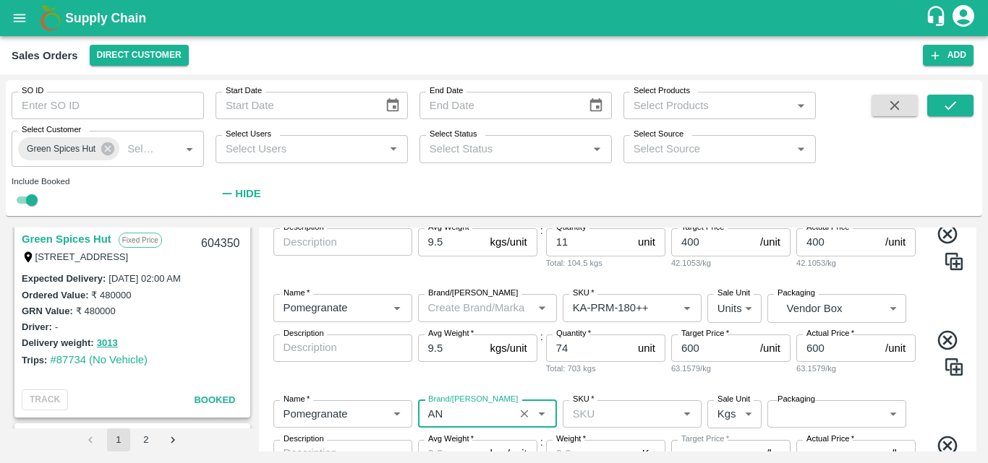
type input "AN"
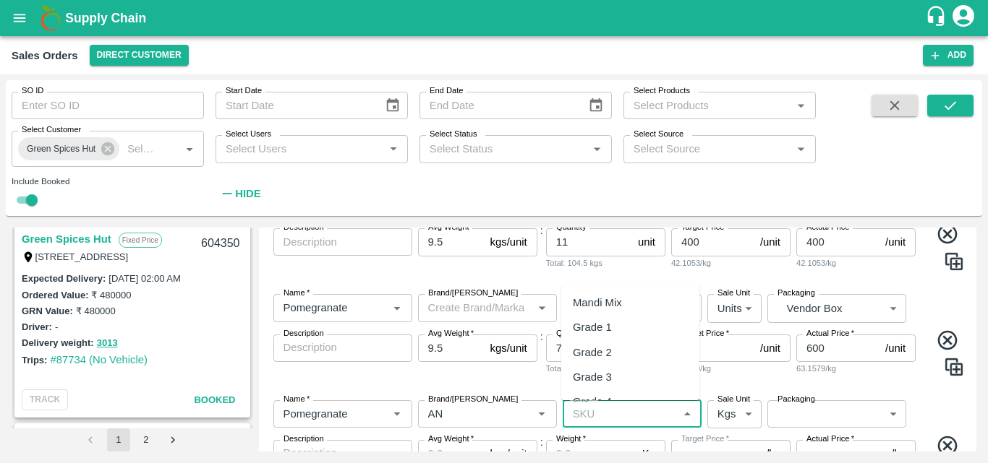
click at [612, 405] on input "SKU   *" at bounding box center [620, 414] width 106 height 19
click at [615, 357] on div "KA-Loose A" at bounding box center [601, 357] width 56 height 16
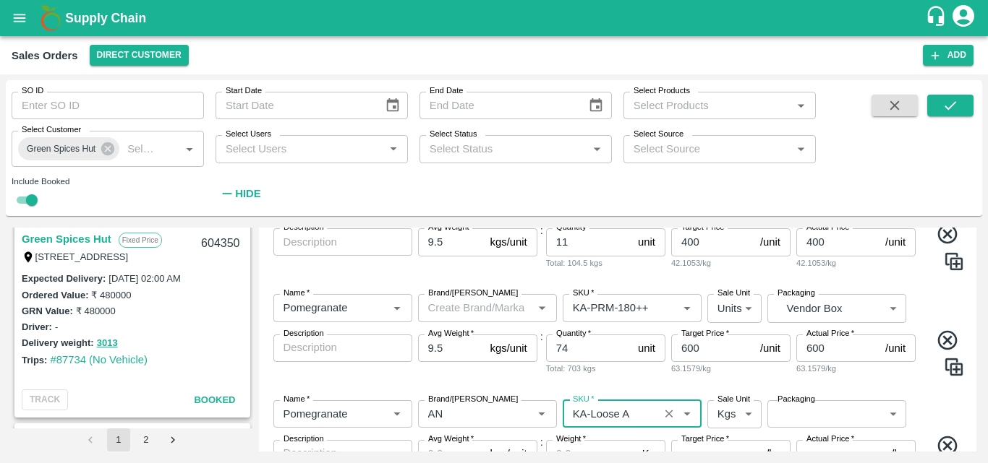
type input "KA-Loose A"
click at [731, 414] on body "Supply Chain Sales Orders Direct Customer Add SO ID SO ID Start Date Start Date…" at bounding box center [494, 231] width 988 height 463
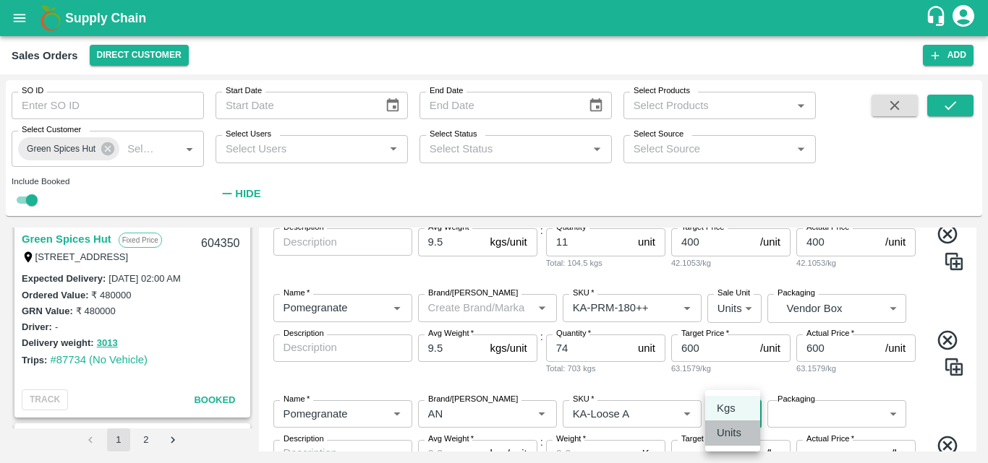
click at [727, 433] on p "Units" at bounding box center [729, 433] width 25 height 16
type input "2"
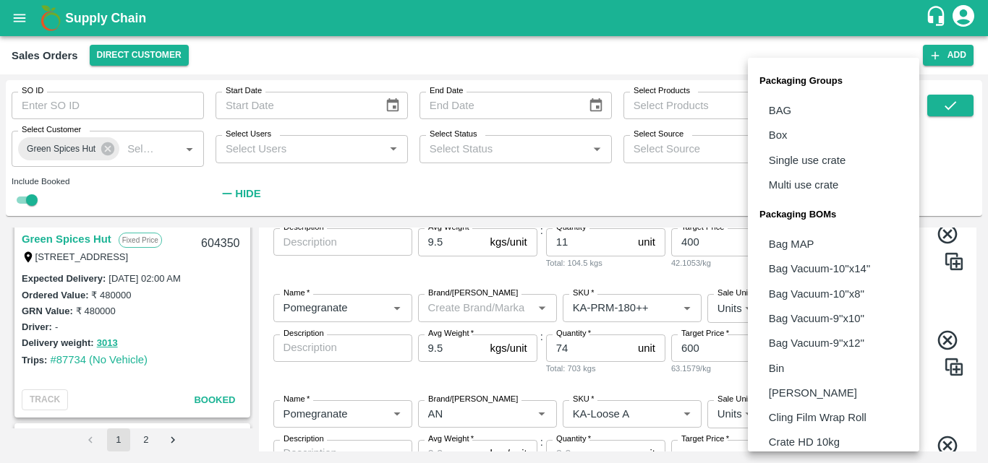
click at [826, 416] on body "Supply Chain Sales Orders Direct Customer Add SO ID SO ID Start Date Start Date…" at bounding box center [494, 231] width 988 height 463
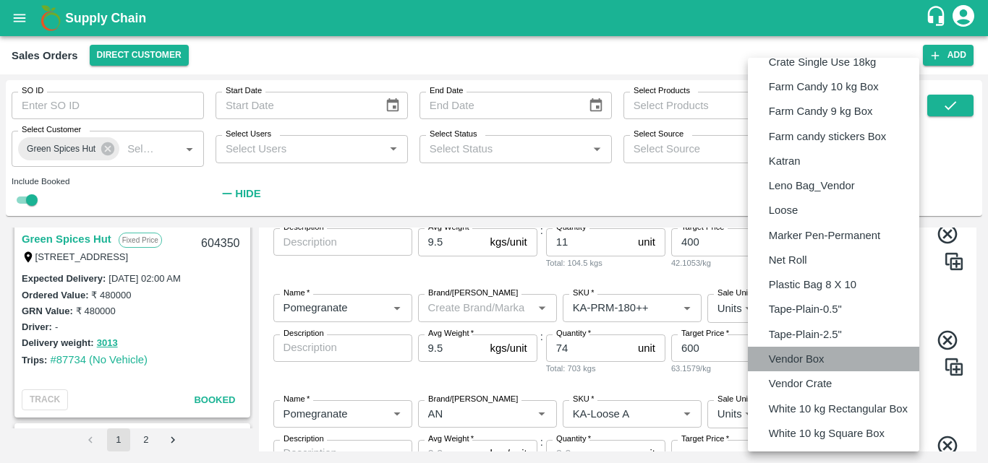
click at [823, 359] on p "Vendor Box" at bounding box center [797, 359] width 56 height 16
type input "BOM/276"
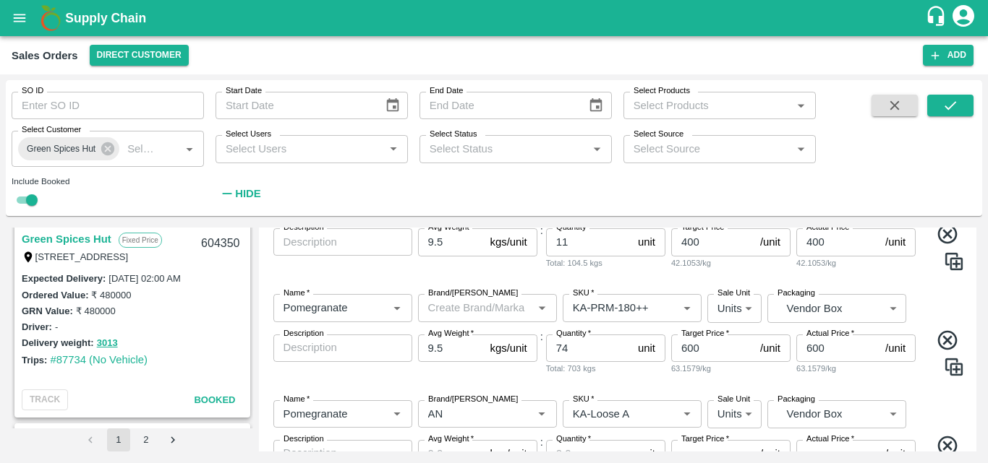
click at [936, 410] on div "Name   * Name   * Brand/Marka Brand/Marka SKU   * SKU   * Sale Unit Units 2 Sal…" at bounding box center [618, 456] width 706 height 134
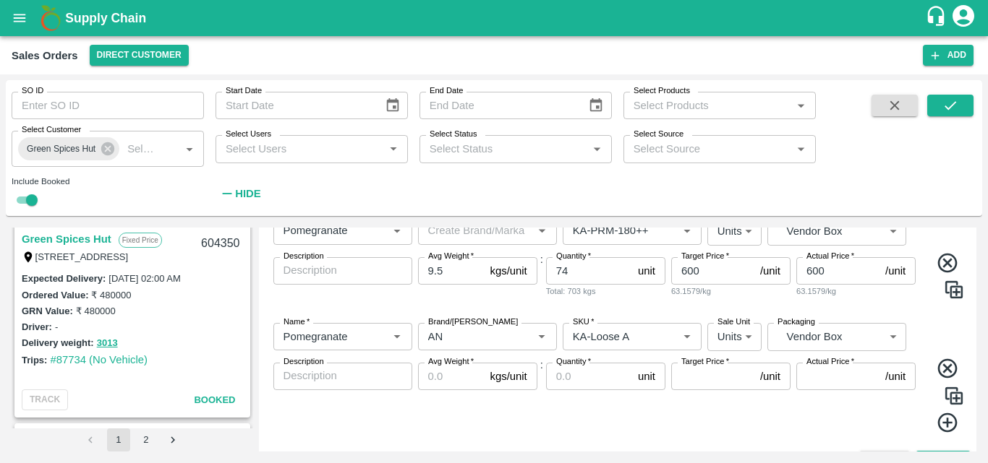
scroll to position [1048, 0]
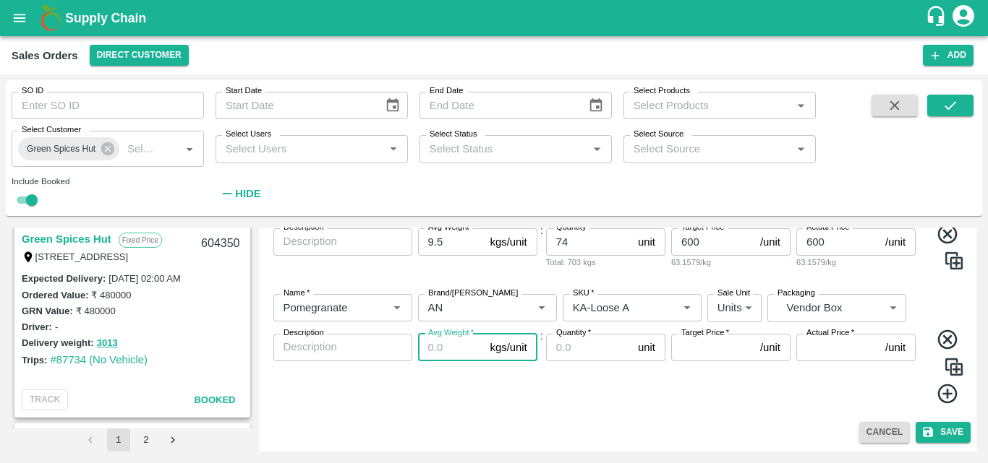
click at [453, 353] on input "Avg Weight   *" at bounding box center [451, 347] width 67 height 27
type input "9.5"
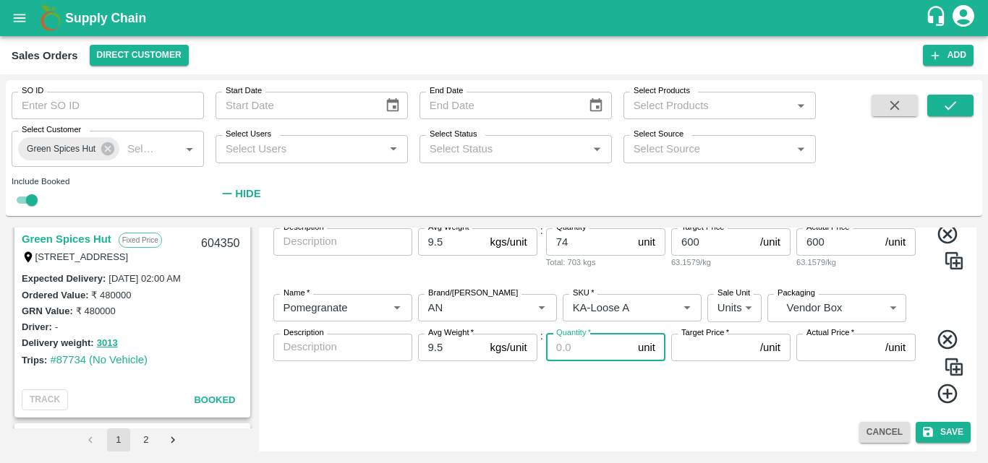
click at [560, 353] on input "Quantity   *" at bounding box center [589, 347] width 86 height 27
type input "19"
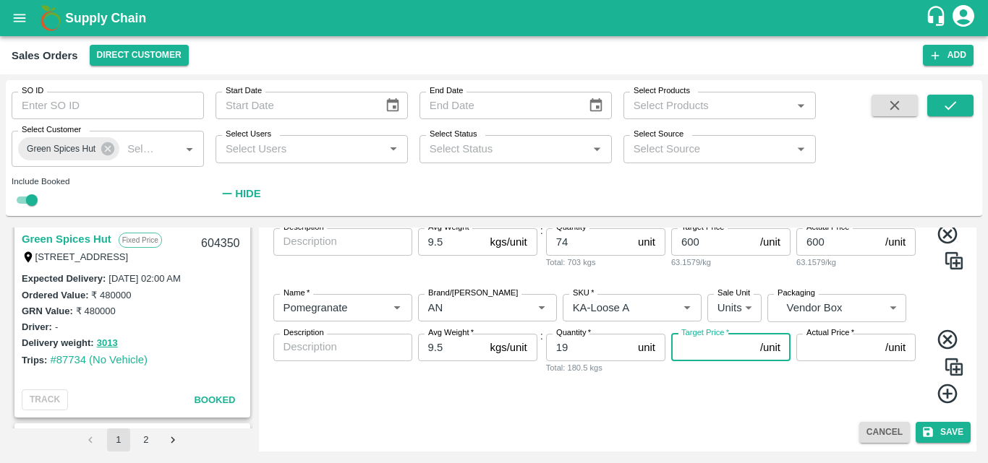
click at [681, 351] on input "Target Price   *" at bounding box center [712, 347] width 83 height 27
type input "400"
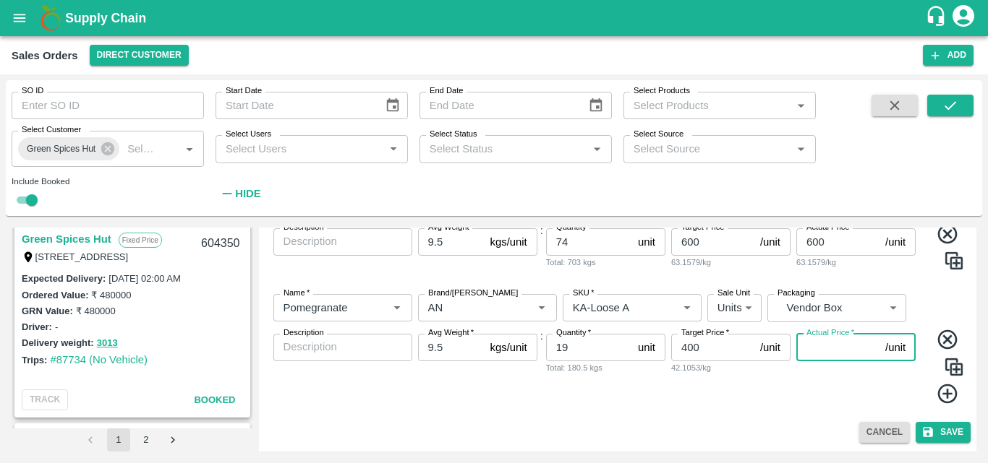
click at [821, 352] on input "Actual Price   *" at bounding box center [837, 347] width 83 height 27
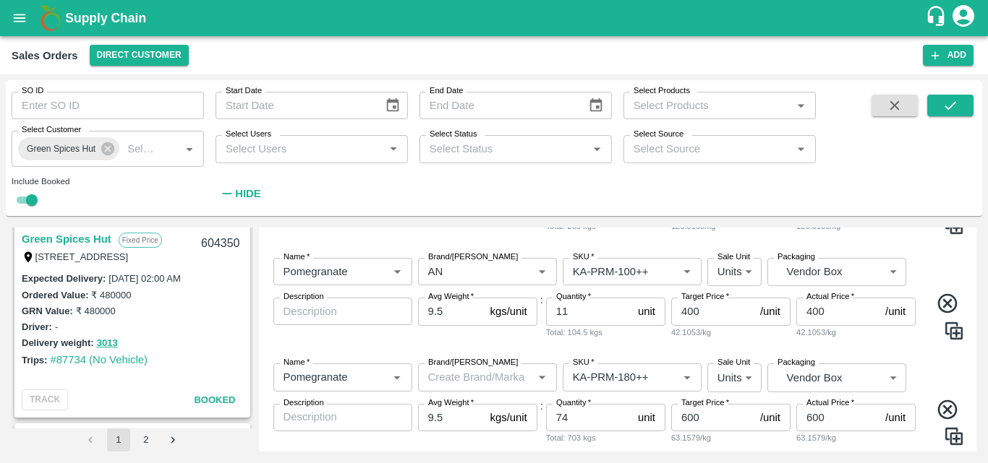
scroll to position [852, 0]
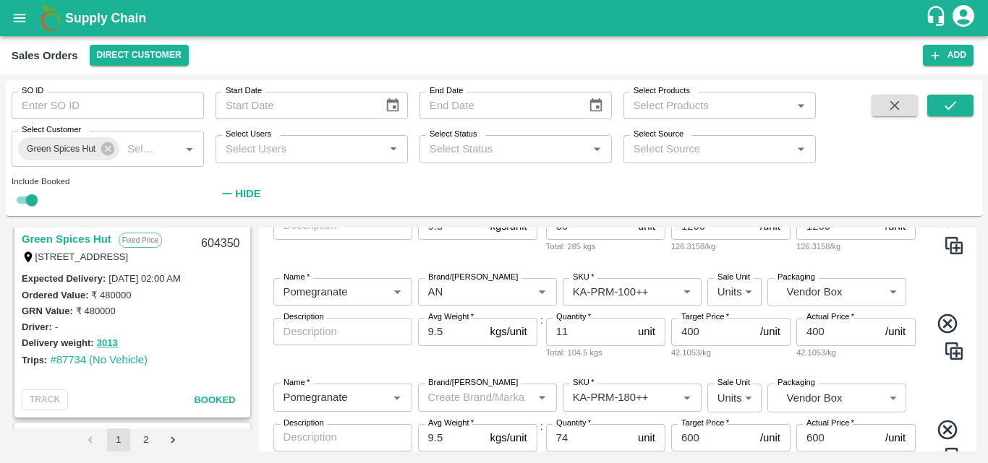
type input "400"
click at [925, 375] on div "Name   * Name   * Brand/Marka Brand/Marka SKU   * SKU   * Sale Unit Units 2 Sal…" at bounding box center [618, 425] width 706 height 106
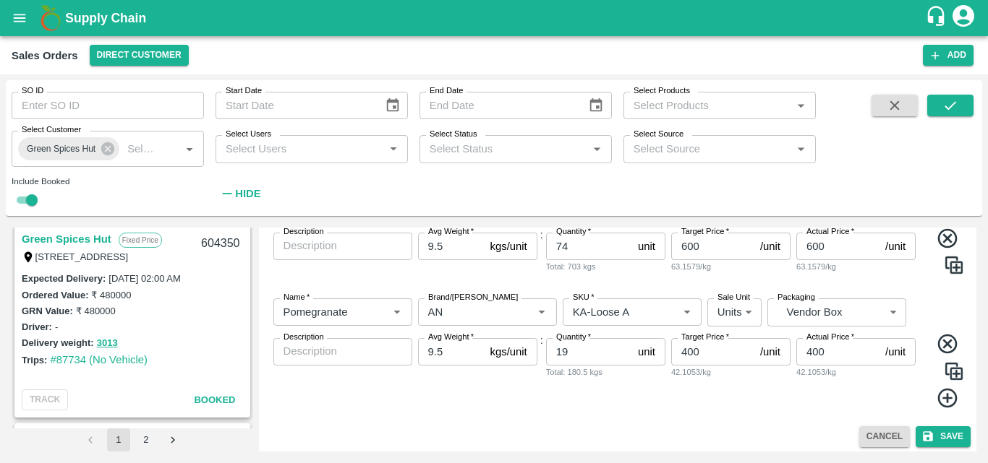
scroll to position [1048, 0]
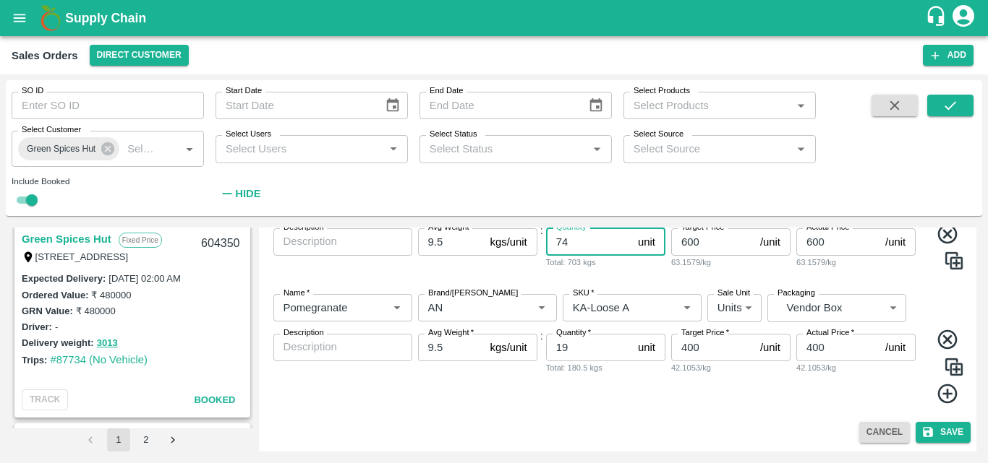
click at [575, 250] on input "74" at bounding box center [589, 241] width 86 height 27
type input "7"
type input "66"
click at [938, 283] on div "Name   * Name   * Brand/Marka Brand/Marka SKU   * SKU   * Sale Unit Units 2 Sal…" at bounding box center [618, 350] width 706 height 134
click at [954, 435] on button "Save" at bounding box center [942, 432] width 55 height 21
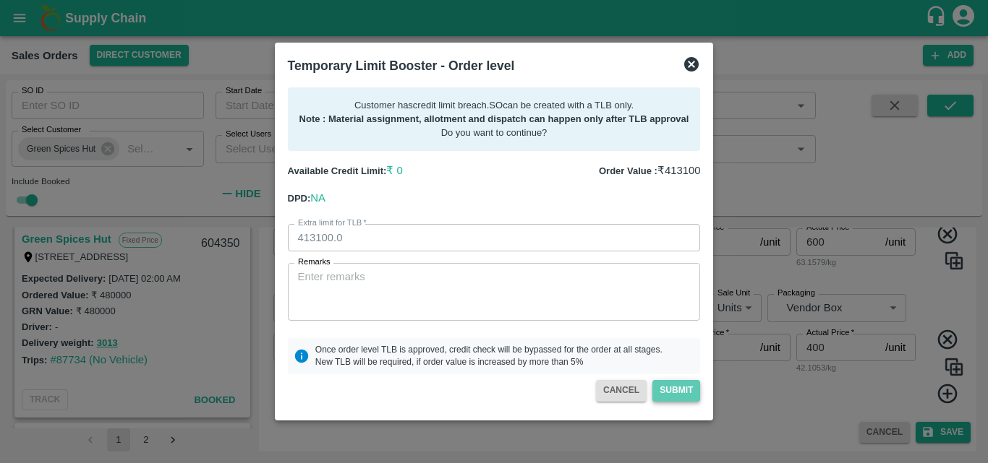
click at [680, 396] on button "Submit" at bounding box center [676, 390] width 48 height 21
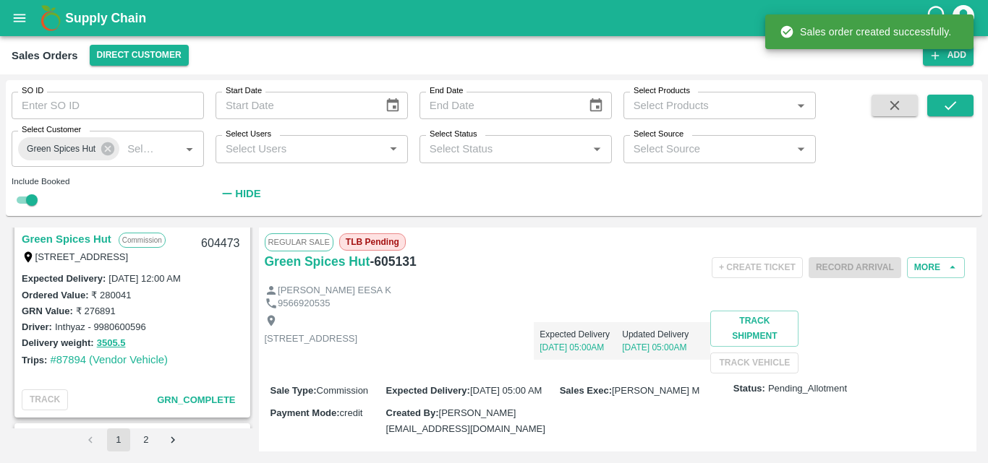
scroll to position [2219, 0]
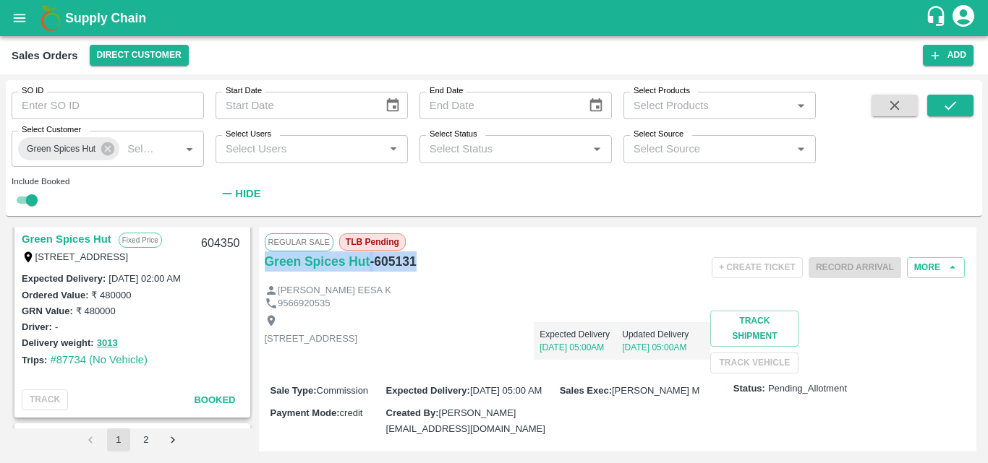
drag, startPoint x: 416, startPoint y: 262, endPoint x: 261, endPoint y: 270, distance: 154.9
click at [261, 270] on div "Regular Sale TLB Pending Green Spices Hut - 605131 + Create Ticket Record Arriv…" at bounding box center [618, 340] width 718 height 224
copy div "Green Spices Hut - 605131"
click at [208, 321] on div "Driver: -" at bounding box center [132, 327] width 221 height 16
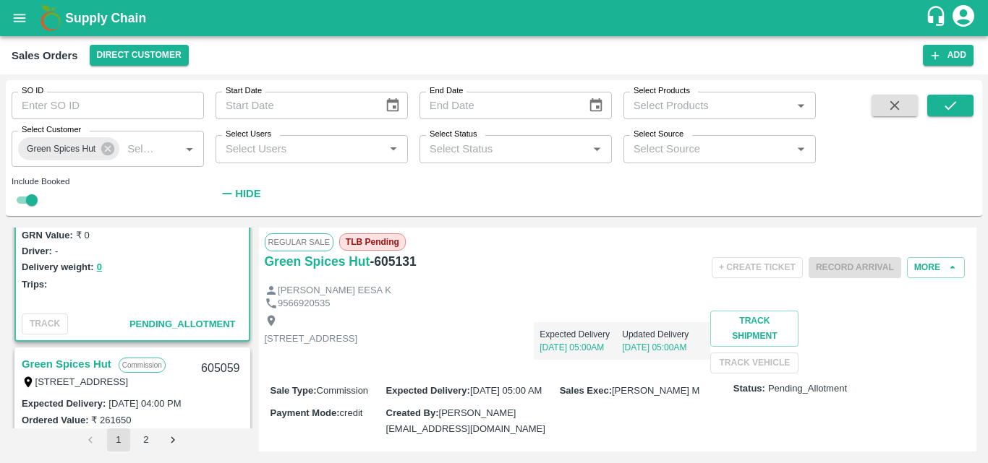
scroll to position [116, 0]
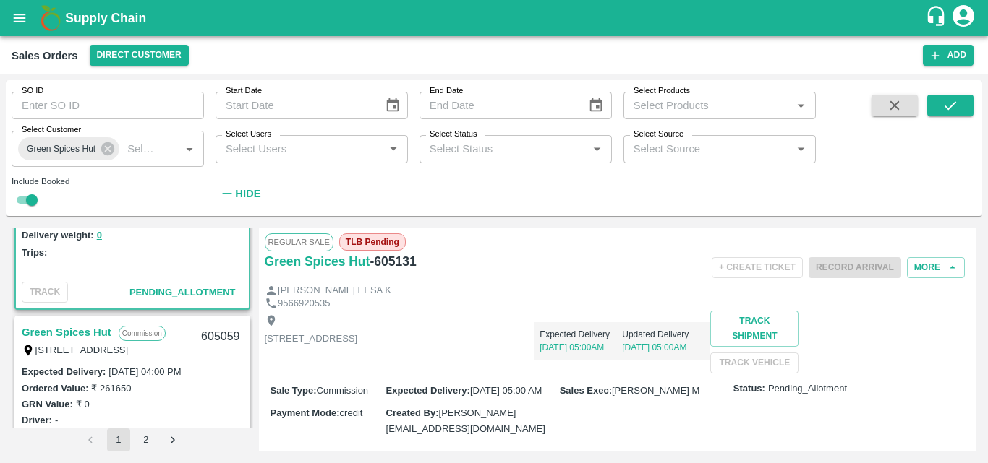
click at [181, 396] on div "GRN Value: ₹ 0" at bounding box center [132, 404] width 221 height 16
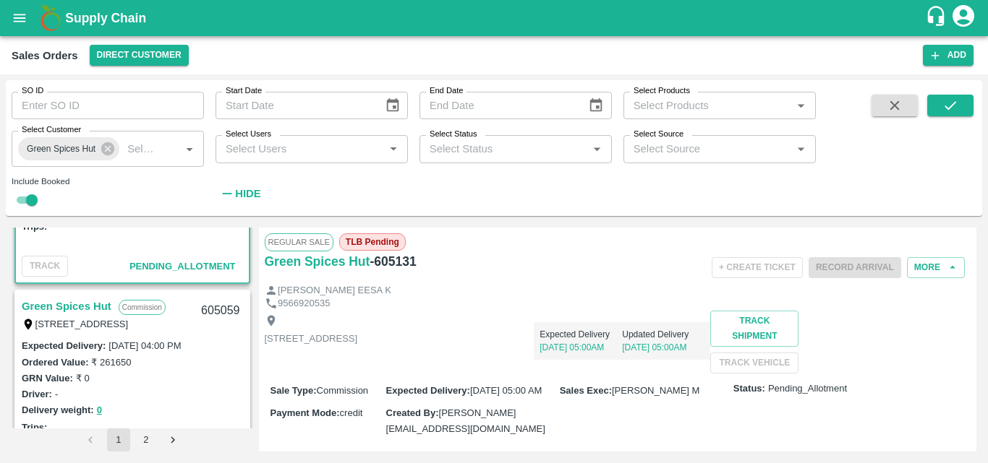
scroll to position [145, 0]
click at [76, 299] on link "Green Spices Hut" at bounding box center [67, 303] width 90 height 19
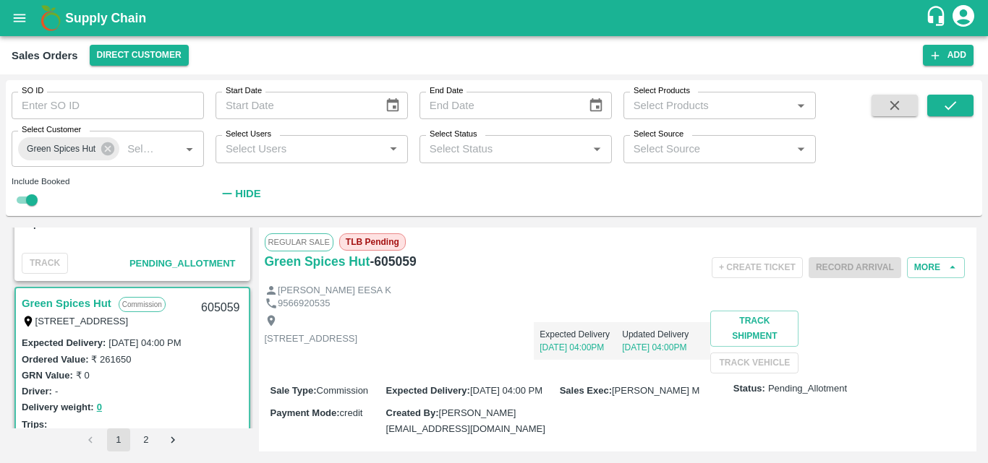
click at [604, 317] on div "Expected Delivery 16 Sep, 04:00PM Updated Delivery 16 Sep, 04:00PM" at bounding box center [533, 335] width 353 height 49
click at [208, 427] on div "Trips:" at bounding box center [132, 424] width 221 height 16
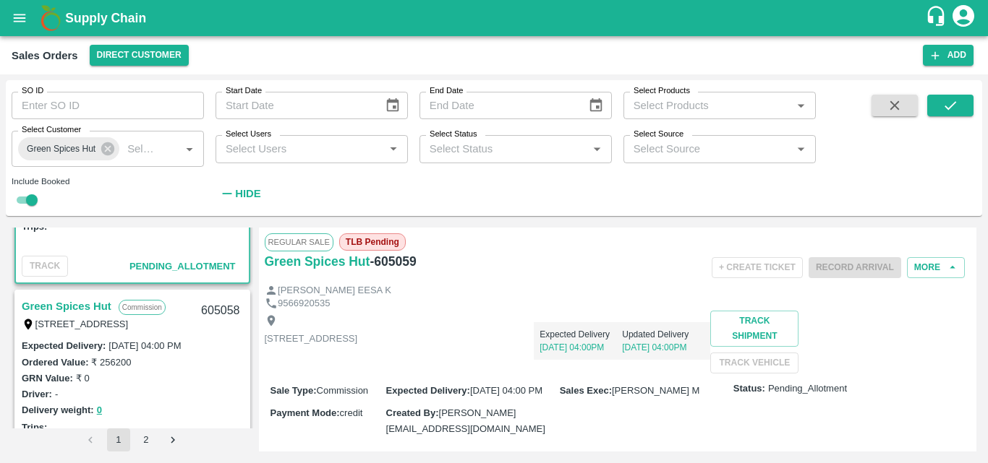
scroll to position [376, 0]
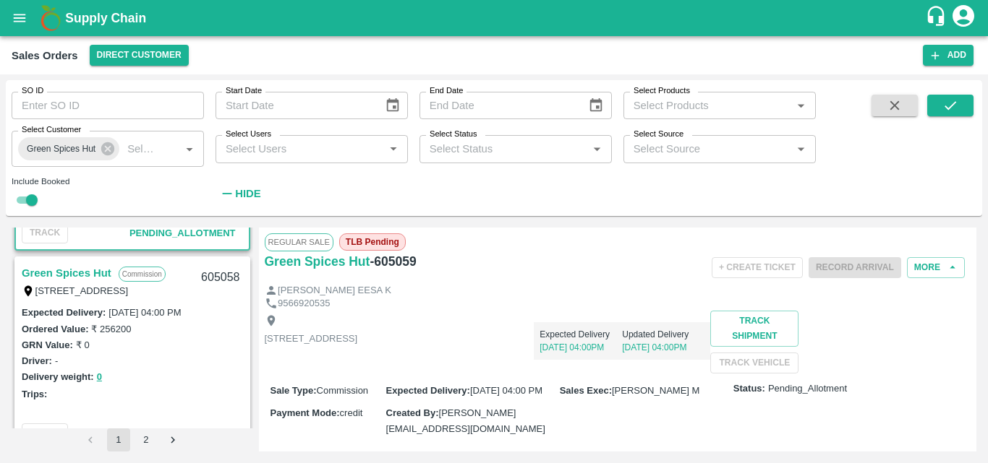
click at [92, 274] on link "Green Spices Hut" at bounding box center [67, 273] width 90 height 19
click at [523, 296] on div "[PERSON_NAME] EESA K" at bounding box center [618, 291] width 706 height 14
click at [184, 383] on div "Delivery weight: 0" at bounding box center [132, 377] width 221 height 17
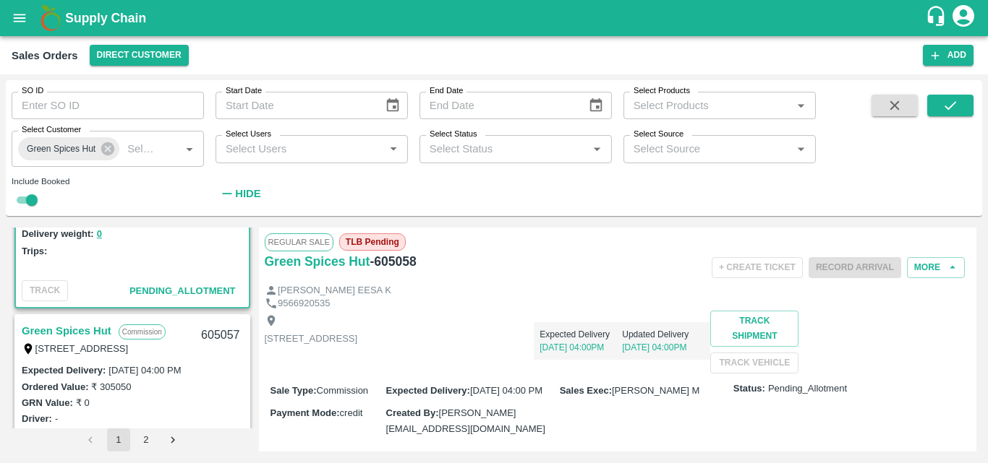
scroll to position [521, 0]
click at [92, 328] on link "Green Spices Hut" at bounding box center [67, 329] width 90 height 19
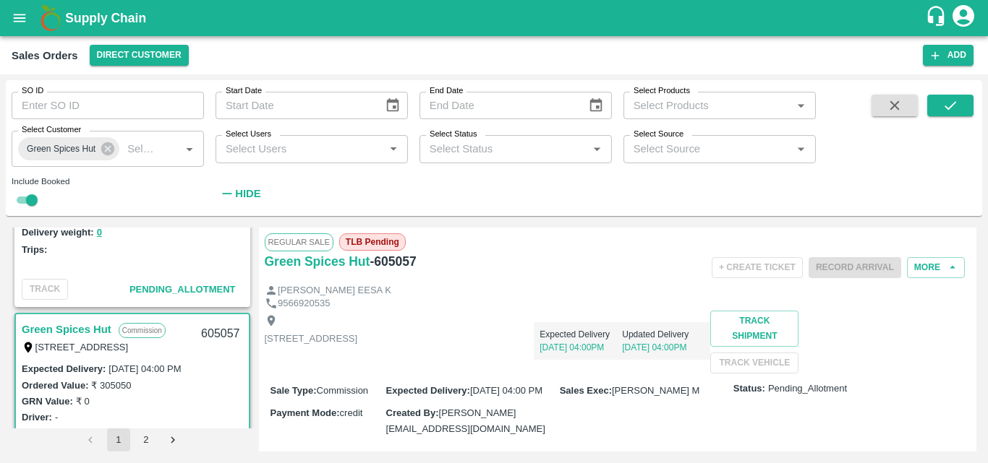
click at [508, 309] on div "9566920535" at bounding box center [618, 304] width 706 height 14
click at [97, 330] on link "Green Spices Hut" at bounding box center [67, 329] width 90 height 19
click at [555, 374] on div "Shop no 74, MADURAI MATTUTHAVANI FRUIT MARKET, Madurai, Madurai, Tamil Nadu, 62…" at bounding box center [618, 342] width 706 height 63
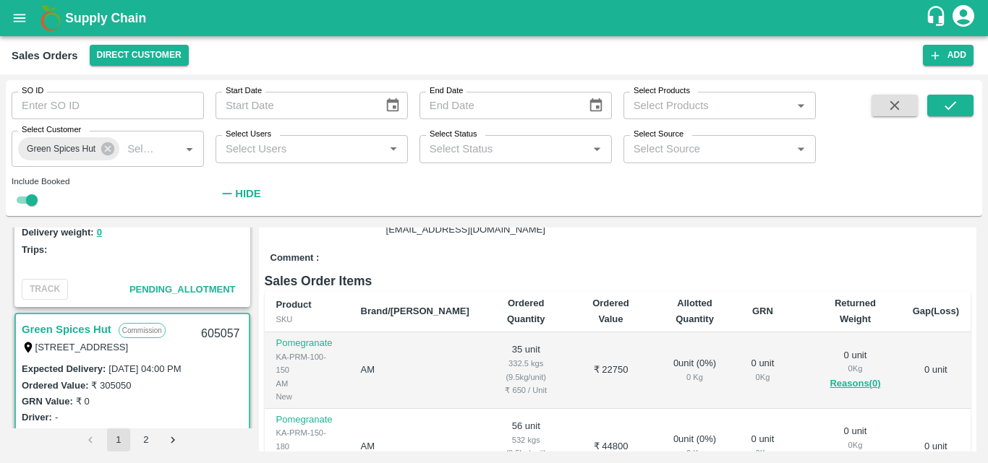
scroll to position [202, 0]
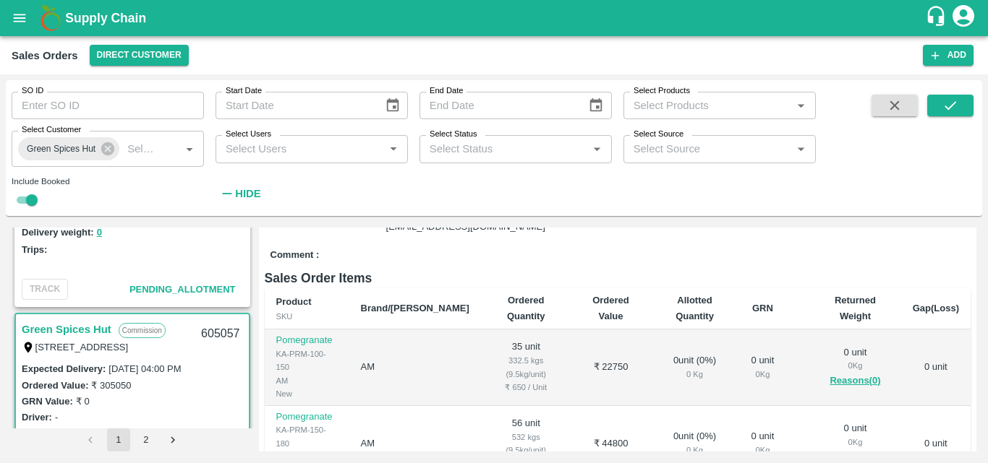
click at [510, 268] on div "Comment :" at bounding box center [618, 255] width 706 height 25
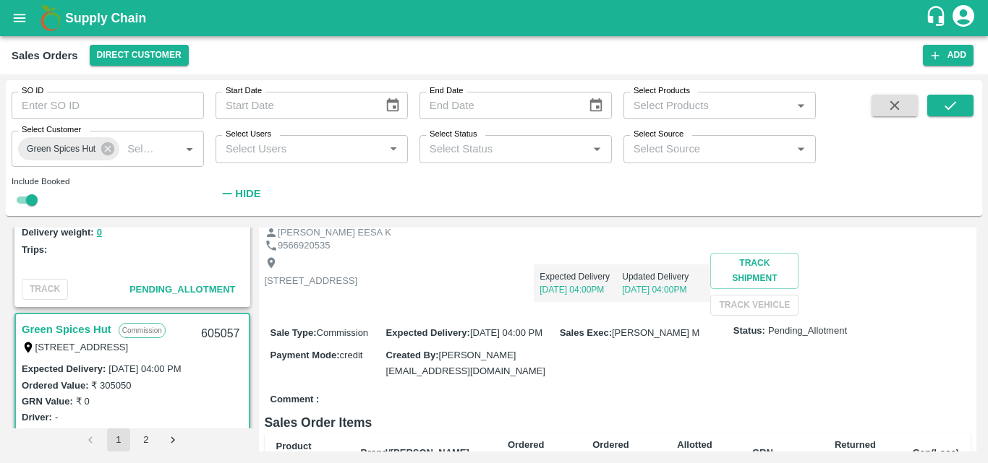
scroll to position [116, 0]
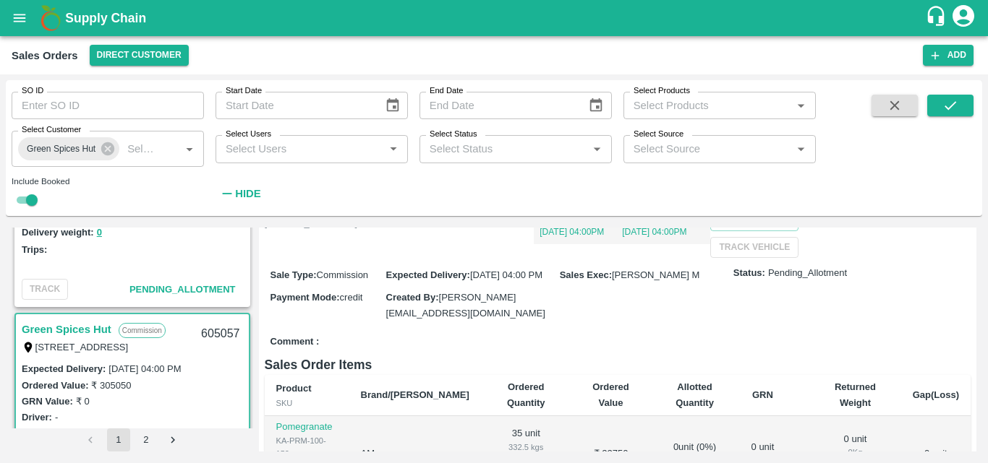
click at [220, 395] on div "GRN Value: ₹ 0" at bounding box center [132, 401] width 221 height 16
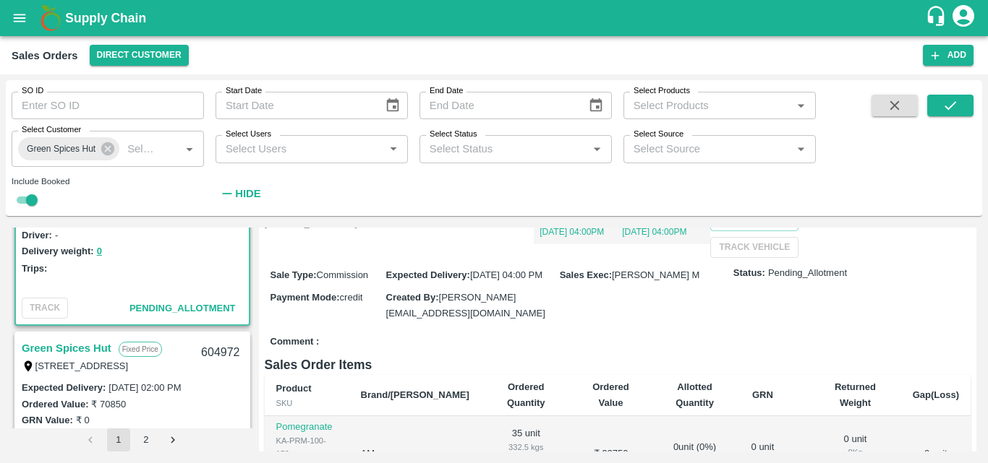
scroll to position [752, 0]
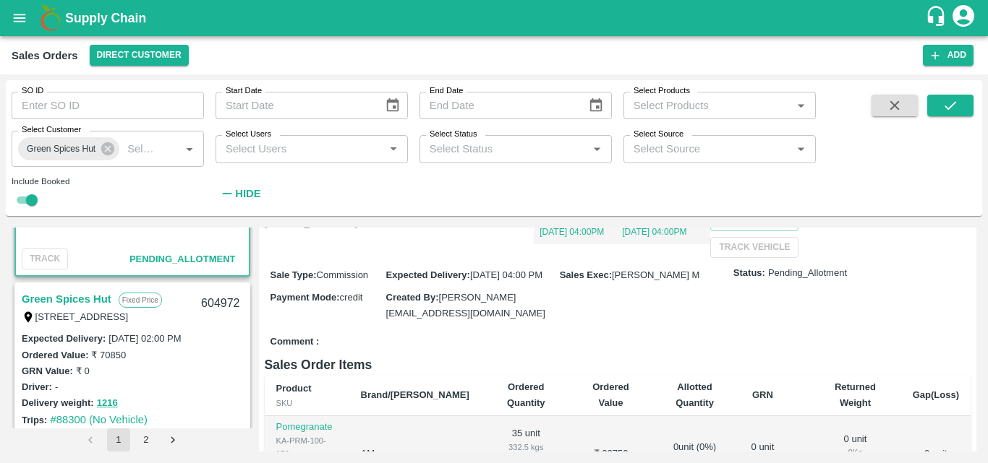
click at [85, 302] on link "Green Spices Hut" at bounding box center [67, 299] width 90 height 19
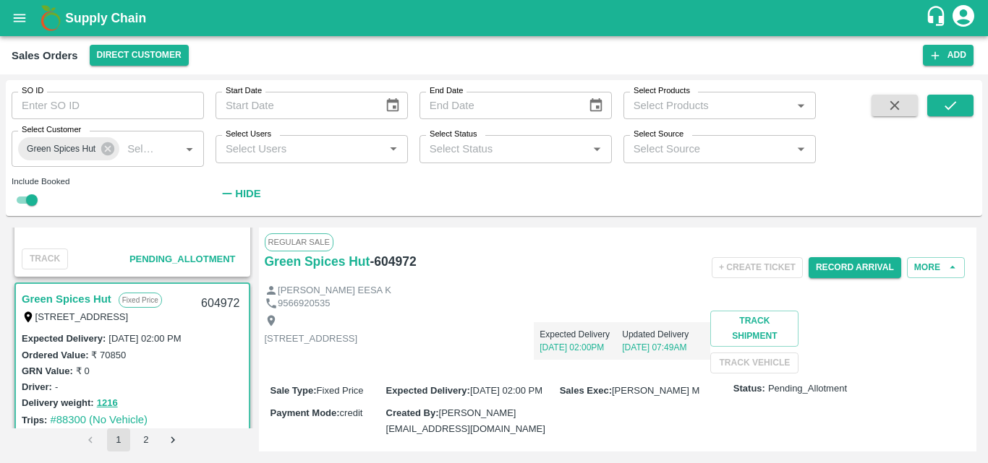
click at [630, 362] on div "Expected Delivery 16 Sep, 02:00PM Updated Delivery 16 Sep, 07:49AM" at bounding box center [533, 342] width 353 height 63
click at [829, 278] on button "Record Arrival" at bounding box center [854, 267] width 93 height 21
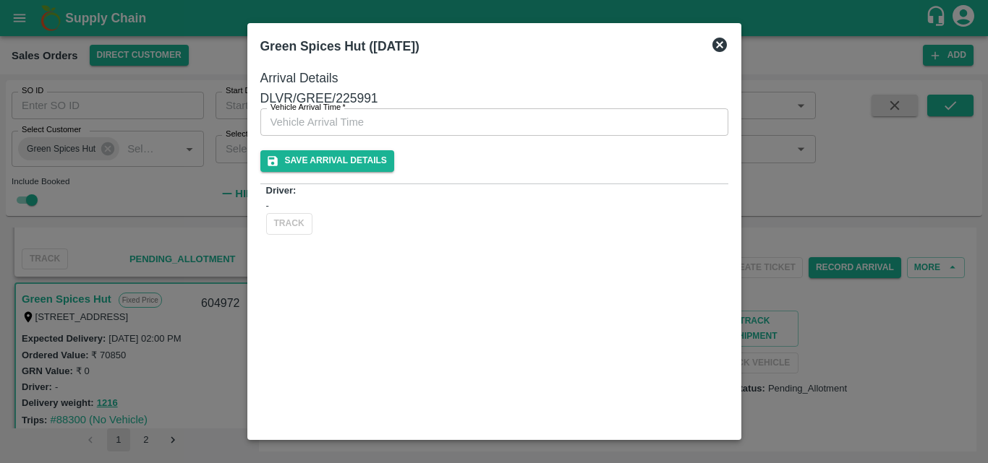
type input "DD/MM/YYYY hh:mm aa"
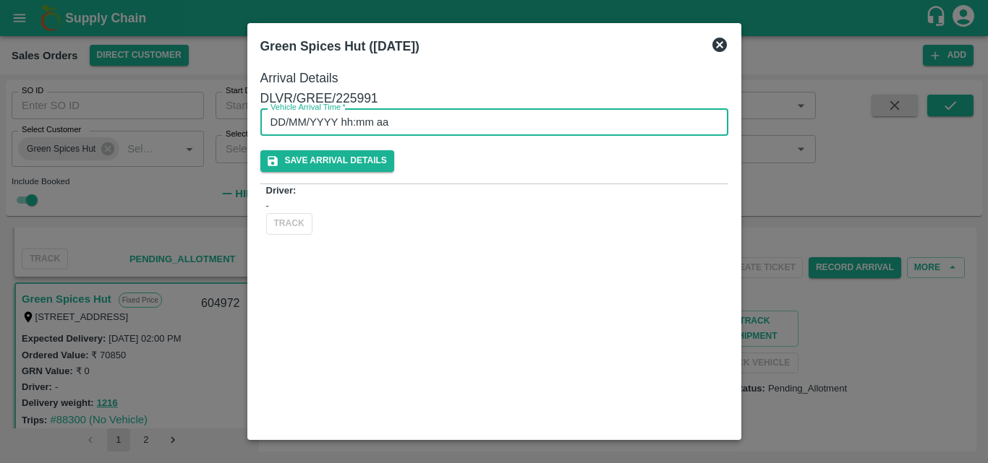
click at [575, 136] on input "DD/MM/YYYY hh:mm aa" at bounding box center [489, 121] width 458 height 27
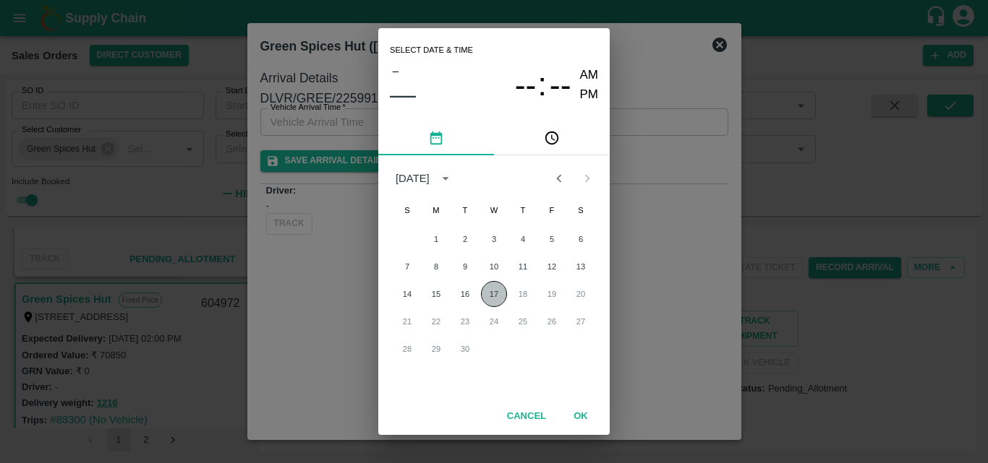
click at [492, 299] on button "17" at bounding box center [494, 294] width 26 height 26
type input "17/09/2025 12:00 AM"
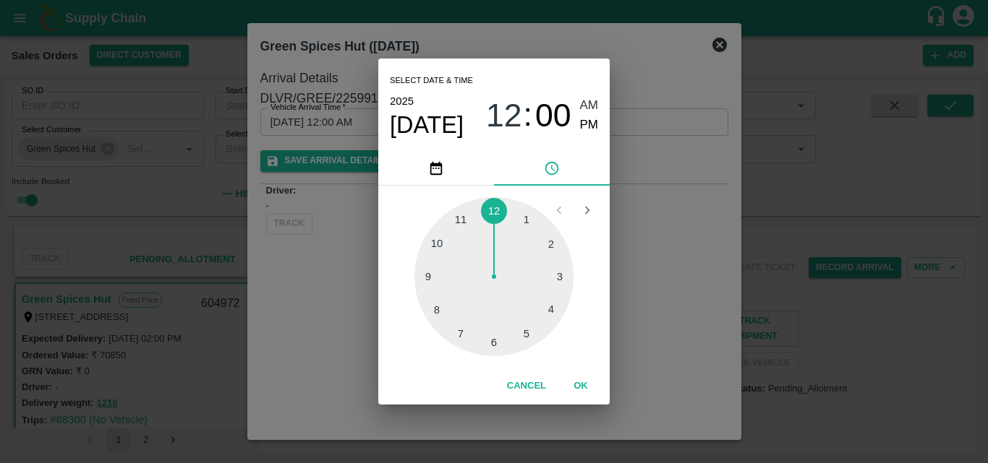
click at [672, 334] on div "Select date & time 2025 Sep 17 12 : 00 AM PM 1 2 3 4 5 6 7 8 9 10 11 12 Cancel …" at bounding box center [494, 231] width 988 height 463
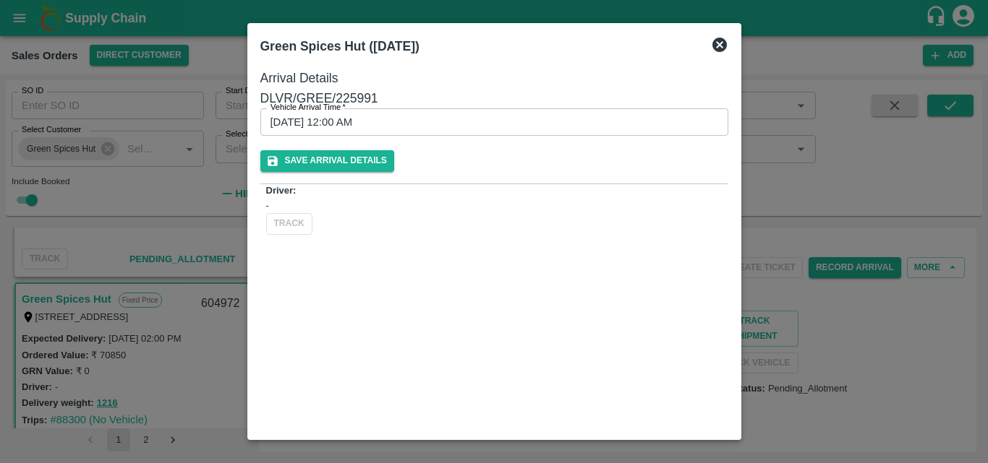
click at [677, 171] on div "Save Arrival Details" at bounding box center [494, 160] width 468 height 21
click at [394, 171] on button "Save Arrival Details" at bounding box center [327, 160] width 134 height 21
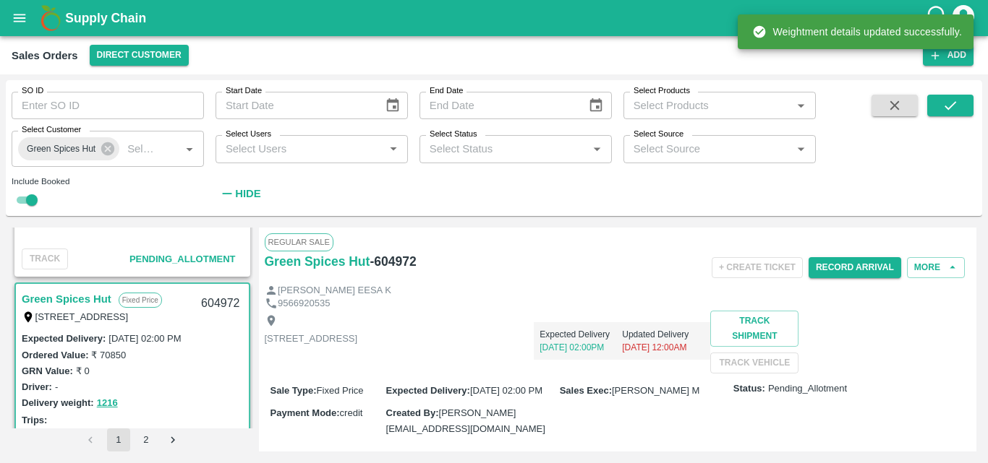
click at [833, 370] on div "Shop no 74, MADURAI MATTUTHAVANI FRUIT MARKET, Madurai, Madurai, Tamil Nadu, 62…" at bounding box center [618, 342] width 706 height 63
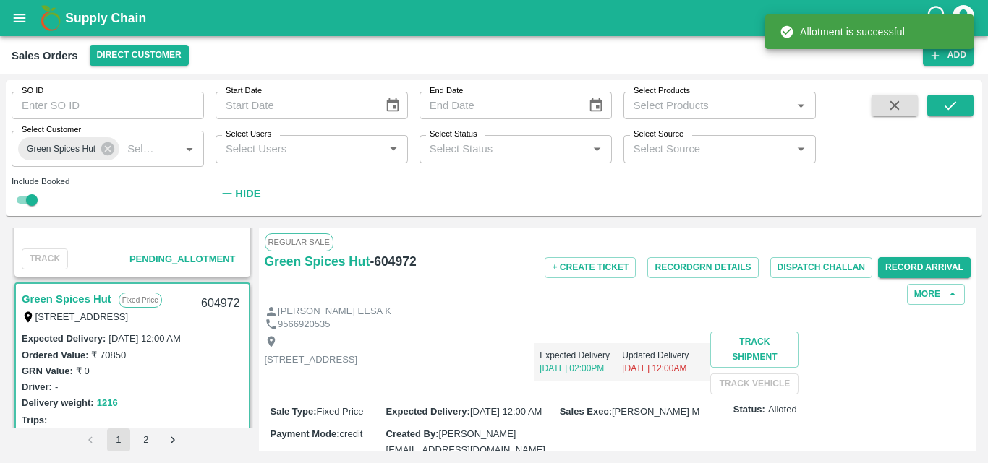
click at [708, 390] on div "Shop no 74, MADURAI MATTUTHAVANI FRUIT MARKET, Madurai, Madurai, Tamil Nadu, 62…" at bounding box center [618, 363] width 706 height 63
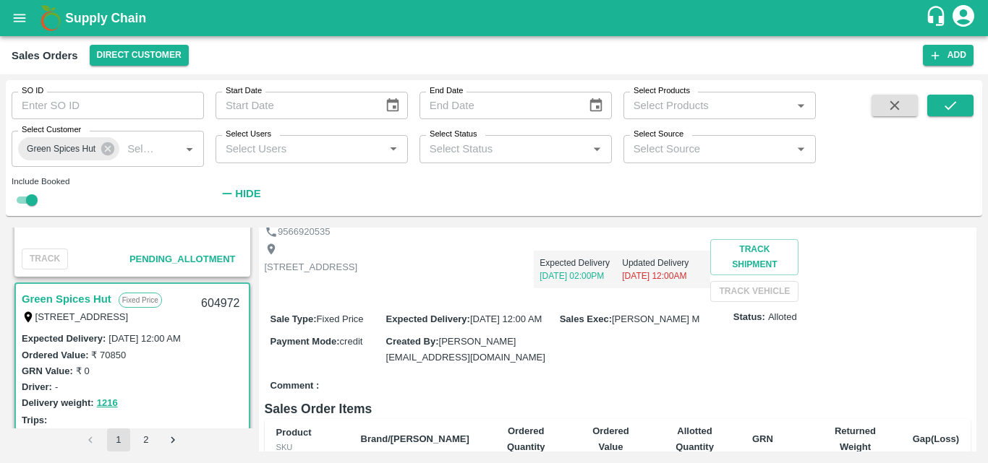
scroll to position [87, 0]
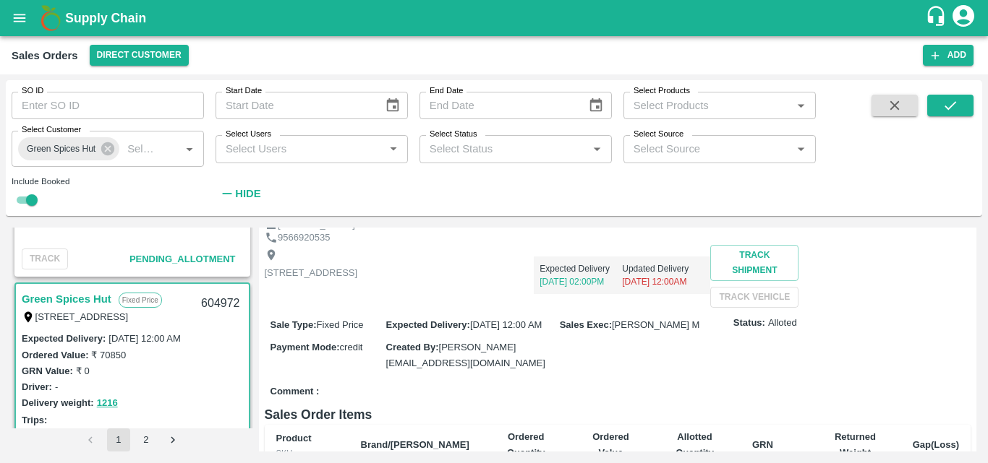
click at [672, 308] on div "Shop no 74, MADURAI MATTUTHAVANI FRUIT MARKET, Madurai, Madurai, Tamil Nadu, 62…" at bounding box center [618, 276] width 706 height 63
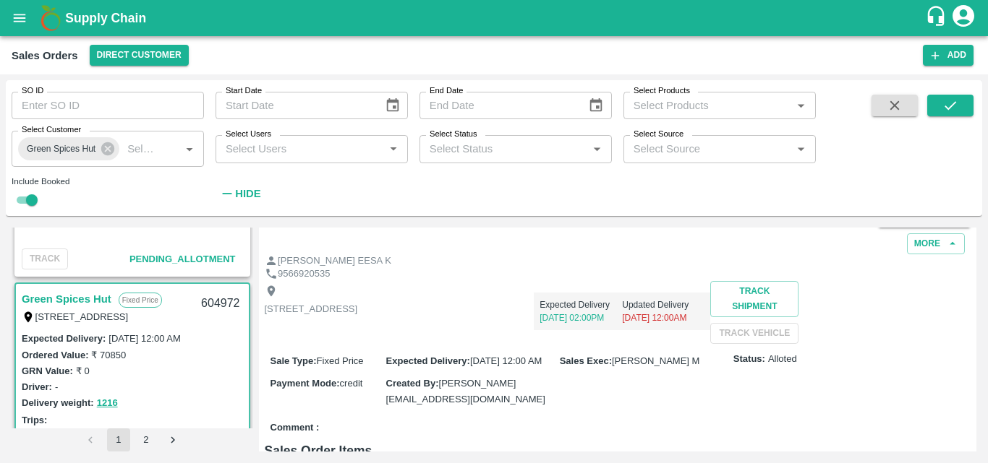
scroll to position [0, 0]
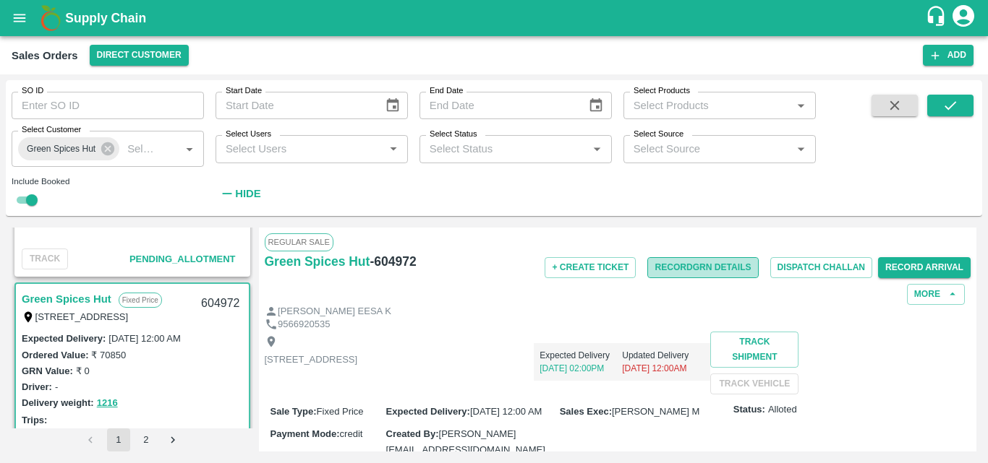
click at [670, 271] on button "Record GRN Details" at bounding box center [702, 267] width 111 height 21
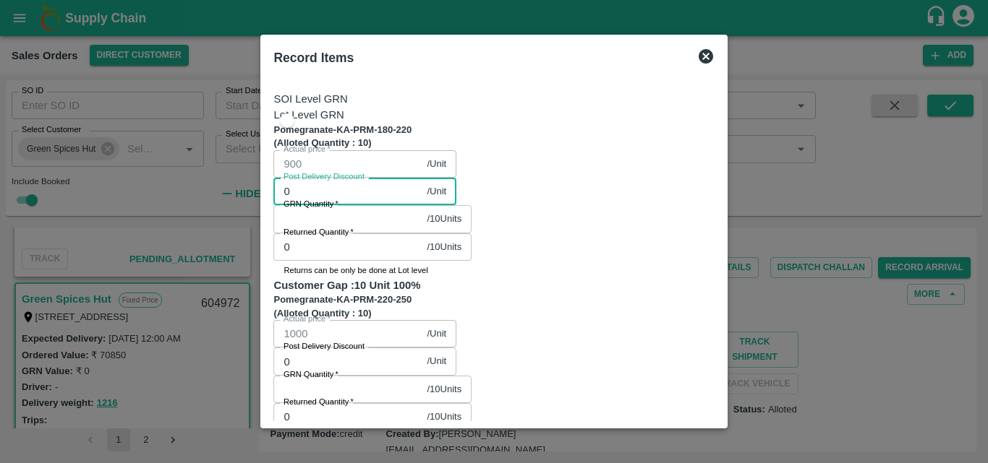
click at [378, 178] on input "0" at bounding box center [346, 191] width 147 height 27
click at [394, 178] on input "900" at bounding box center [346, 191] width 147 height 27
type input "9"
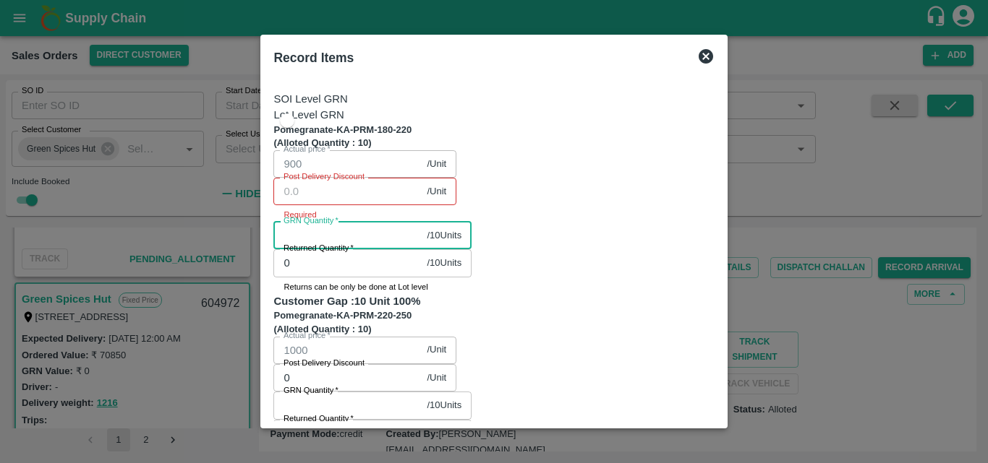
click at [421, 222] on input "GRN Quantity   *" at bounding box center [346, 235] width 147 height 27
type input "10"
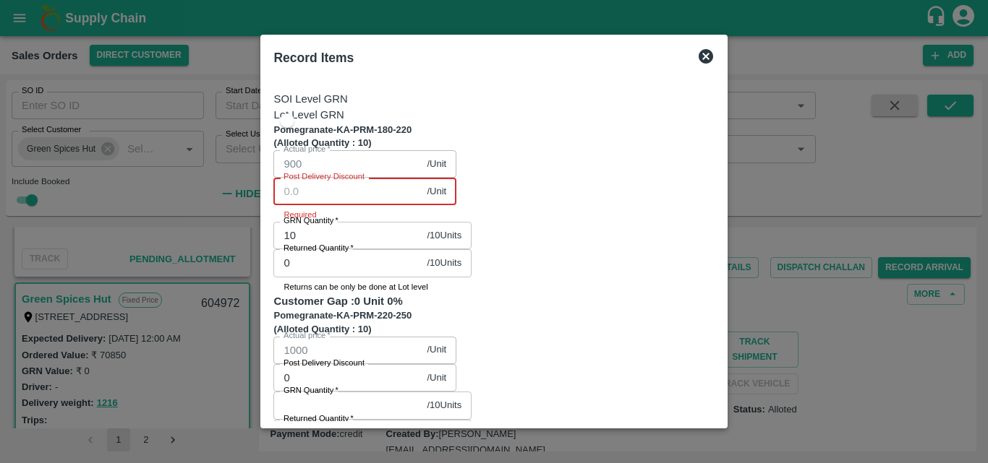
click at [421, 178] on input "Post Delivery Discount" at bounding box center [346, 191] width 147 height 27
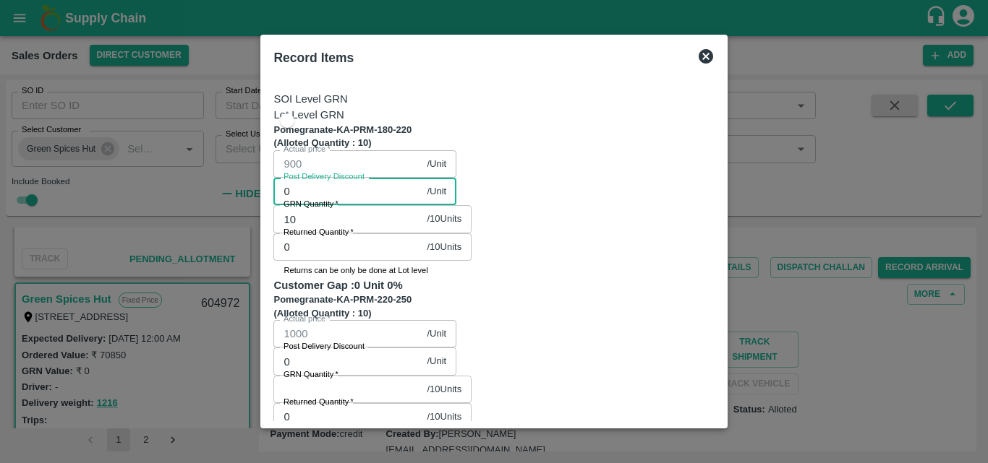
type input "0"
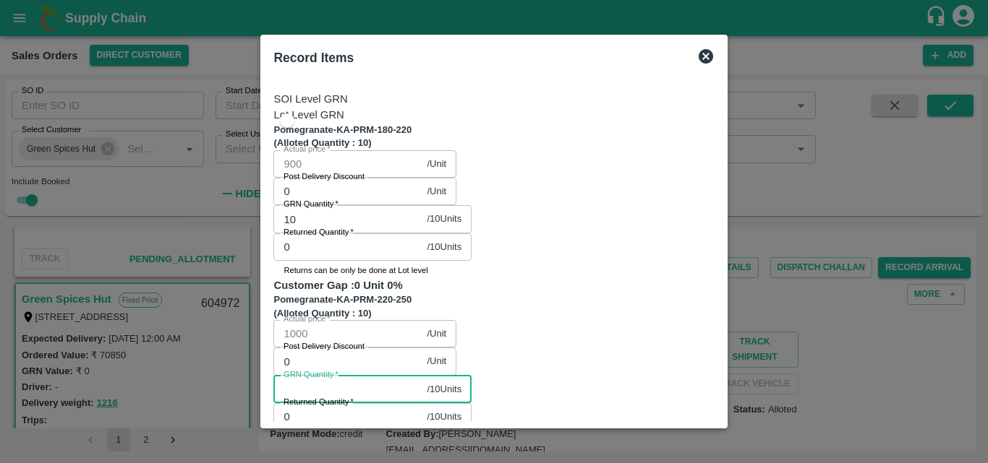
click at [421, 376] on input "GRN Quantity   *" at bounding box center [346, 389] width 147 height 27
type input "10"
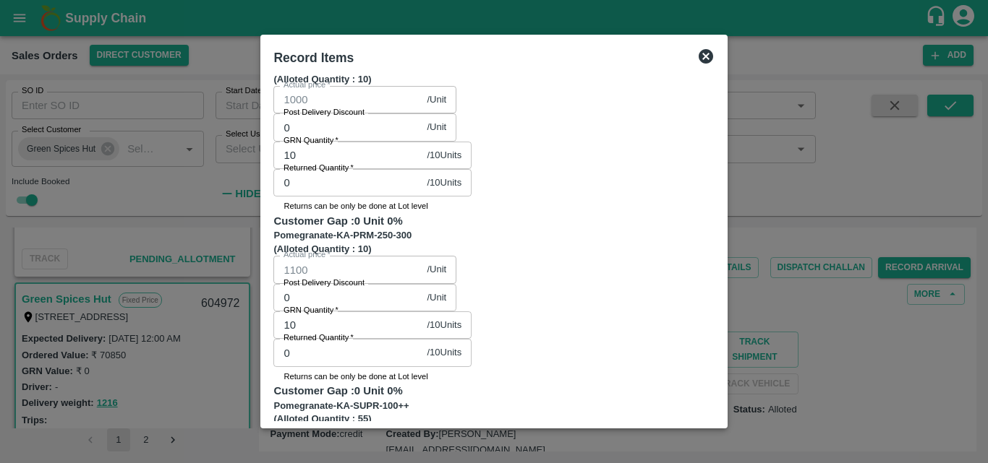
scroll to position [236, 0]
type input "55"
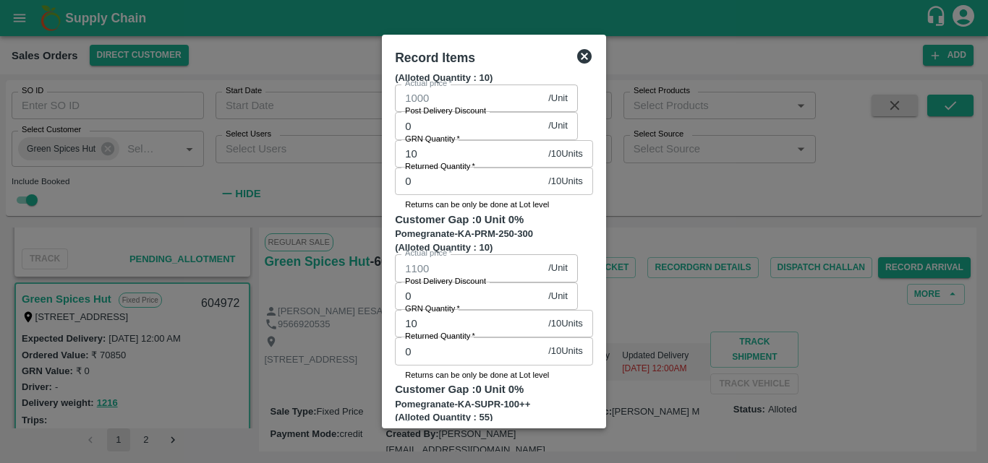
type input "40"
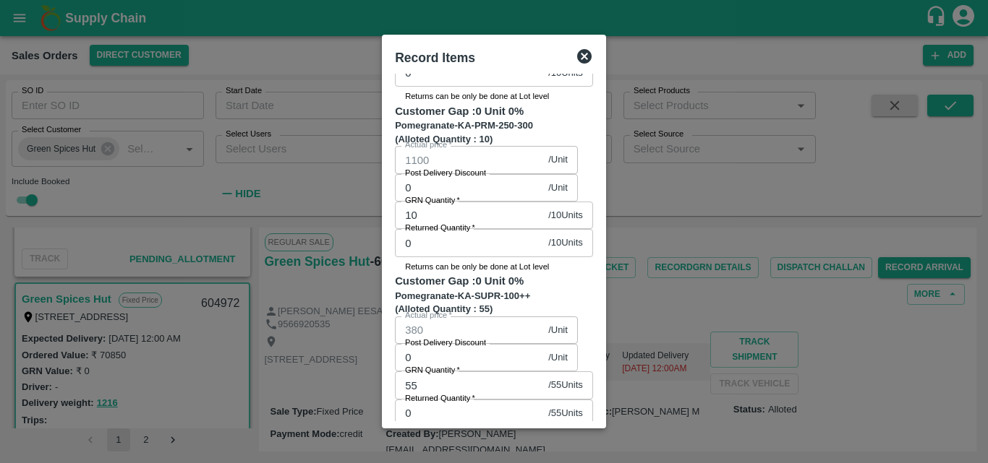
scroll to position [377, 0]
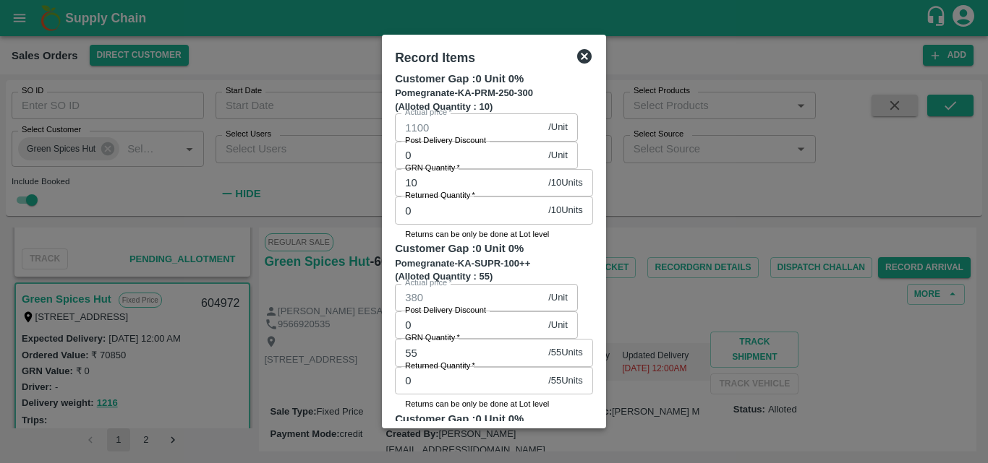
type input "3"
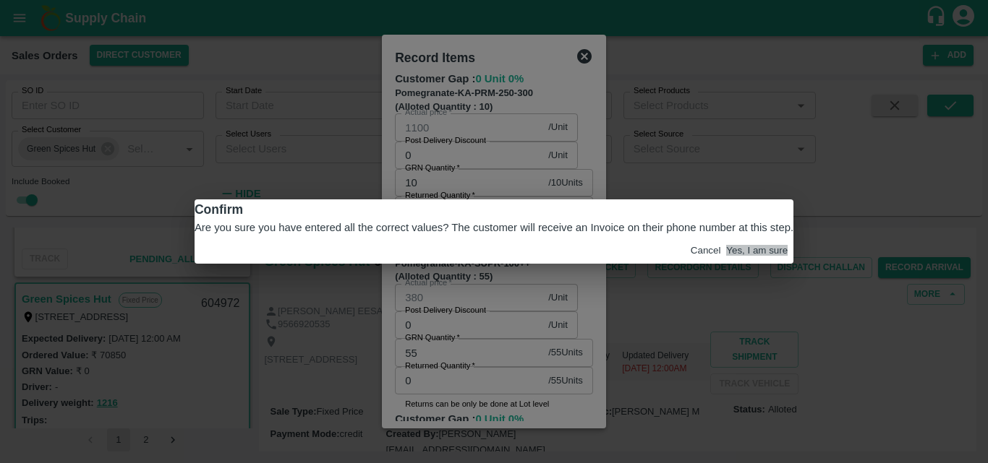
click at [726, 256] on button "Yes, I am sure" at bounding box center [756, 250] width 61 height 11
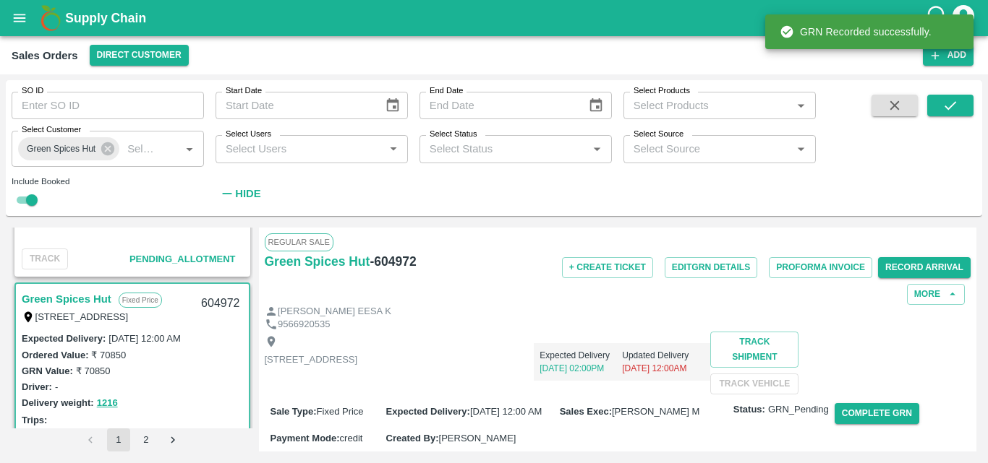
click at [638, 372] on div "Expected Delivery 16 Sep, 02:00PM Updated Delivery 17 Sep, 12:00AM" at bounding box center [533, 356] width 353 height 49
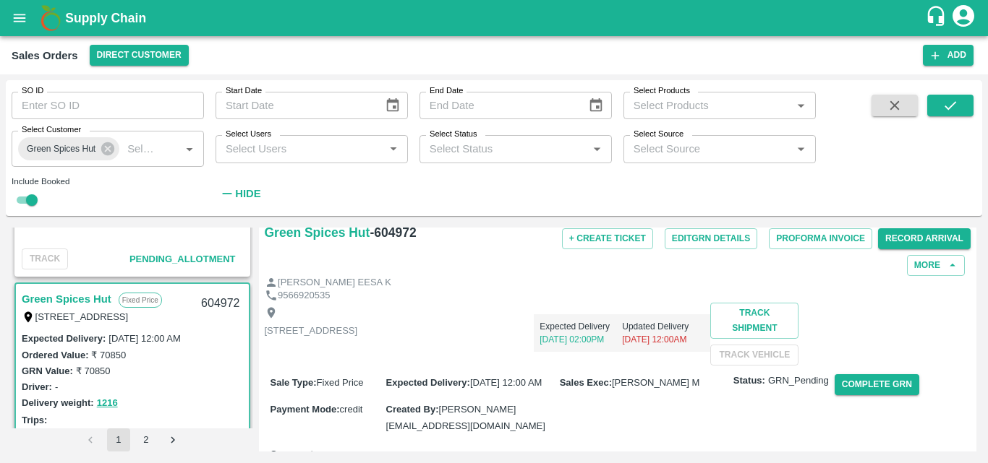
scroll to position [145, 0]
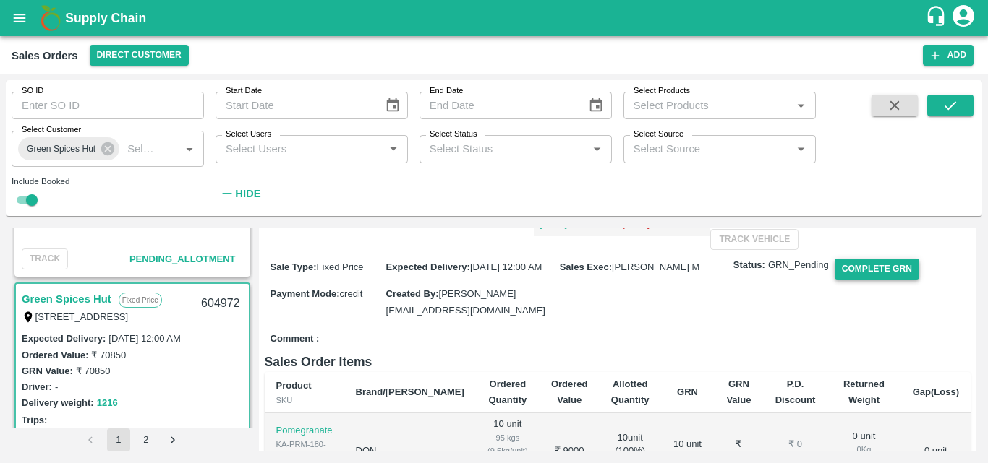
click at [871, 280] on button "Complete GRN" at bounding box center [876, 269] width 85 height 21
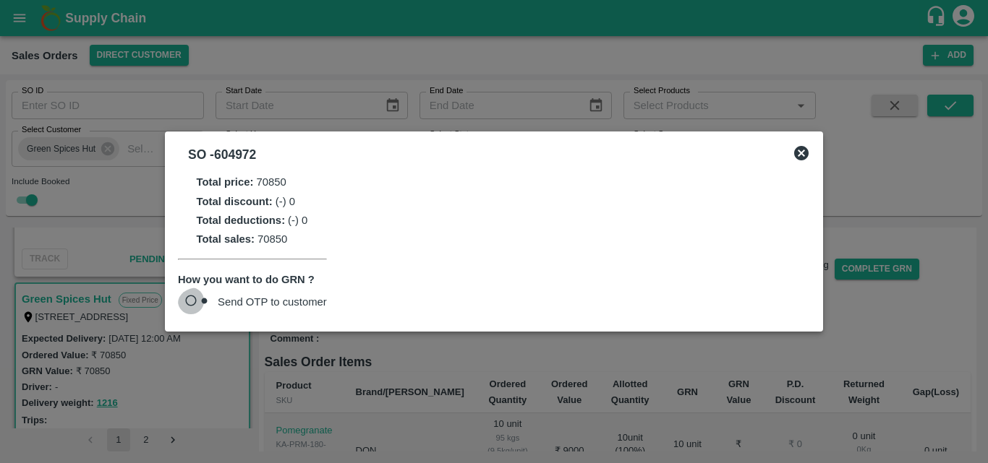
click at [196, 296] on input "Send OTP to customer" at bounding box center [198, 303] width 40 height 31
radio input "true"
click at [351, 296] on button "Send OTP" at bounding box center [356, 303] width 59 height 21
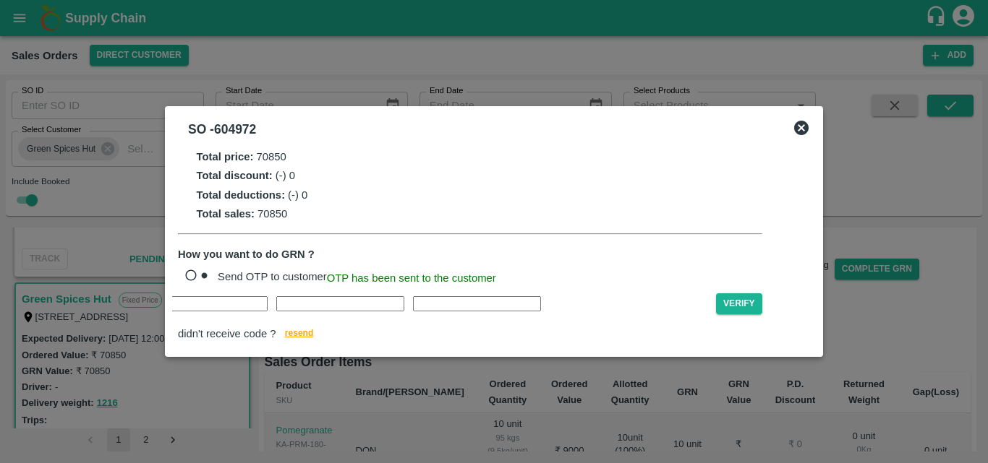
click at [213, 321] on div "Verify didn't receive code ? resend" at bounding box center [470, 319] width 584 height 51
type input "K"
type input "G"
type input "N"
type input "S"
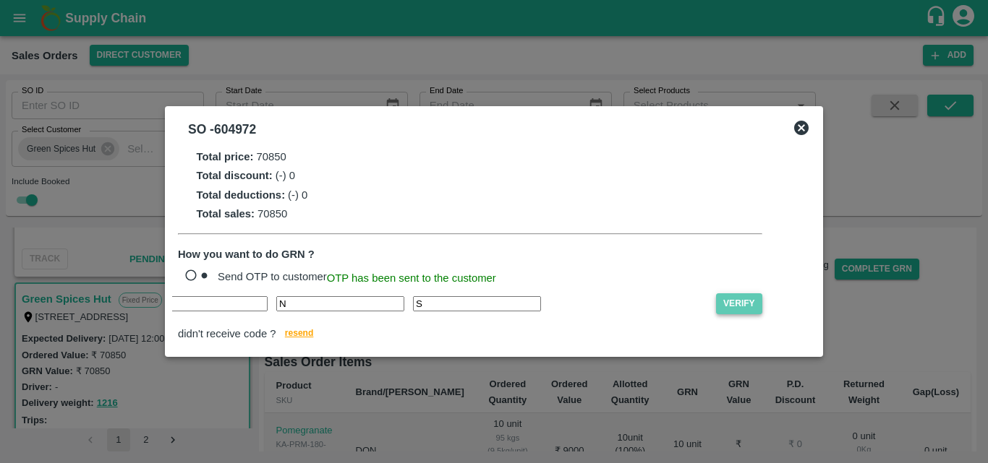
click at [716, 306] on button "Verify" at bounding box center [739, 304] width 46 height 21
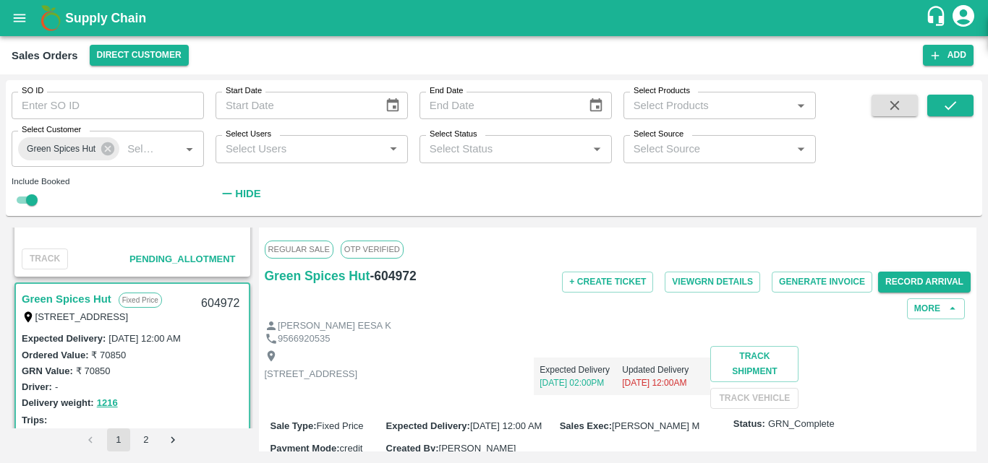
click at [771, 240] on div "Regular Sale OTP VERIFIED" at bounding box center [618, 250] width 706 height 32
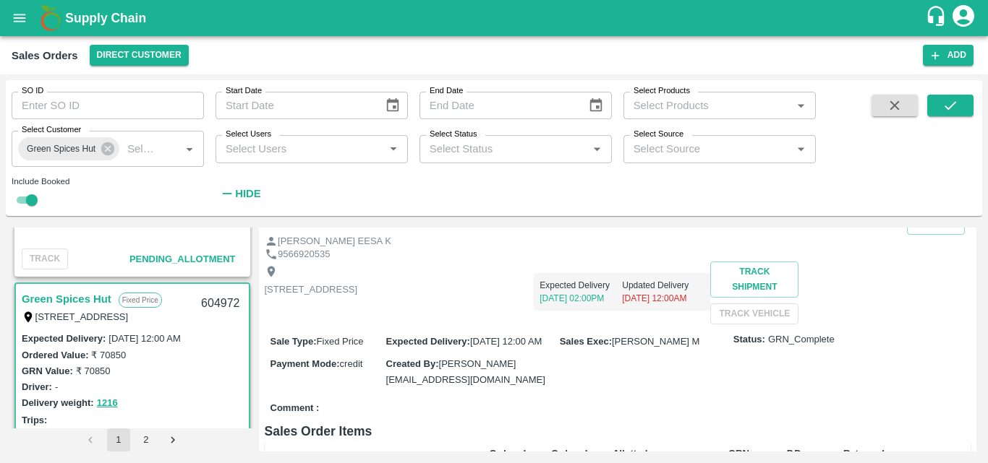
scroll to position [87, 0]
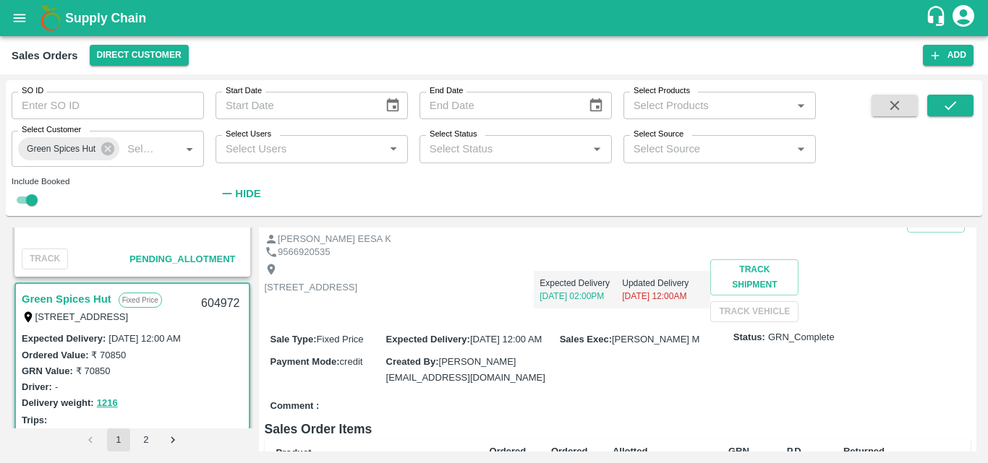
click at [194, 380] on div "Driver: -" at bounding box center [132, 387] width 221 height 16
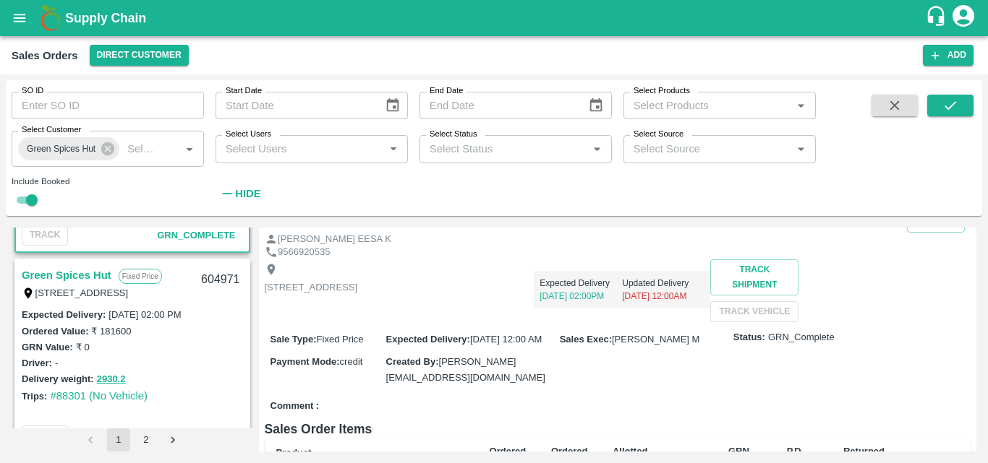
scroll to position [983, 0]
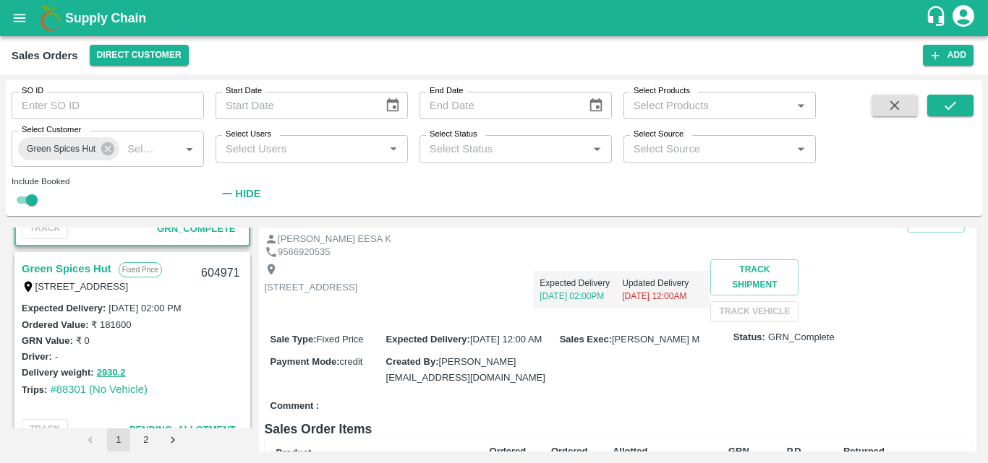
click at [193, 351] on div "Driver: -" at bounding box center [132, 357] width 221 height 16
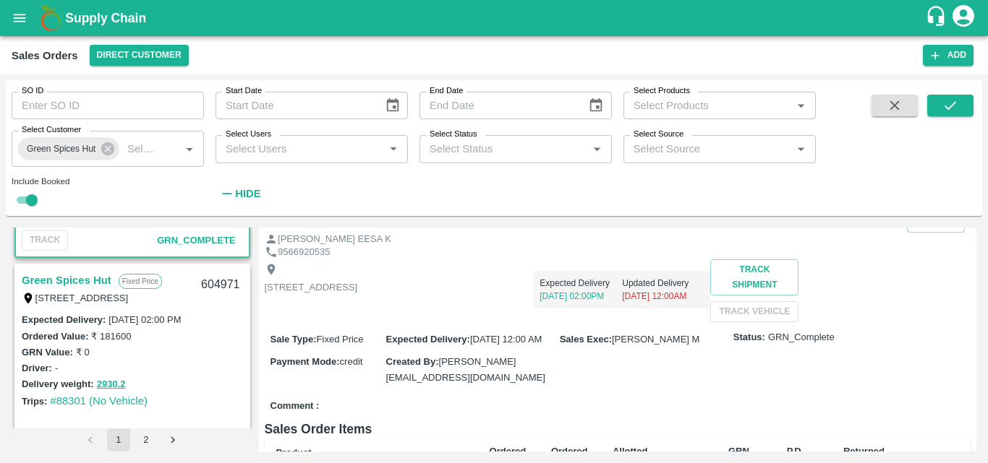
scroll to position [954, 0]
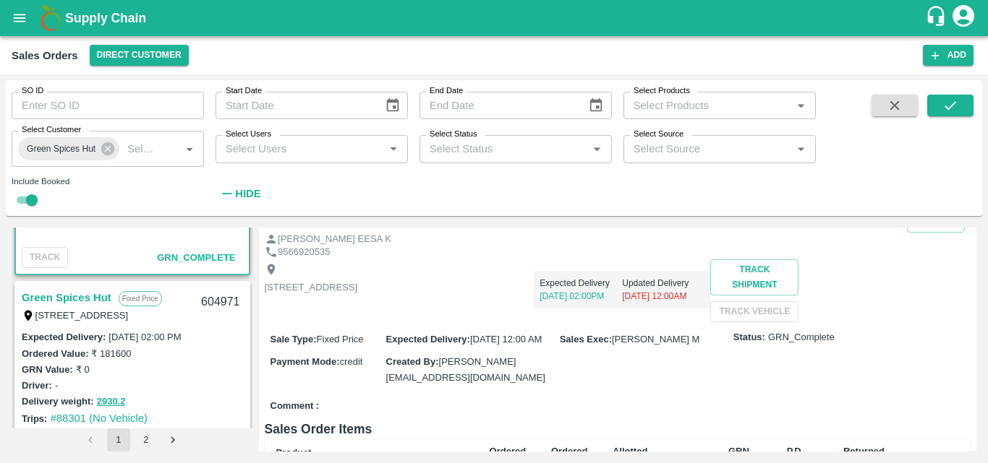
click at [77, 299] on link "Green Spices Hut" at bounding box center [67, 297] width 90 height 19
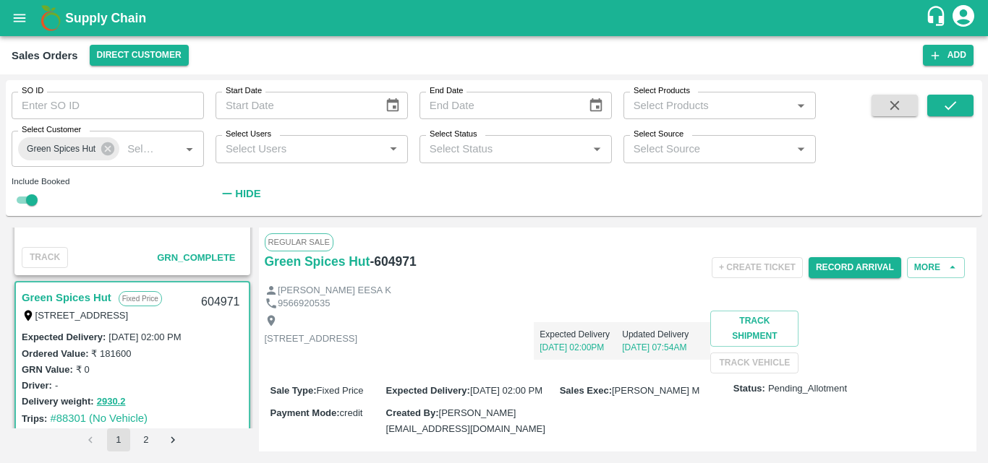
click at [654, 351] on div "Expected Delivery 16 Sep, 02:00PM Updated Delivery 16 Sep, 07:54AM" at bounding box center [533, 335] width 353 height 49
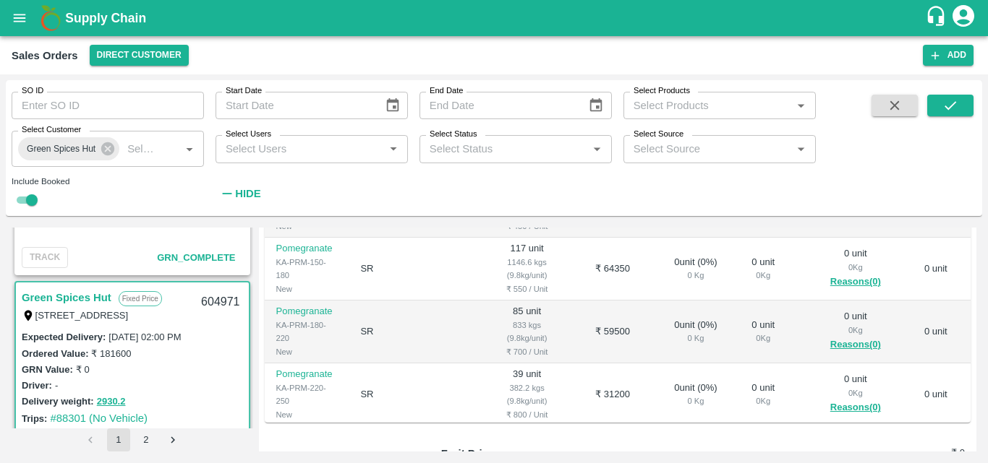
scroll to position [347, 0]
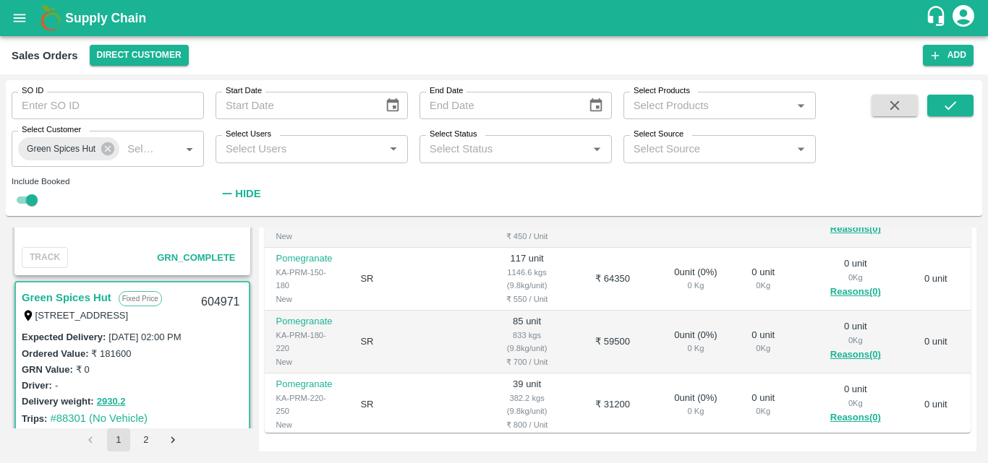
click at [654, 351] on td "0 unit ( 0 %) 0 Kg" at bounding box center [694, 342] width 87 height 63
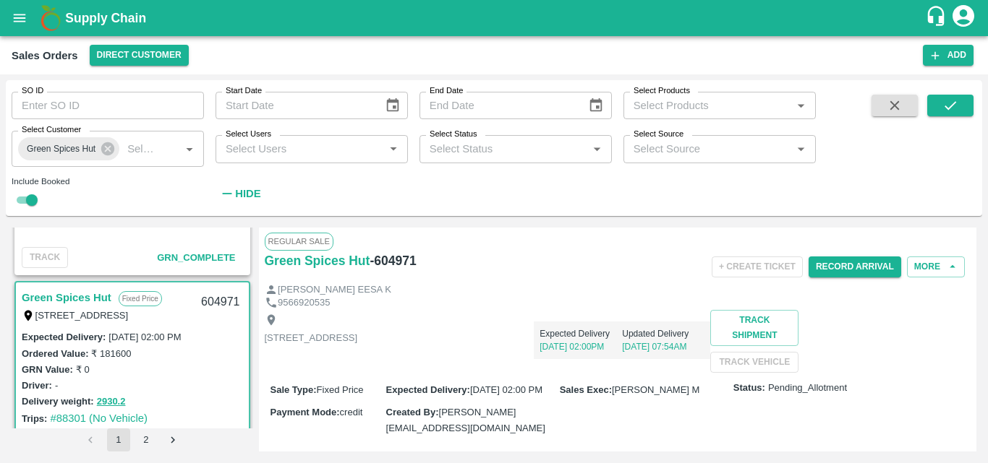
scroll to position [0, 0]
click at [844, 273] on button "Record Arrival" at bounding box center [854, 267] width 93 height 21
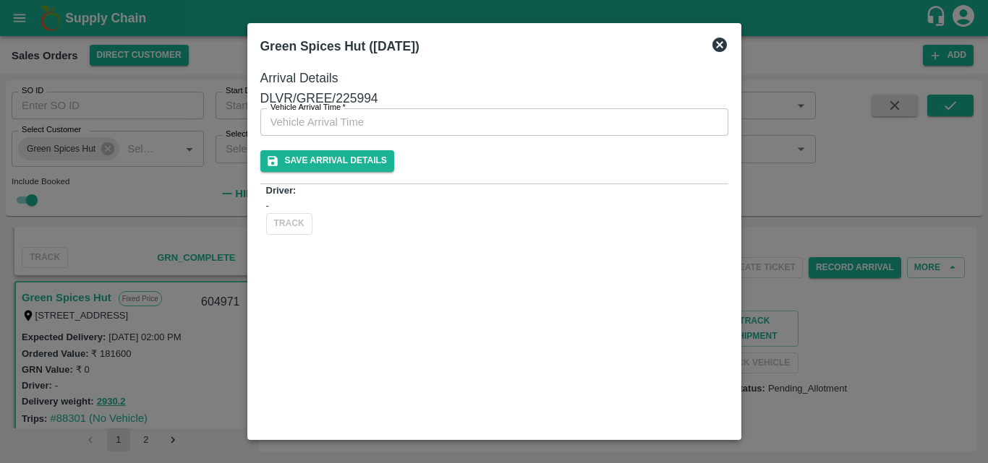
type input "DD/MM/YYYY hh:mm aa"
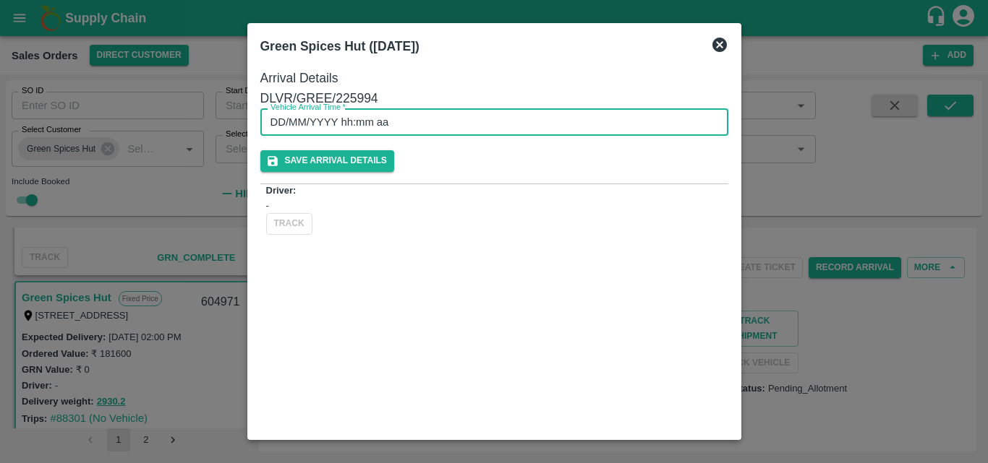
click at [531, 136] on input "DD/MM/YYYY hh:mm aa" at bounding box center [489, 121] width 458 height 27
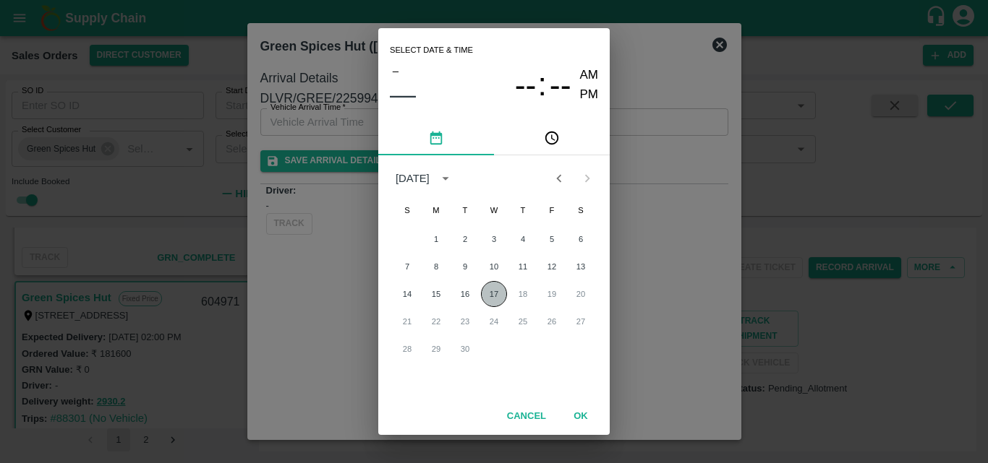
click at [493, 300] on button "17" at bounding box center [494, 294] width 26 height 26
type input "17/09/2025 12:00 AM"
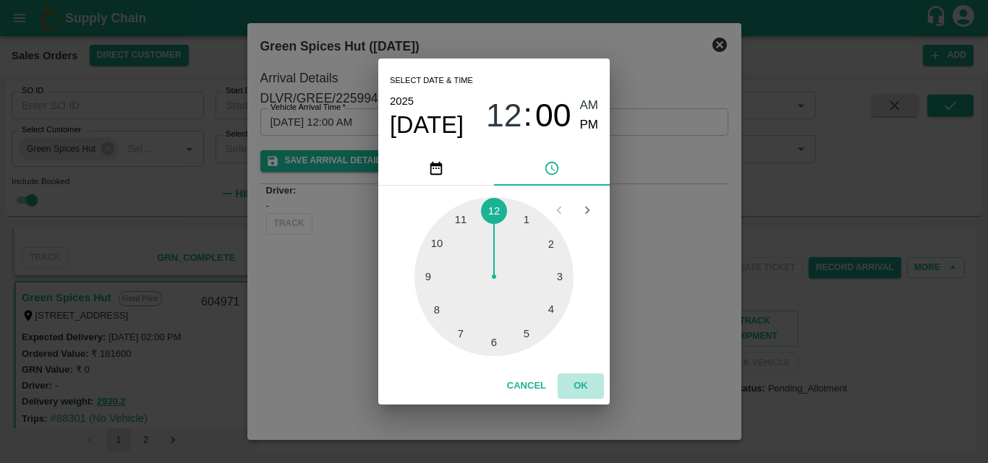
click at [582, 386] on button "OK" at bounding box center [580, 386] width 46 height 25
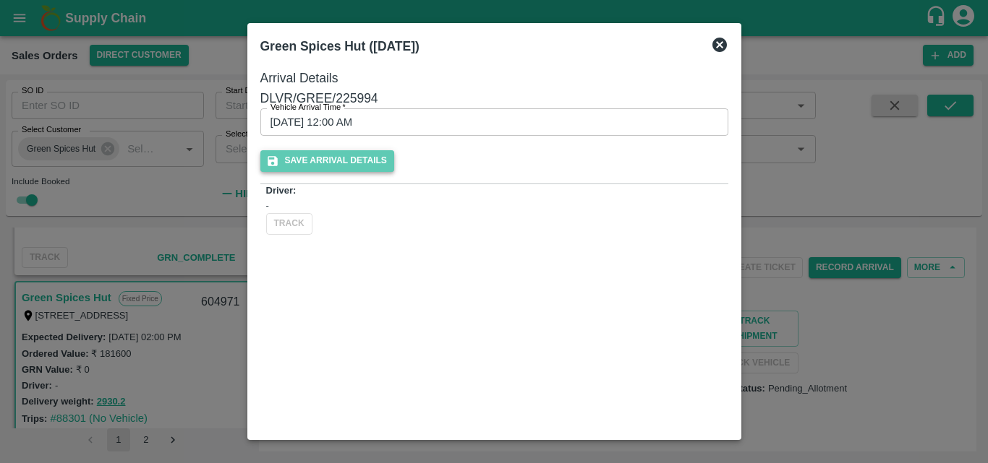
click at [394, 171] on button "Save Arrival Details" at bounding box center [327, 160] width 134 height 21
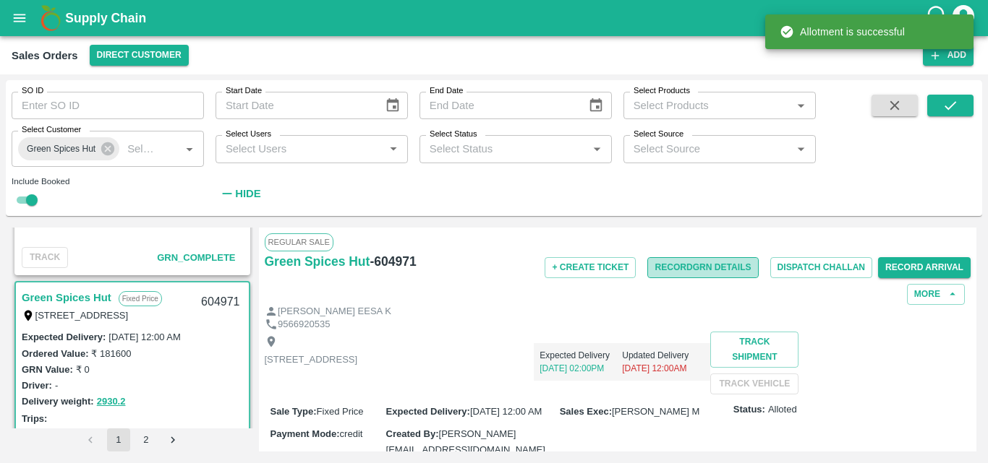
click at [701, 262] on button "Record GRN Details" at bounding box center [702, 267] width 111 height 21
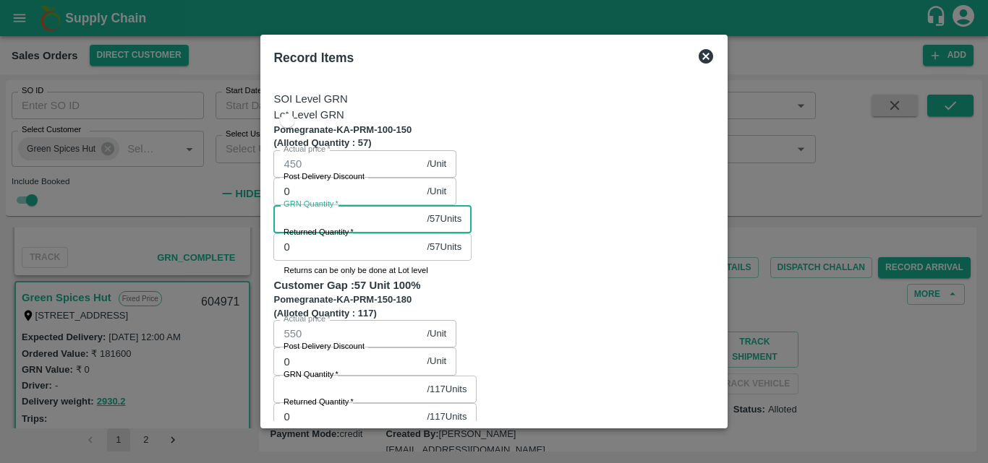
click at [421, 205] on input "GRN Quantity   *" at bounding box center [346, 218] width 147 height 27
type input "57"
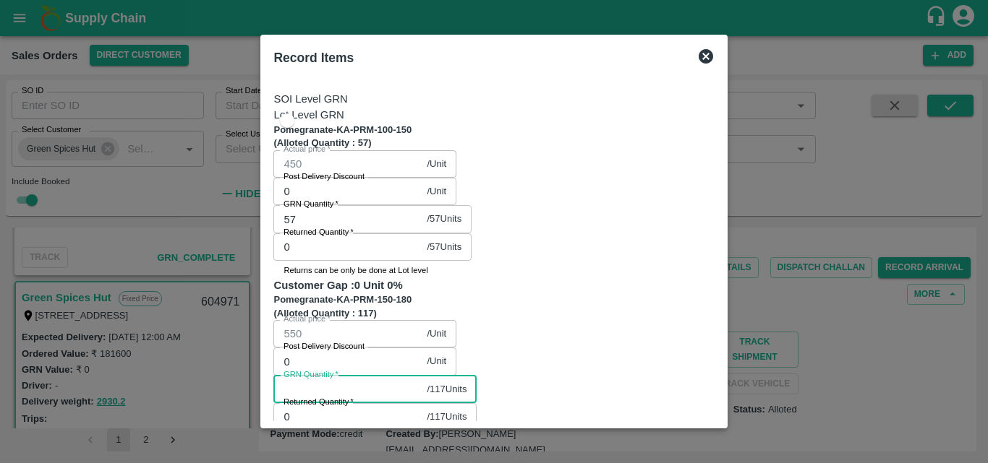
click at [421, 376] on input "GRN Quantity   *" at bounding box center [346, 389] width 147 height 27
type input "117"
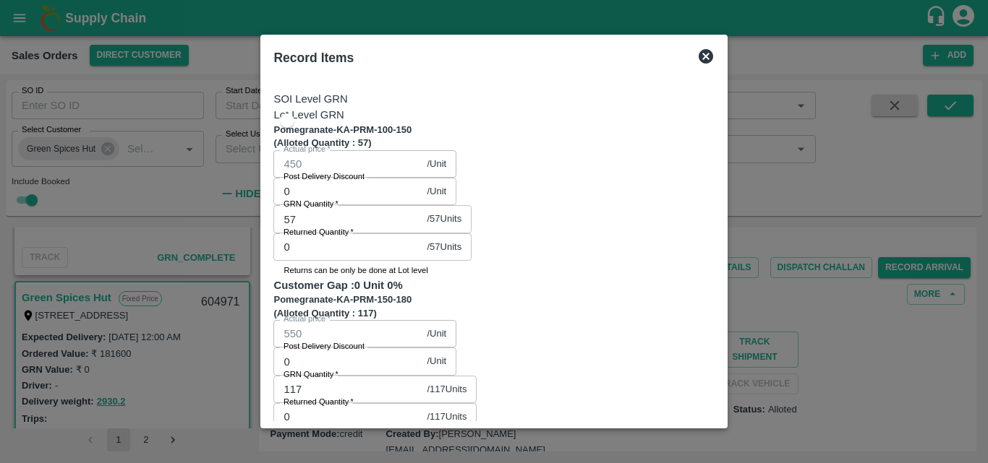
type input "85"
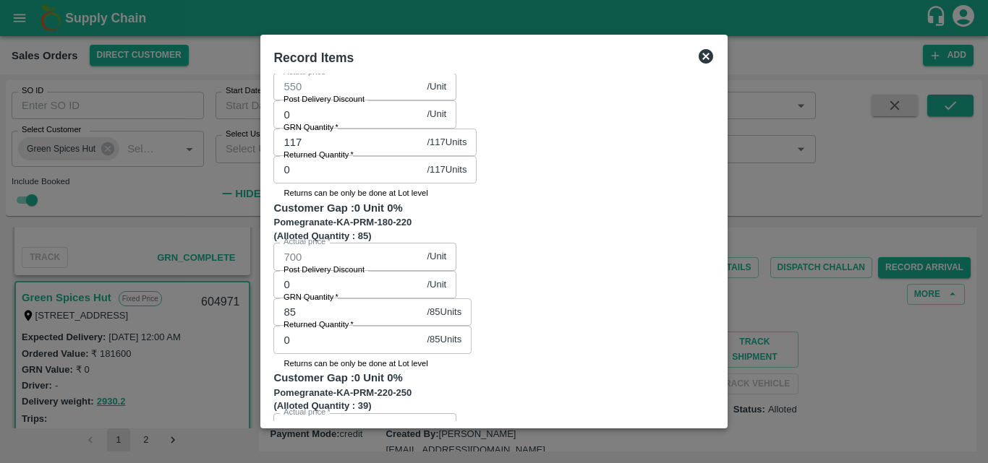
scroll to position [249, 0]
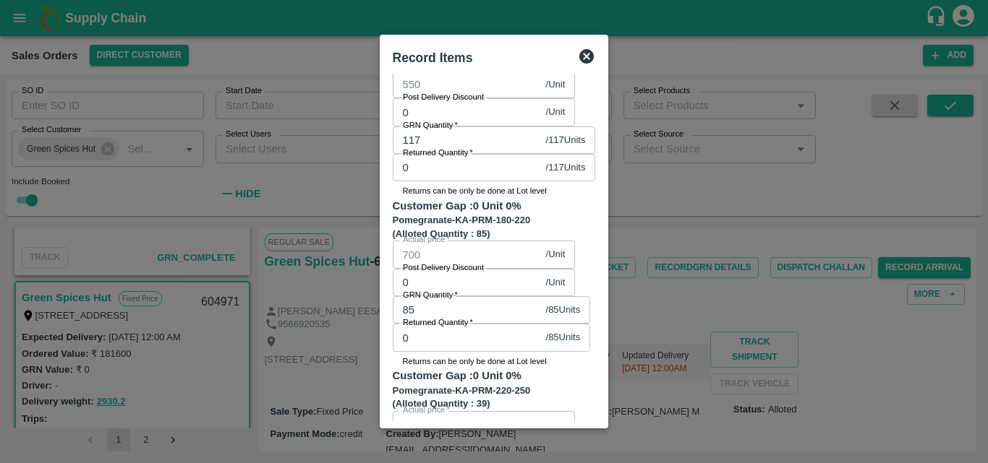
type input "39"
type input "1"
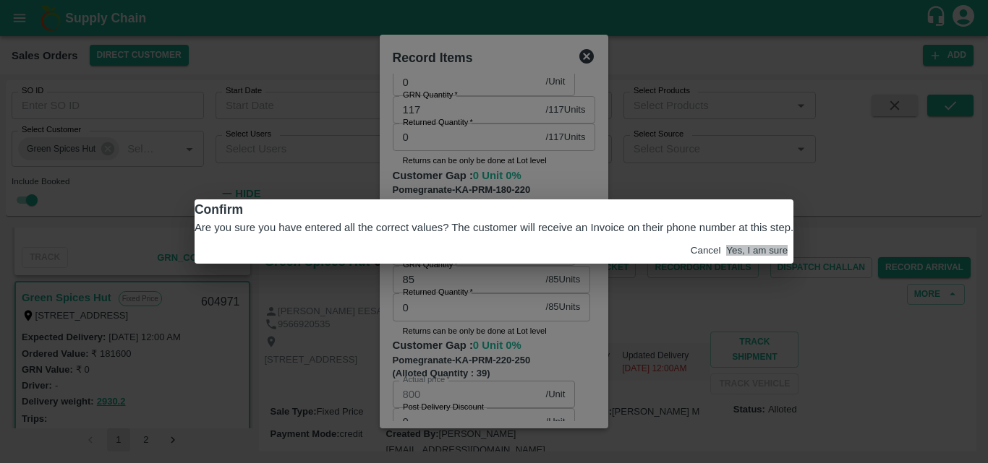
click at [726, 256] on button "Yes, I am sure" at bounding box center [756, 250] width 61 height 11
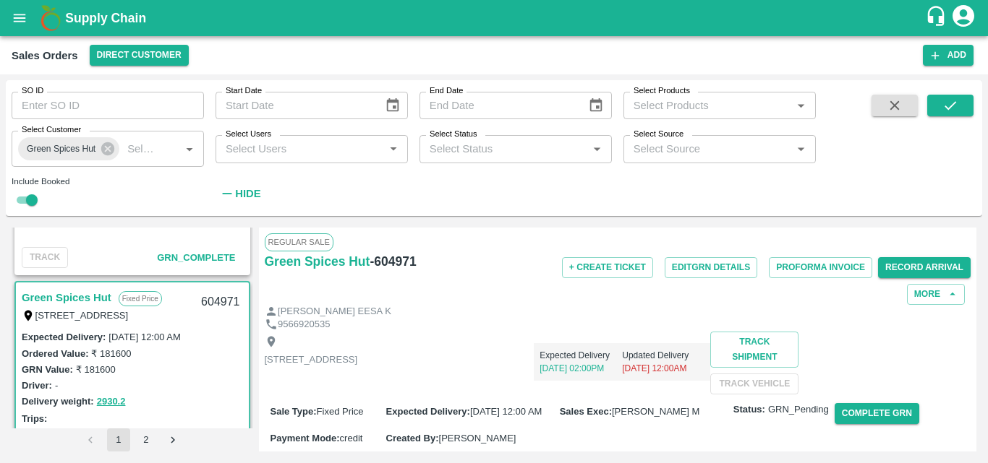
click at [683, 318] on div "9566920535" at bounding box center [618, 325] width 706 height 14
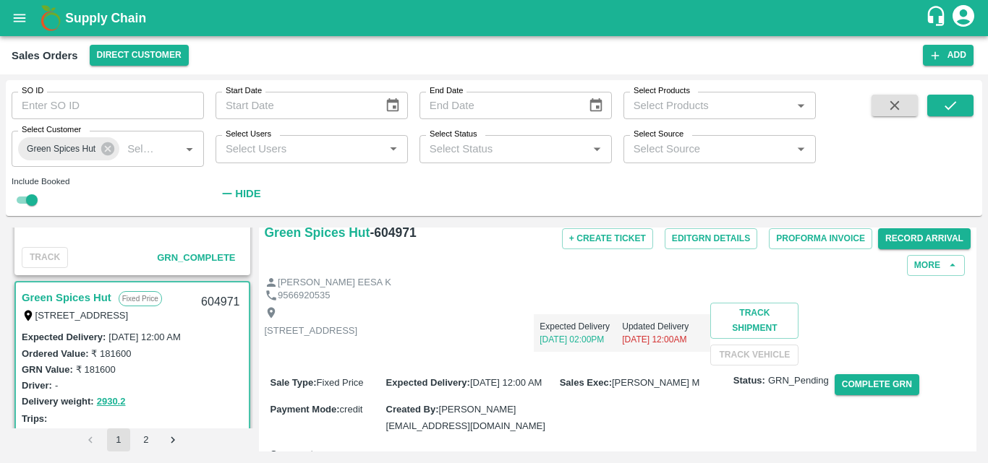
scroll to position [145, 0]
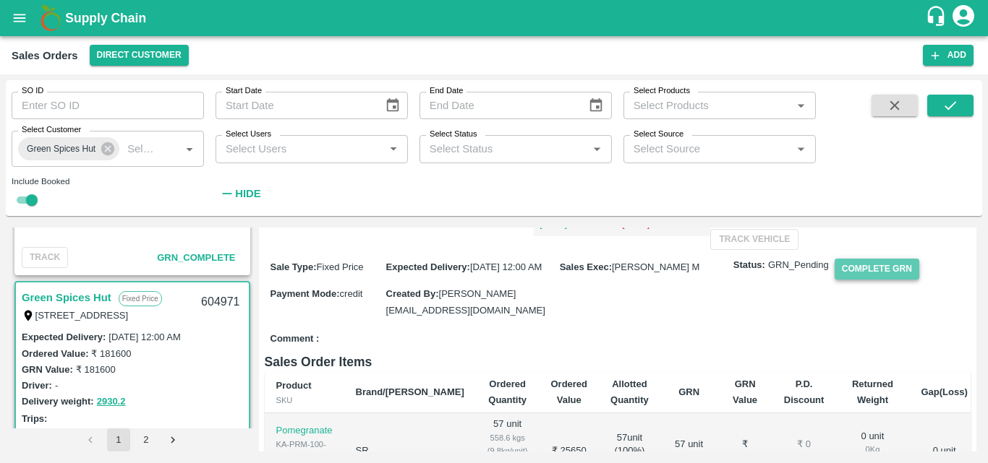
click at [886, 280] on button "Complete GRN" at bounding box center [876, 269] width 85 height 21
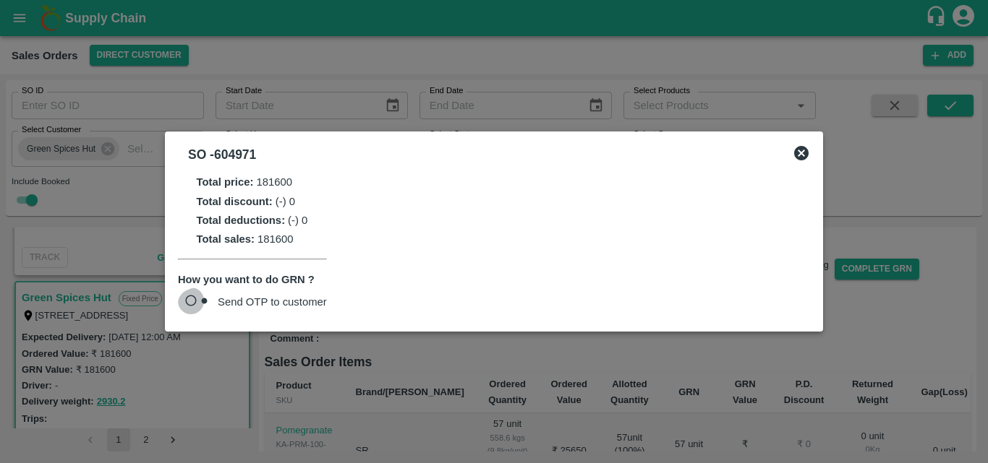
click at [199, 304] on input "Send OTP to customer" at bounding box center [198, 303] width 40 height 31
radio input "true"
click at [364, 304] on button "Send OTP" at bounding box center [356, 303] width 59 height 21
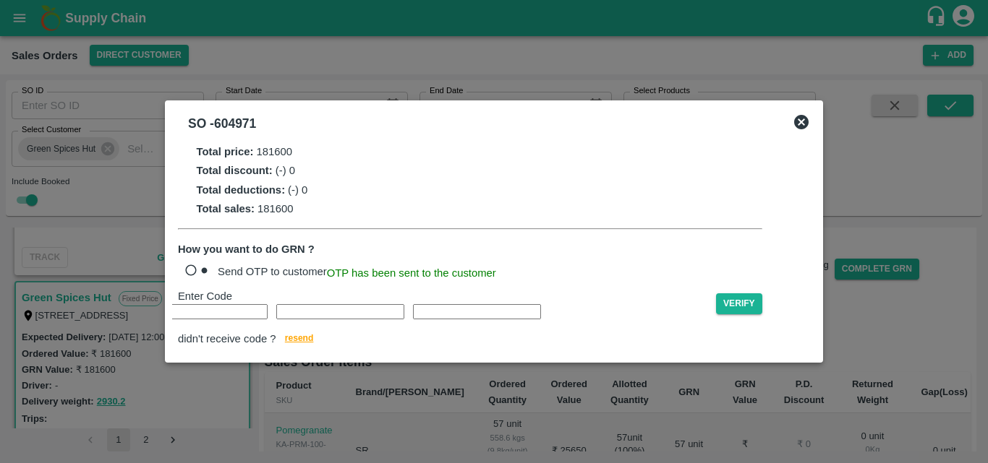
click at [131, 318] on input "text" at bounding box center [67, 311] width 128 height 15
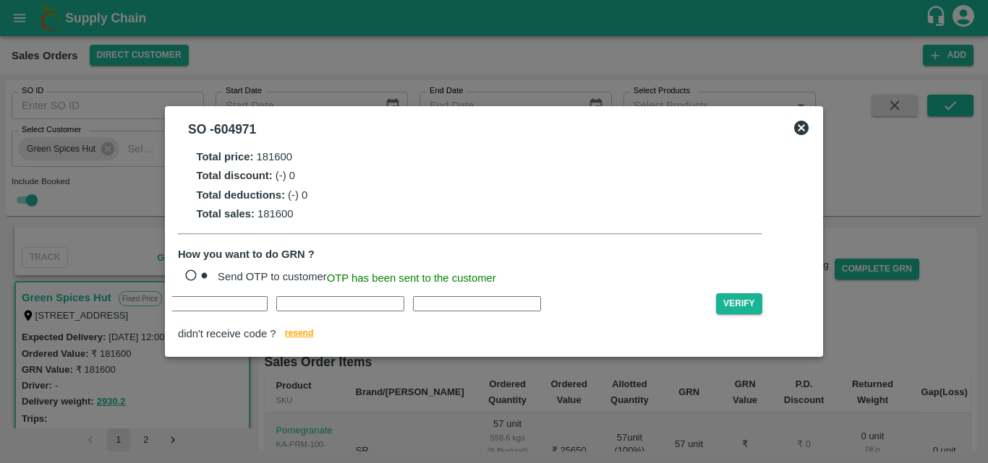
type input "J"
type input "F"
type input "V"
type input "B"
type input "K"
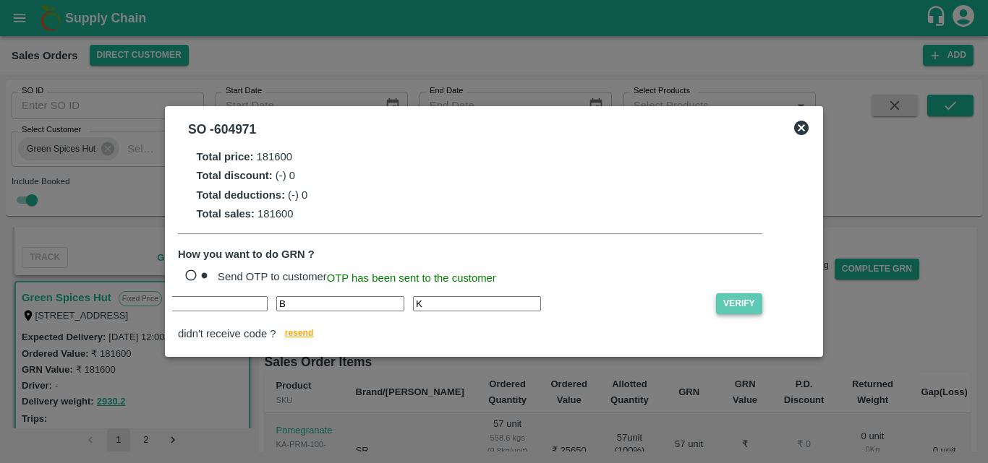
click at [716, 303] on button "Verify" at bounding box center [739, 304] width 46 height 21
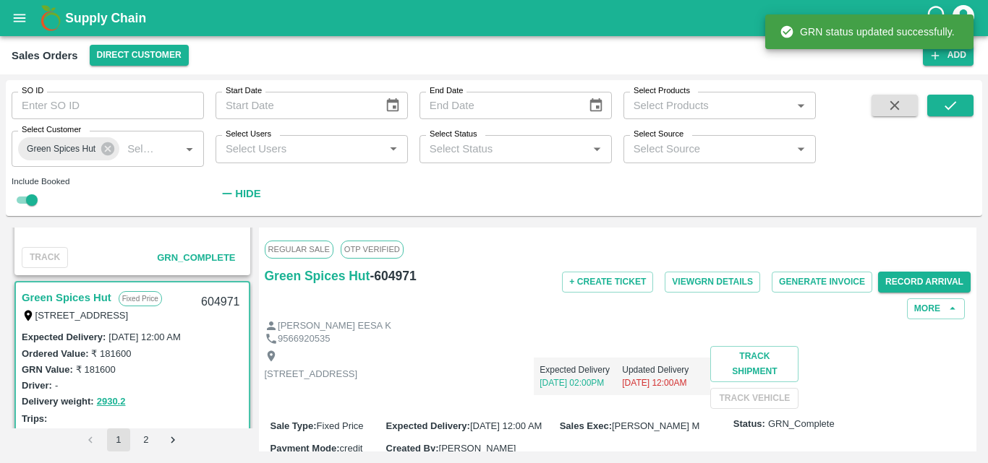
click at [202, 406] on div "Delivery weight: 2930.2" at bounding box center [132, 401] width 221 height 17
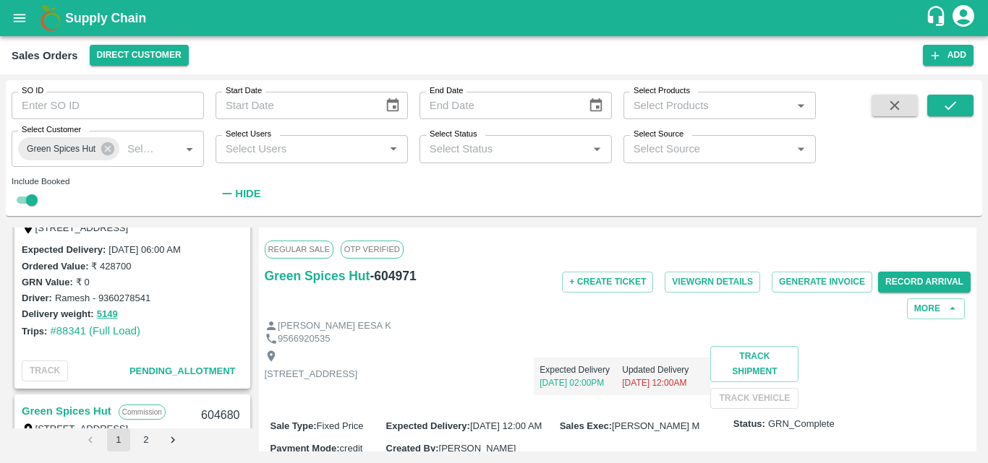
scroll to position [1244, 0]
click at [198, 338] on div "Trips: #88341 (Full Load)" at bounding box center [132, 330] width 221 height 16
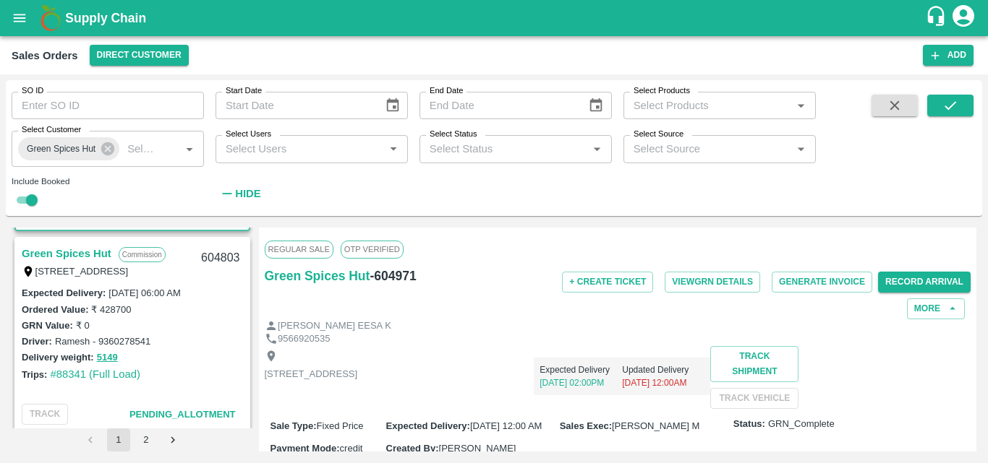
scroll to position [1186, 0]
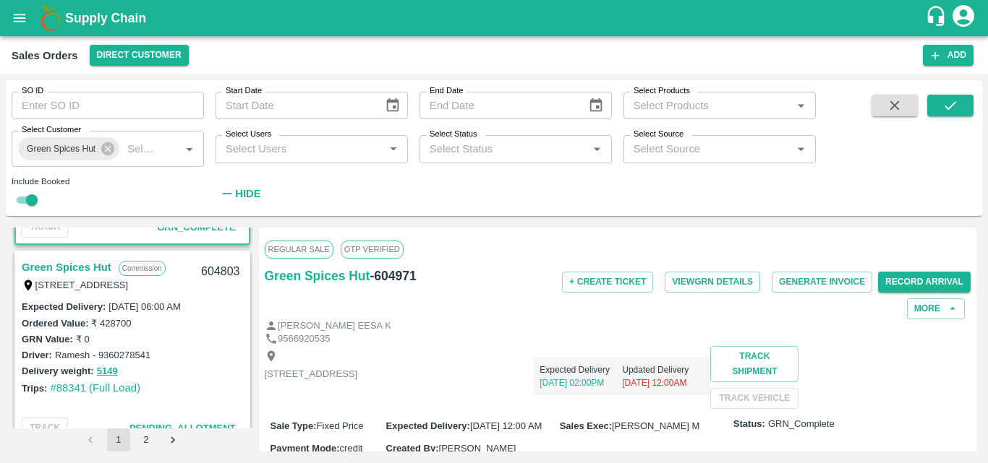
click at [91, 264] on link "Green Spices Hut" at bounding box center [67, 267] width 90 height 19
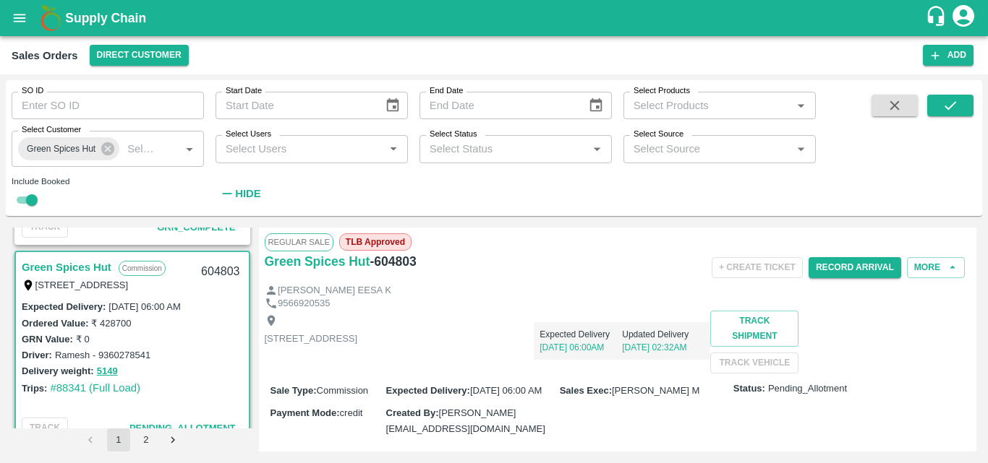
click at [744, 374] on div "Shop no 74, MADURAI MATTUTHAVANI FRUIT MARKET, Madurai, Madurai, Tamil Nadu, 62…" at bounding box center [618, 342] width 706 height 63
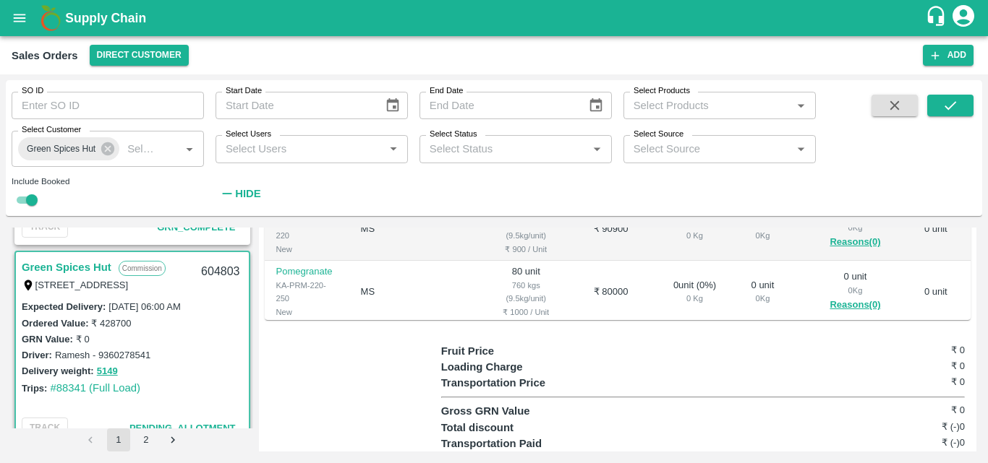
scroll to position [459, 0]
click at [173, 385] on div "Trips: #88341 (Full Load)" at bounding box center [132, 388] width 221 height 16
click at [571, 341] on td "₹ 41800" at bounding box center [611, 356] width 80 height 63
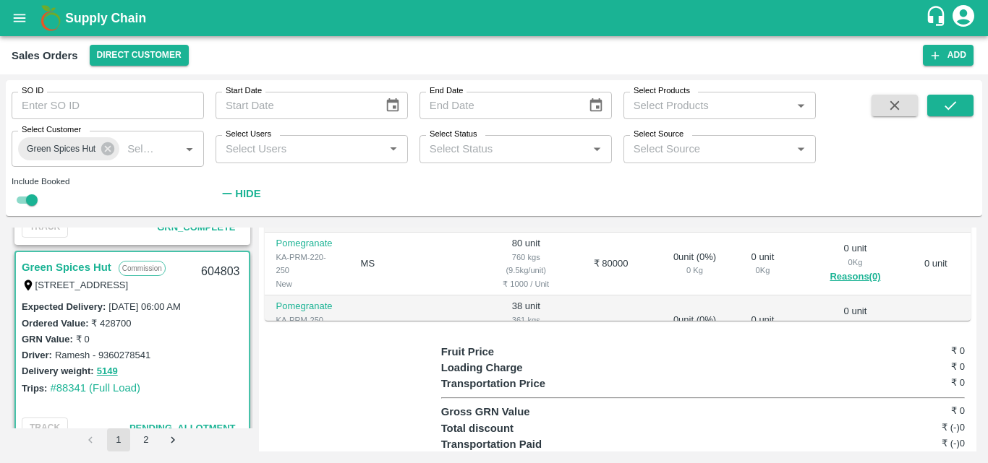
click at [208, 367] on div "Delivery weight: 5149" at bounding box center [132, 371] width 221 height 17
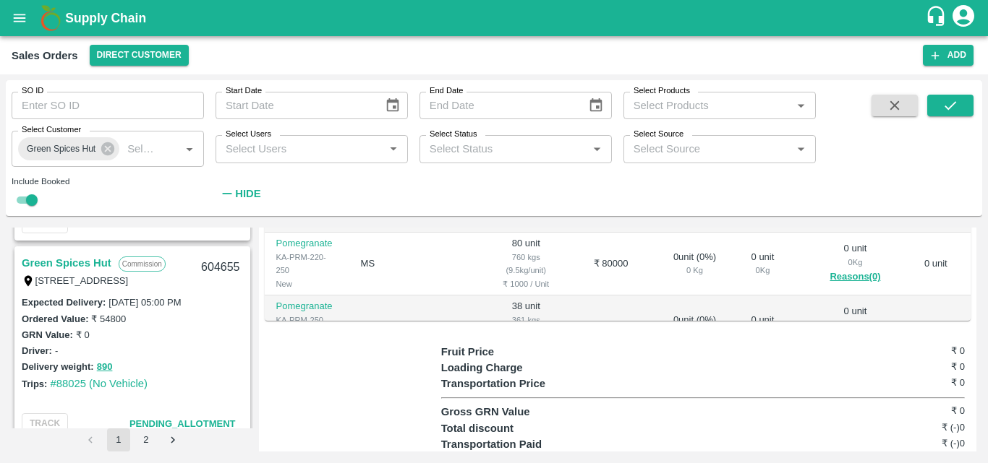
scroll to position [1591, 0]
click at [61, 262] on link "Green Spices Hut" at bounding box center [67, 264] width 90 height 19
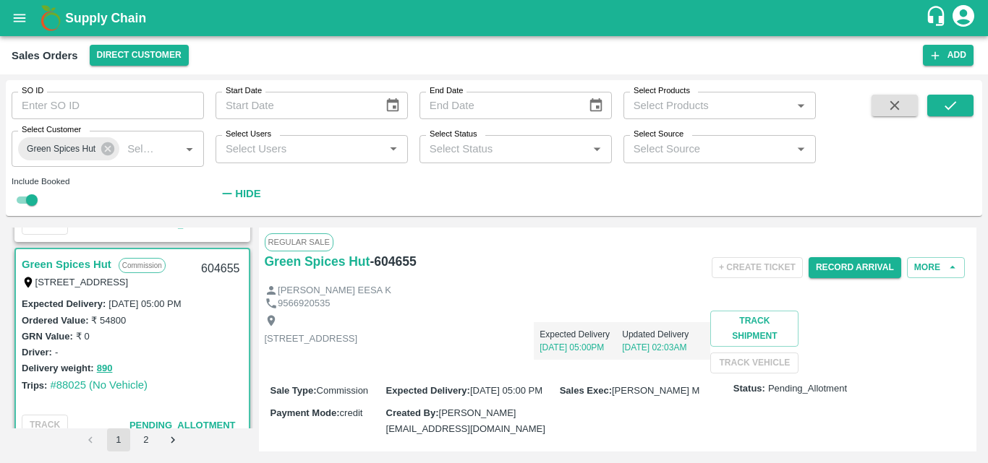
click at [222, 377] on div "Trips: #88025 (No Vehicle)" at bounding box center [132, 385] width 221 height 16
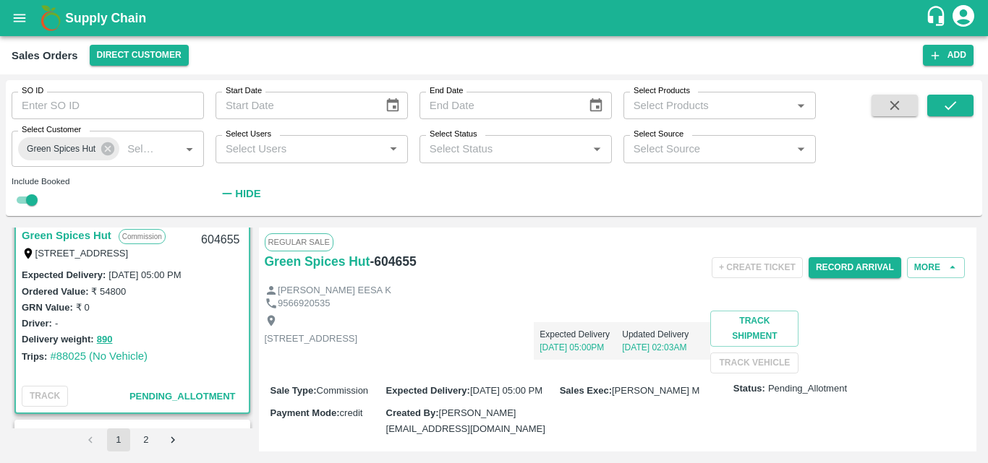
click at [520, 374] on div "Shop no 74, MADURAI MATTUTHAVANI FRUIT MARKET, Madurai, Madurai, Tamil Nadu, 62…" at bounding box center [618, 342] width 706 height 63
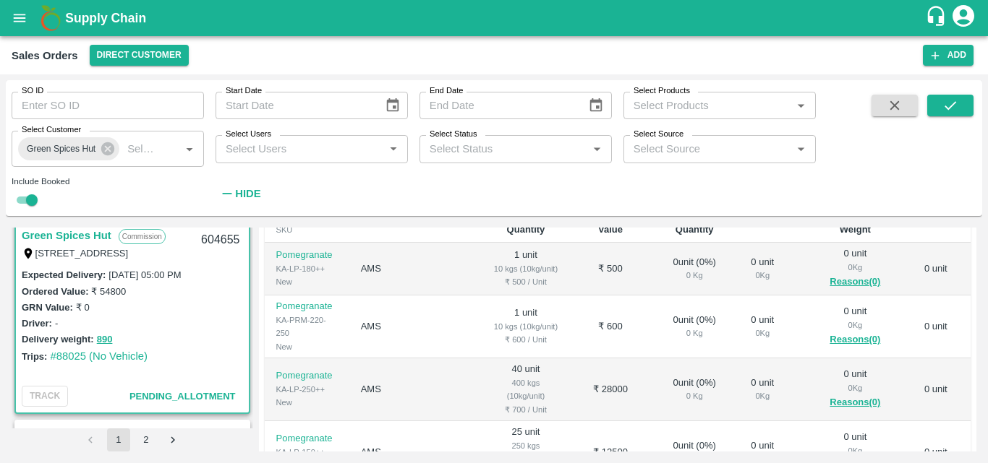
scroll to position [260, 0]
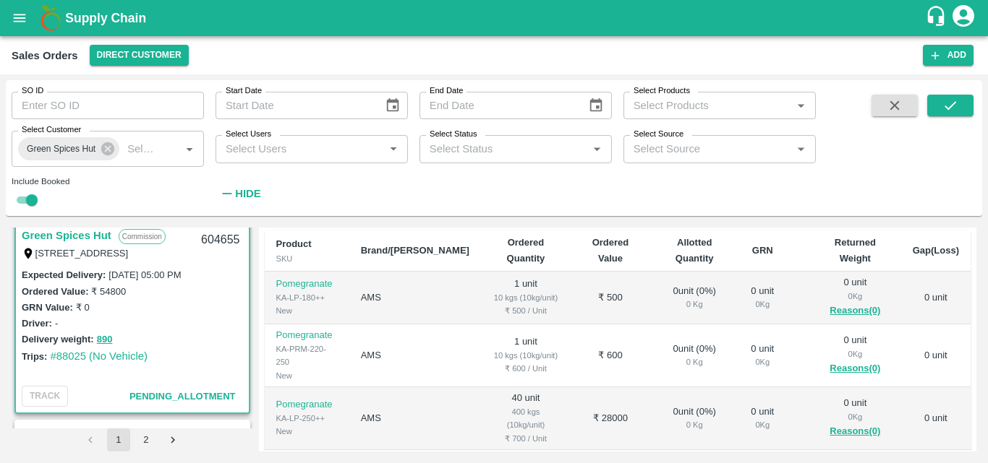
click at [182, 328] on div "Driver: -" at bounding box center [132, 323] width 221 height 16
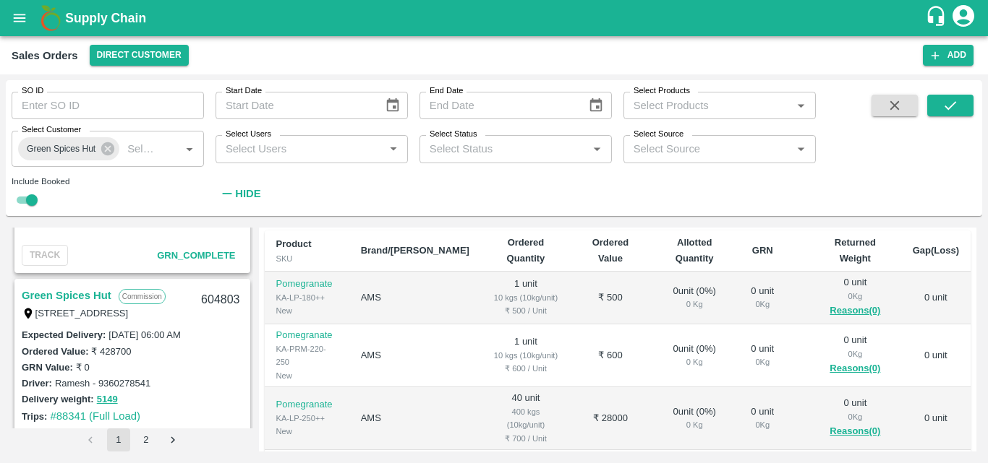
scroll to position [1157, 0]
click at [77, 296] on link "Green Spices Hut" at bounding box center [67, 296] width 90 height 19
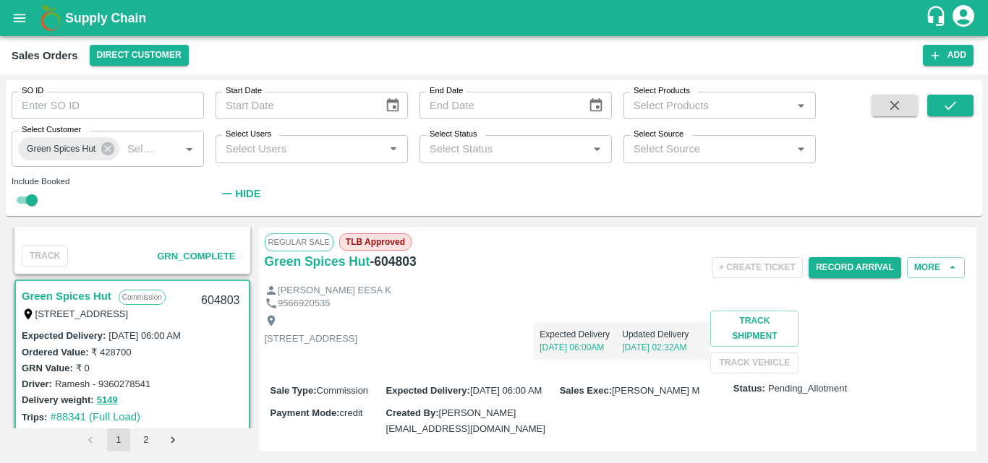
click at [605, 374] on div "Shop no 74, MADURAI MATTUTHAVANI FRUIT MARKET, Madurai, Madurai, Tamil Nadu, 62…" at bounding box center [618, 342] width 706 height 63
